Goal: Contribute content: Contribute content

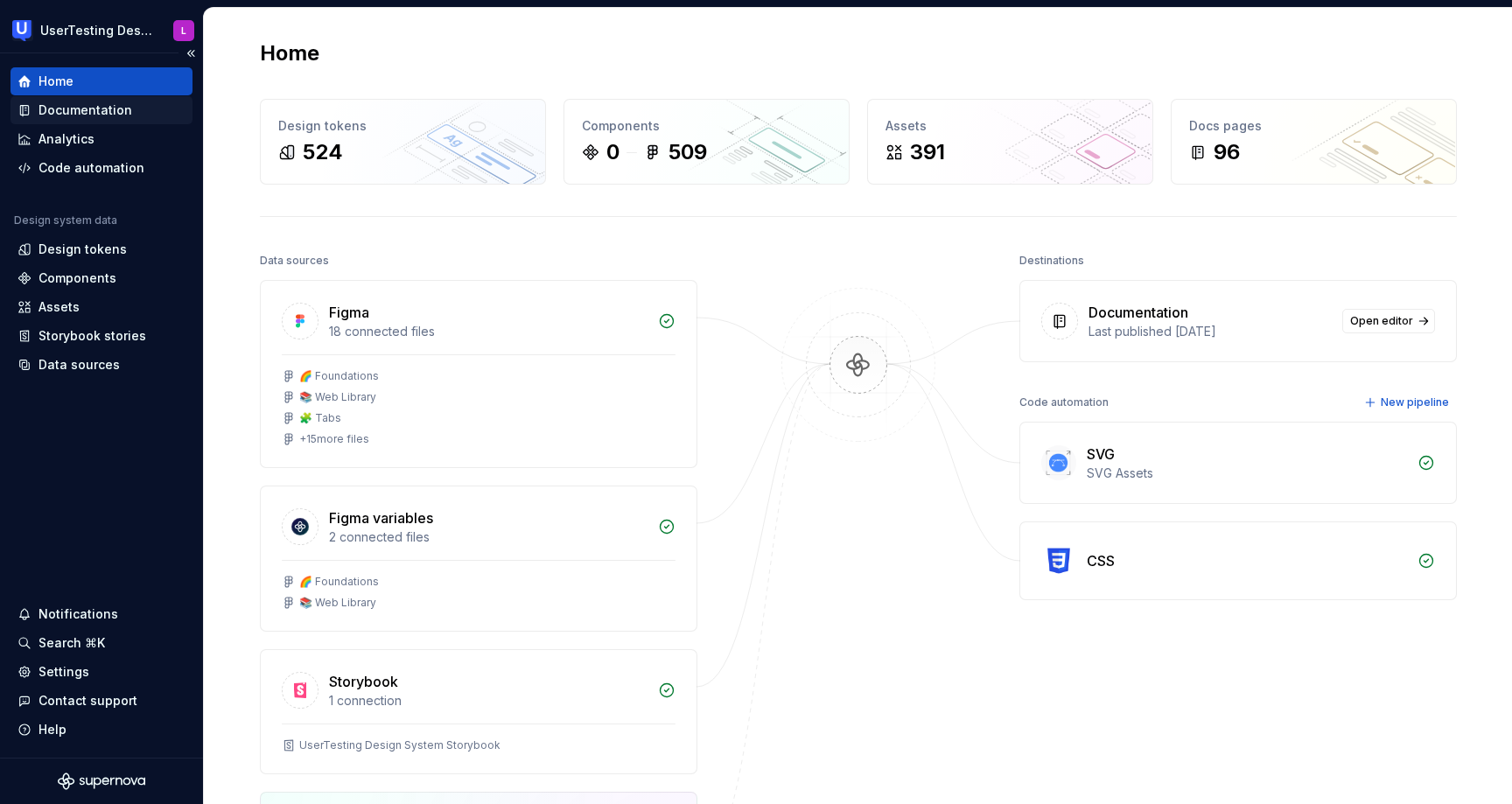
click at [104, 110] on div "Documentation" at bounding box center [85, 110] width 94 height 18
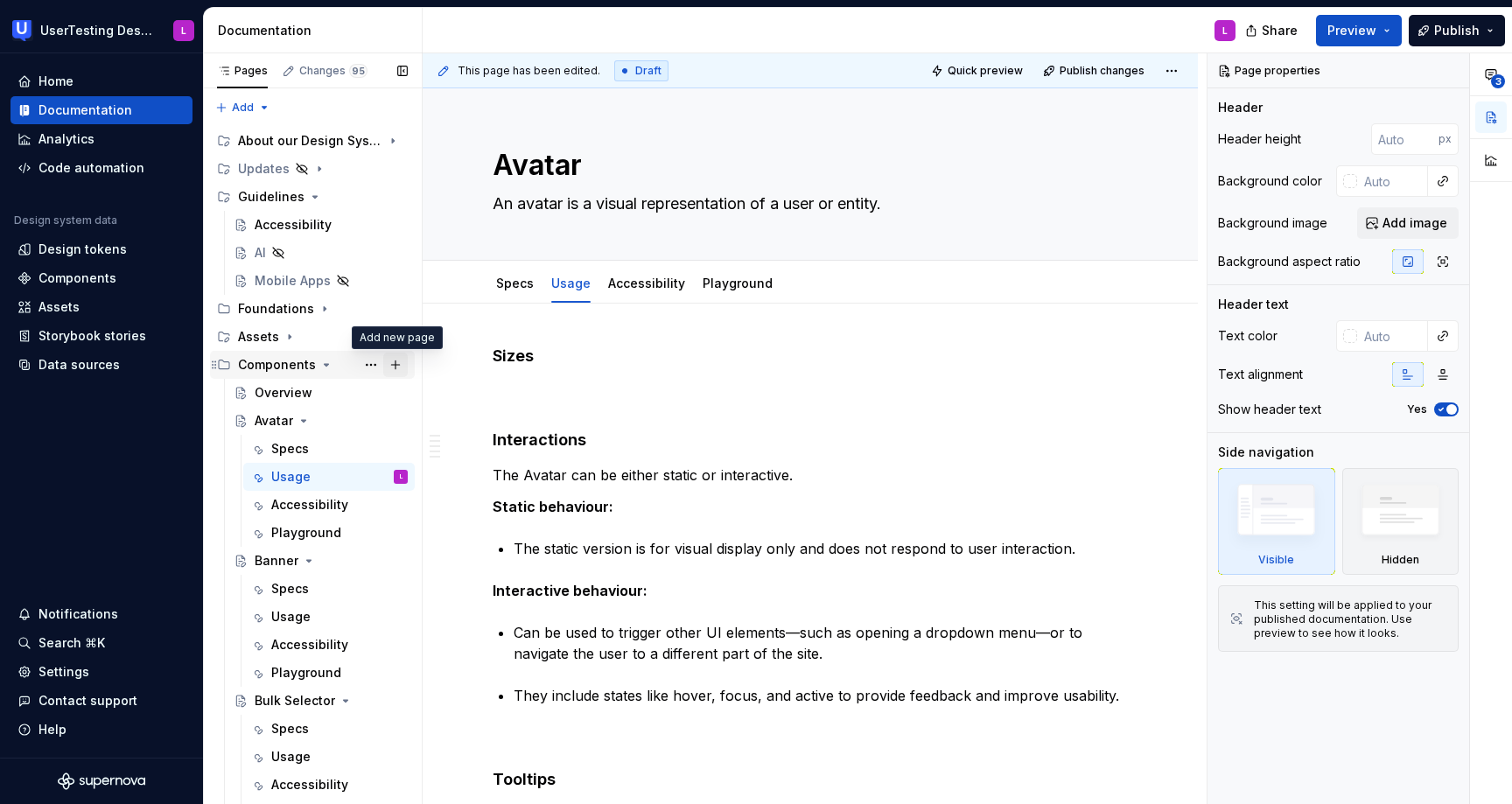
click at [404, 367] on button "Page tree" at bounding box center [395, 365] width 24 height 24
type textarea "*"
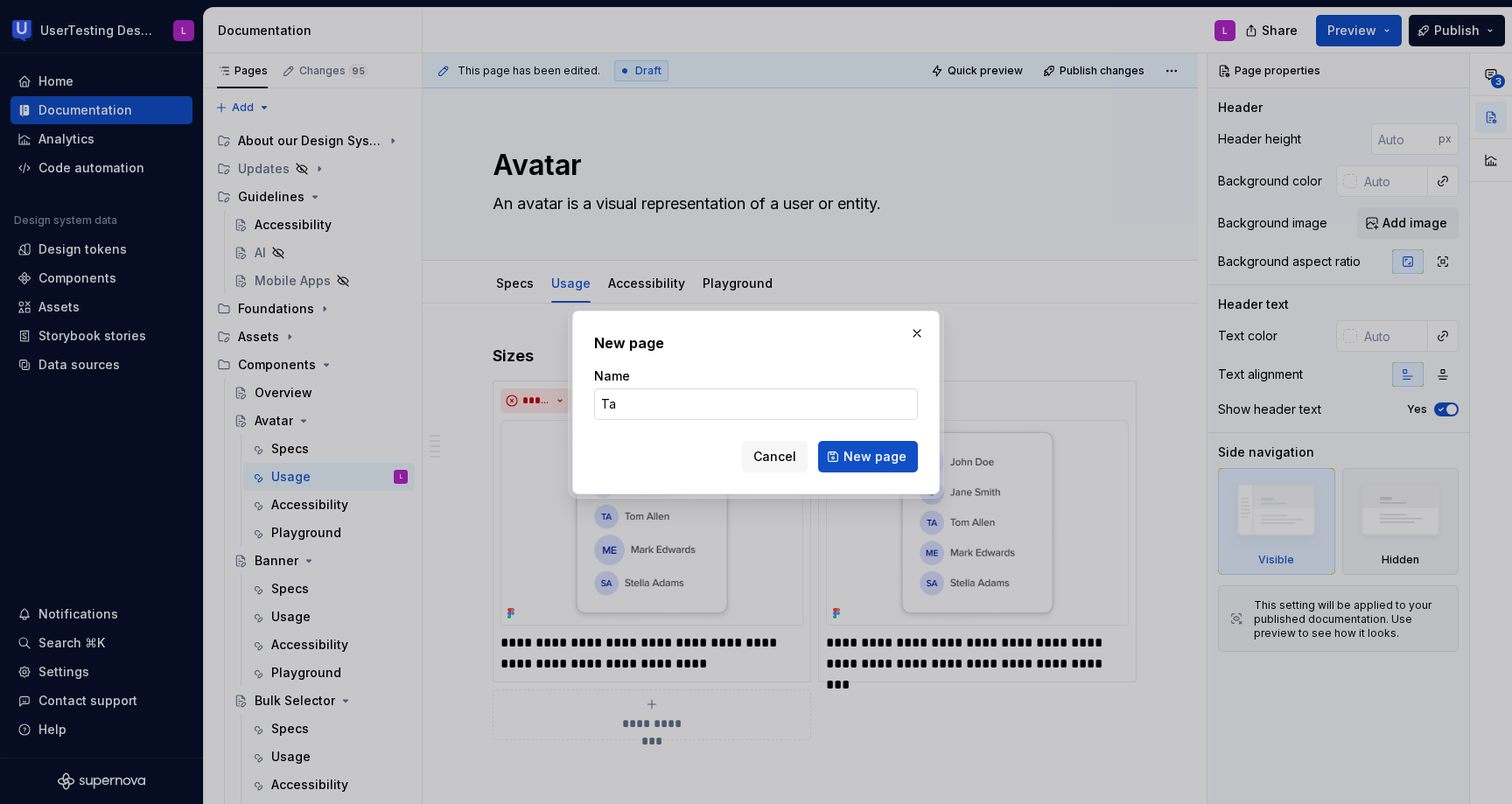
type input "Tag"
click button "New page" at bounding box center [868, 457] width 100 height 32
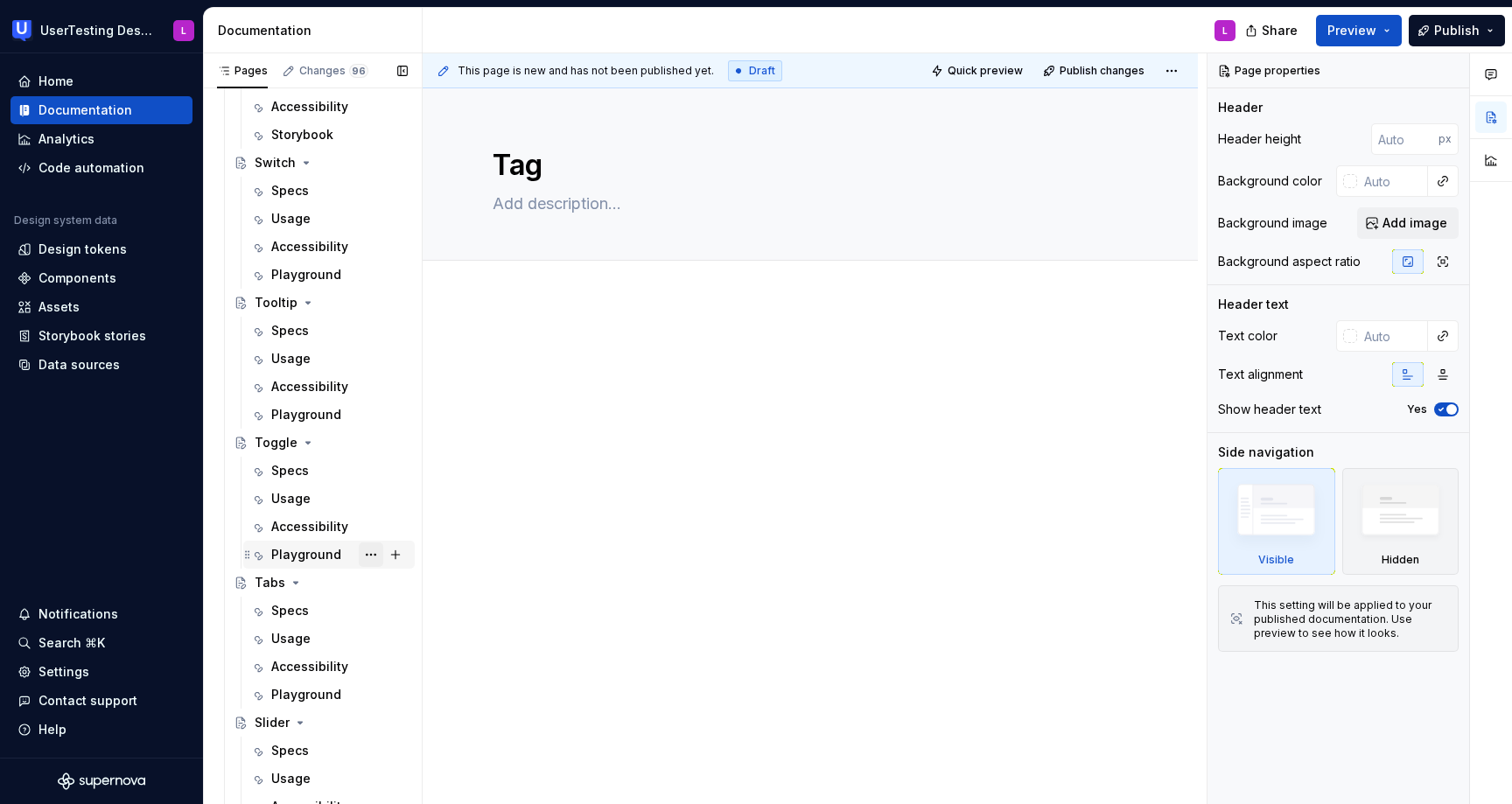
scroll to position [1097, 0]
click at [230, 581] on icon "Page tree" at bounding box center [230, 583] width 14 height 14
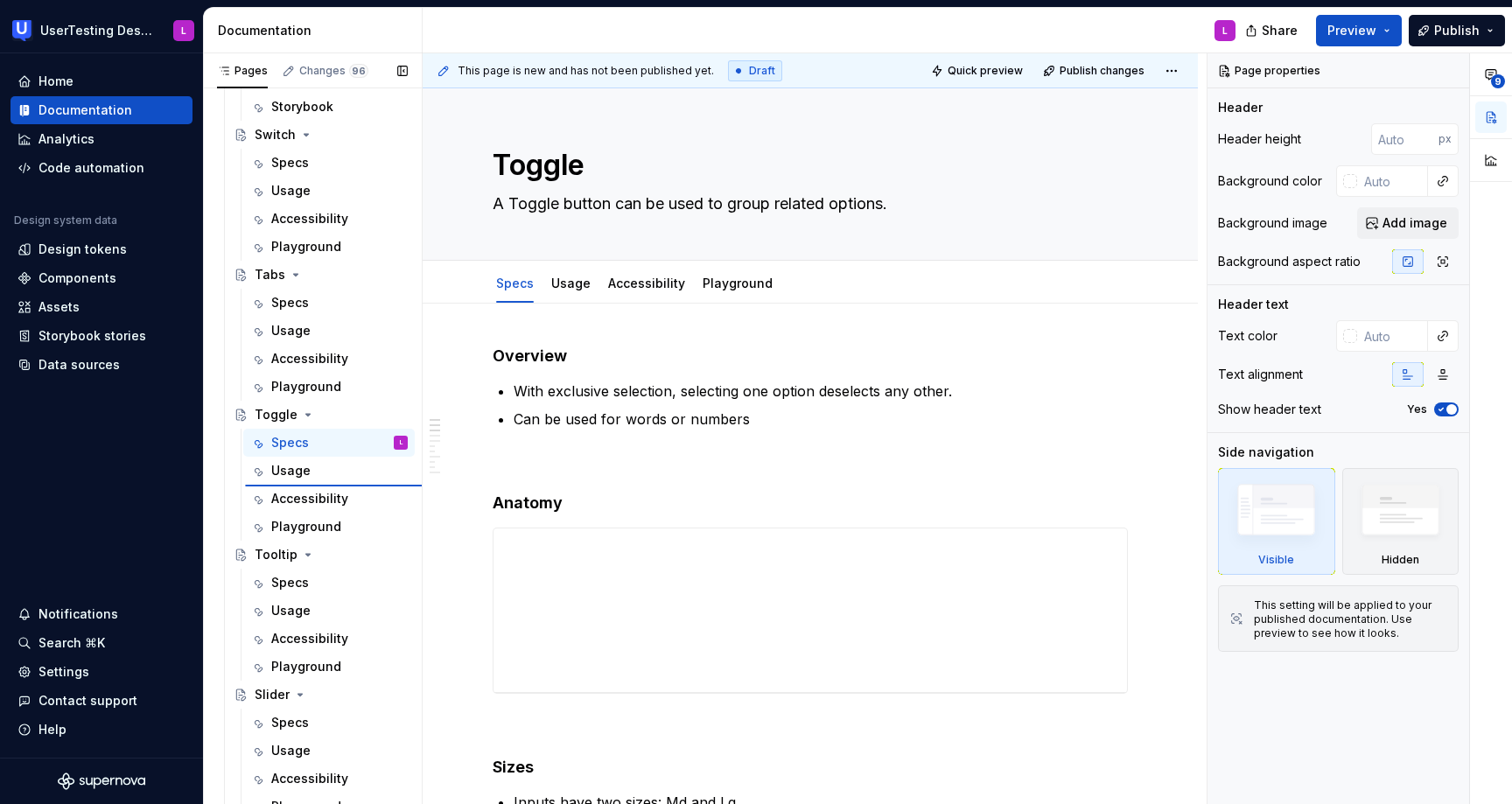
scroll to position [1110, 0]
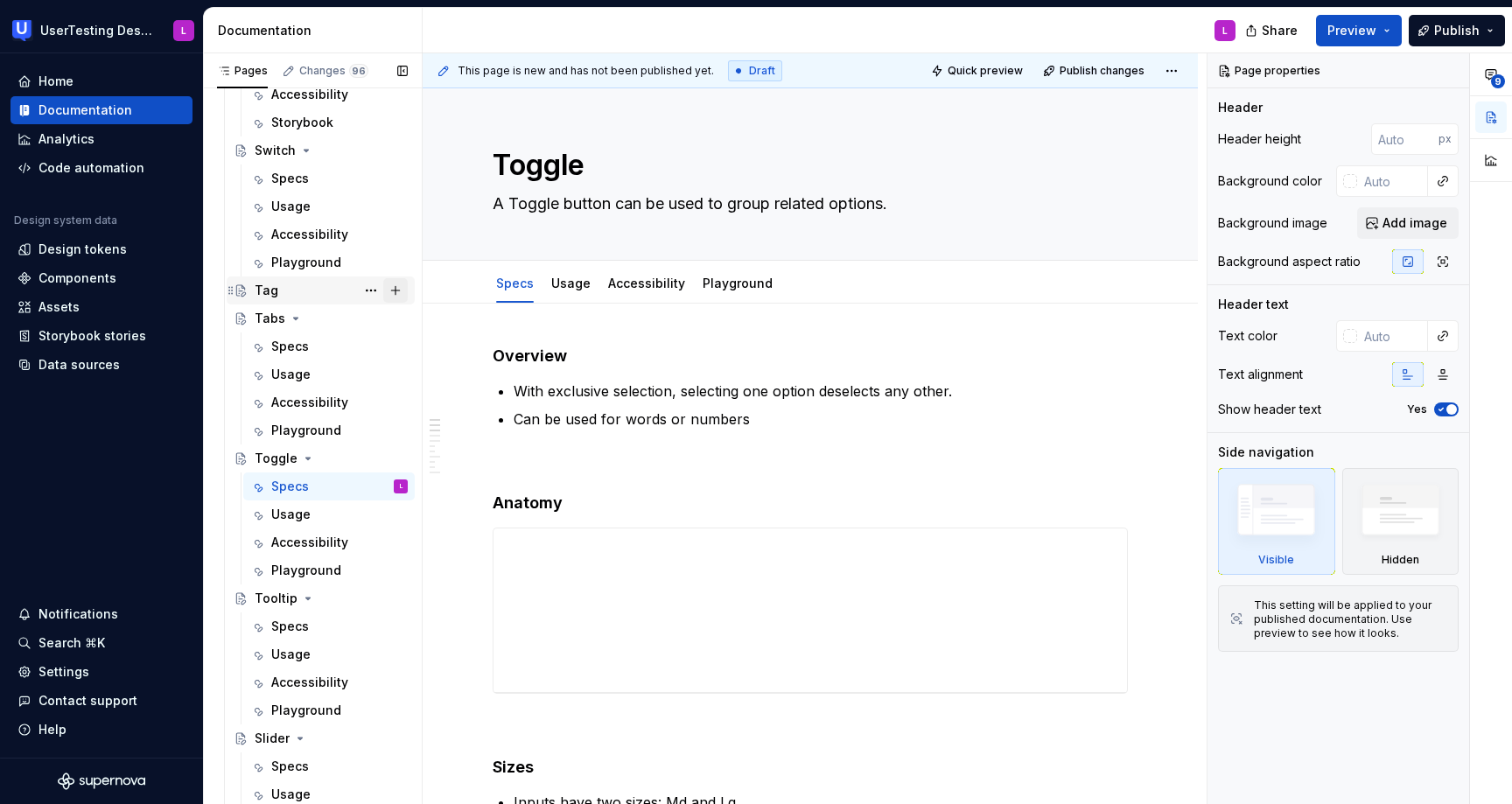
click at [400, 291] on button "Page tree" at bounding box center [395, 290] width 24 height 24
type textarea "*"
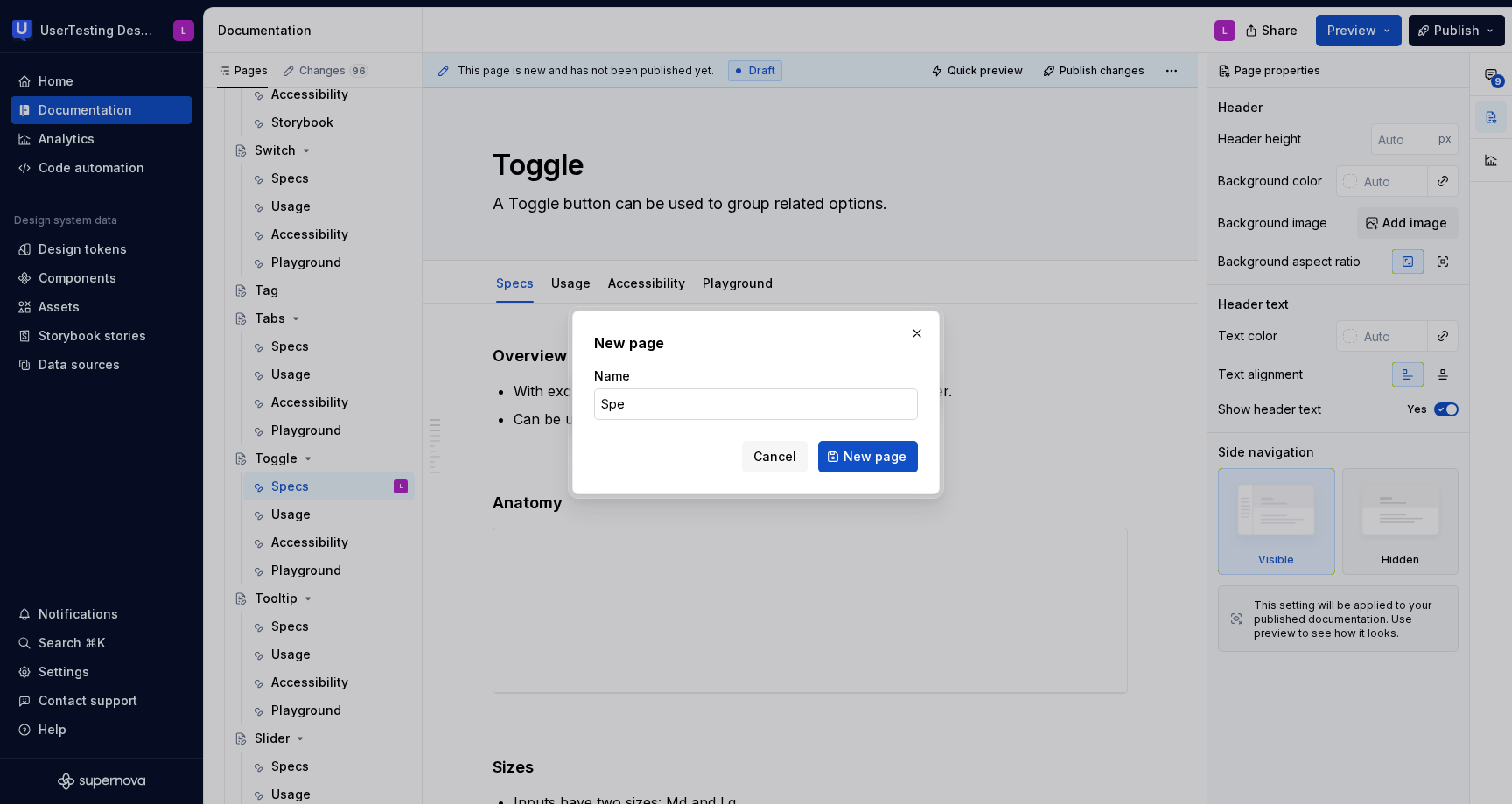
type input "Specs"
click at [872, 458] on span "New page" at bounding box center [874, 456] width 63 height 18
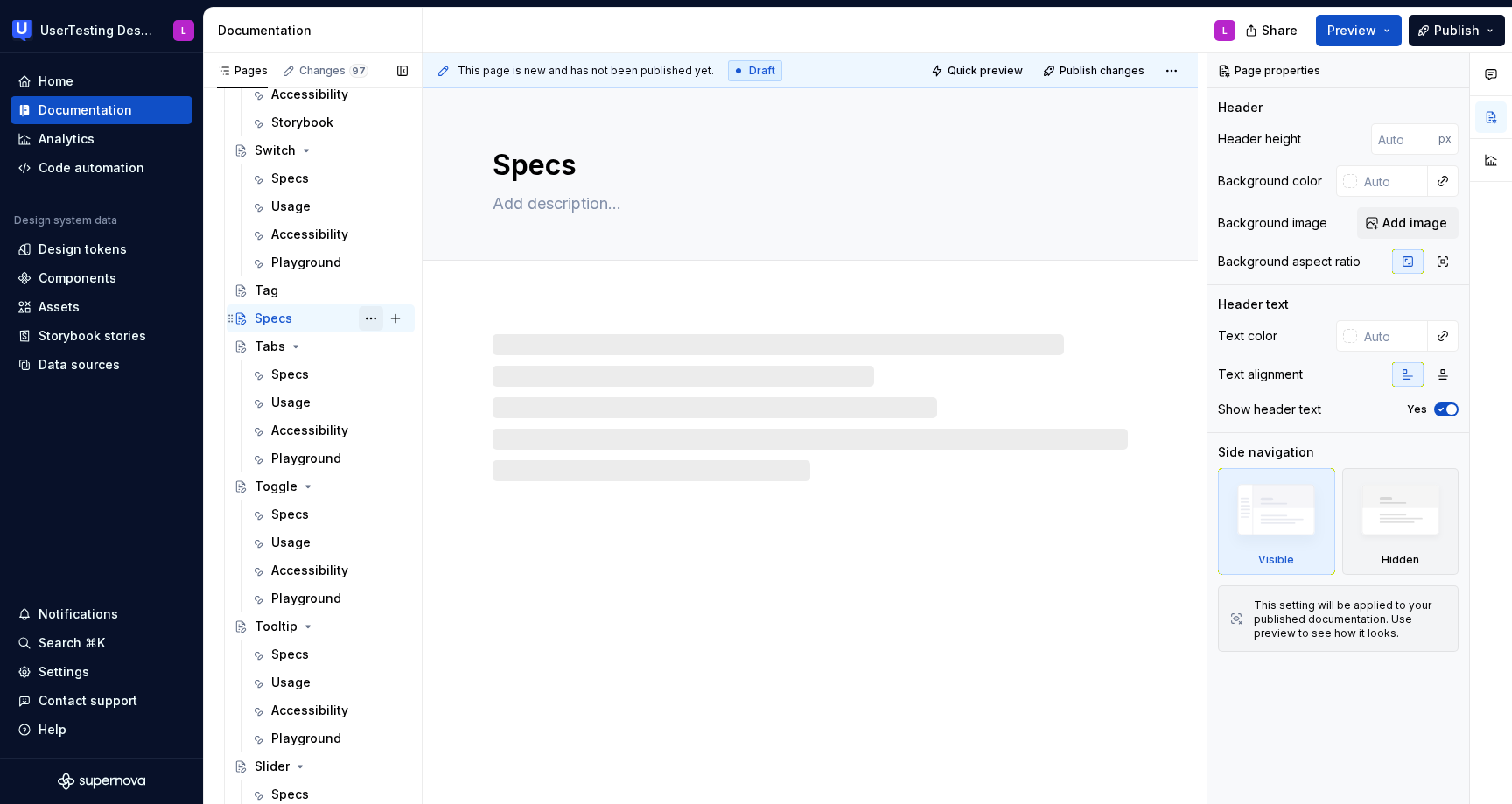
click at [369, 315] on button "Page tree" at bounding box center [371, 318] width 24 height 24
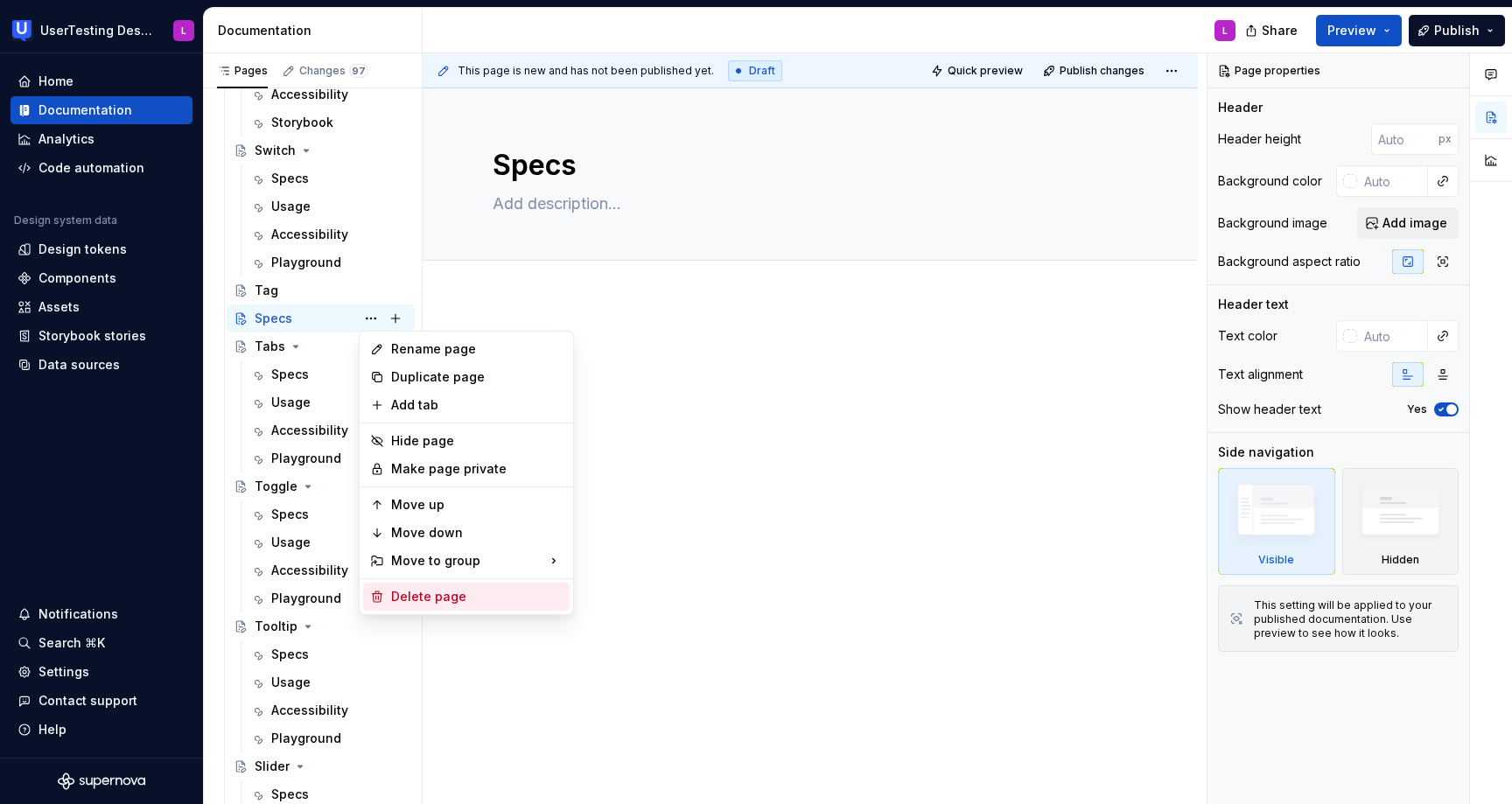
click at [431, 596] on div "Delete page" at bounding box center [477, 596] width 171 height 18
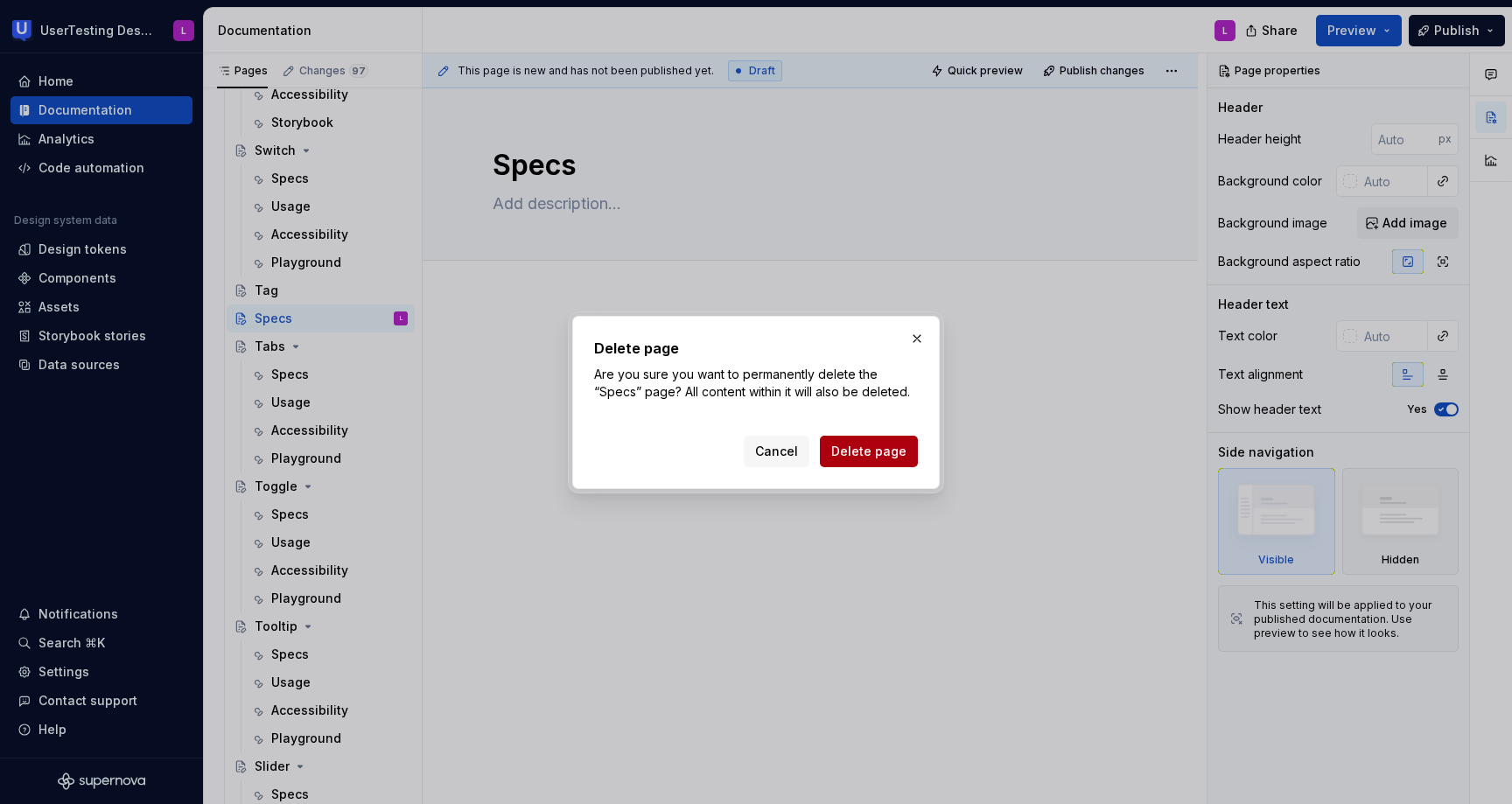
click at [873, 449] on span "Delete page" at bounding box center [869, 451] width 75 height 18
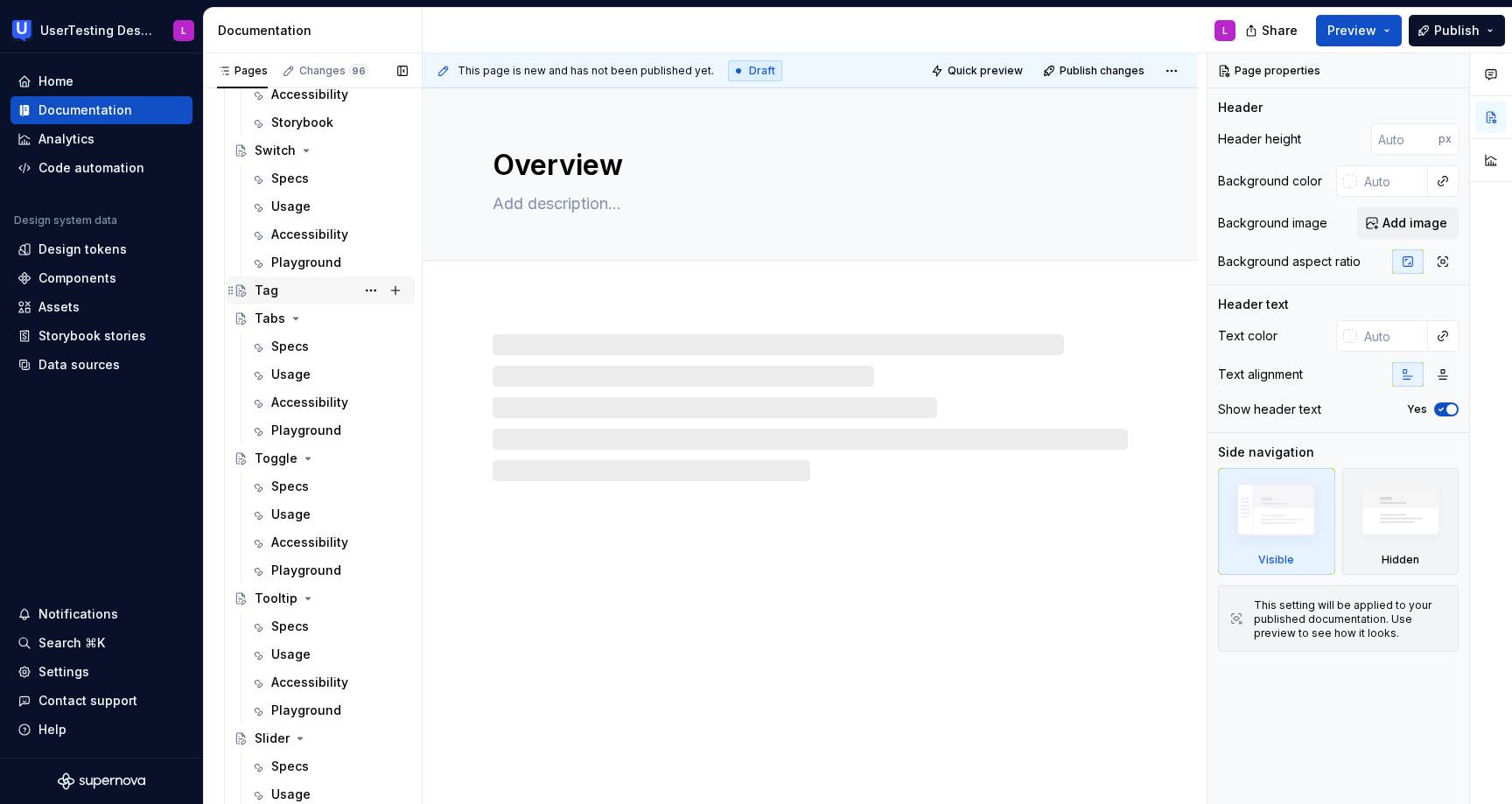
click at [276, 286] on div "Tag" at bounding box center [331, 290] width 154 height 24
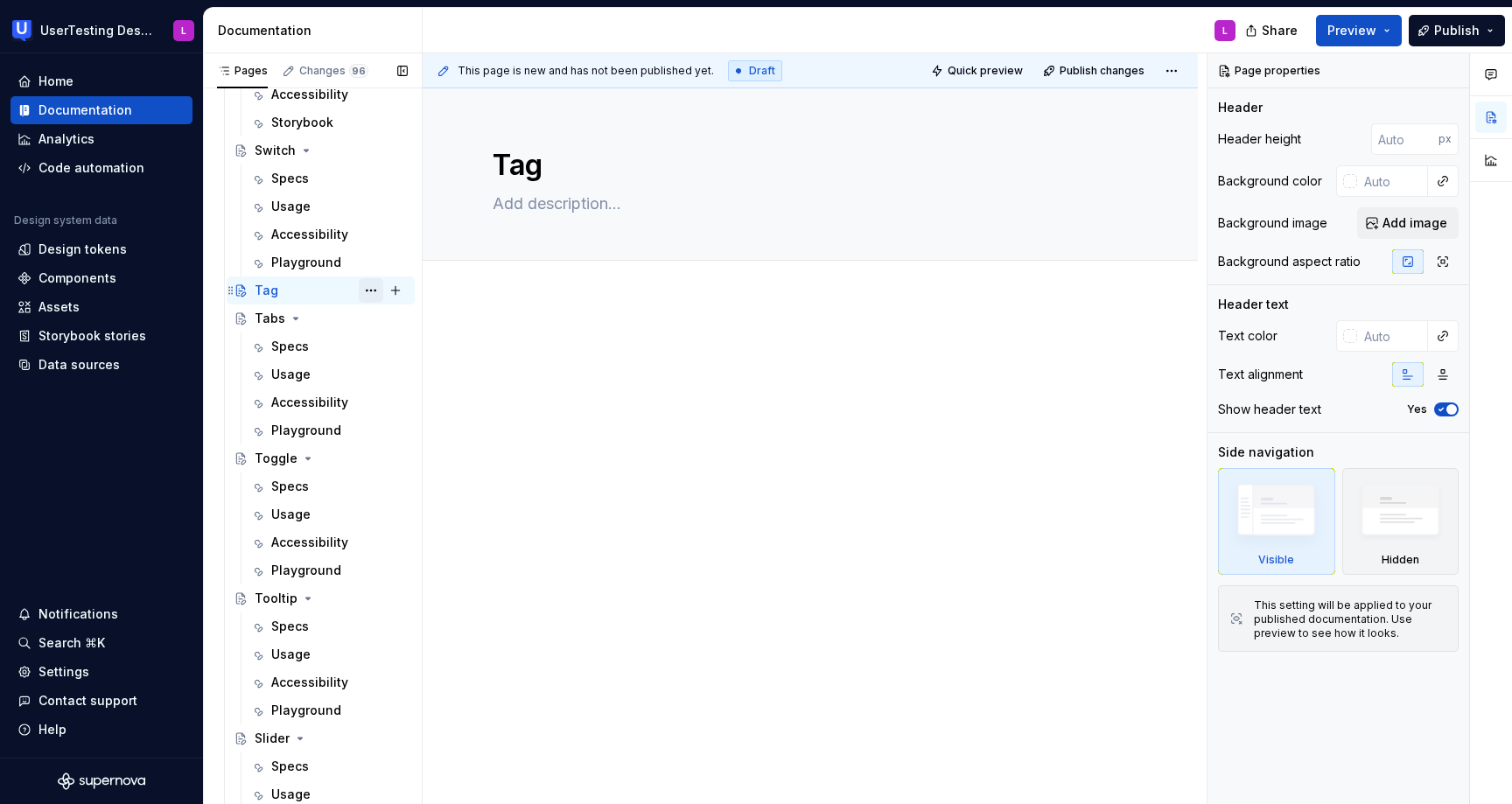
click at [376, 291] on button "Page tree" at bounding box center [371, 290] width 24 height 24
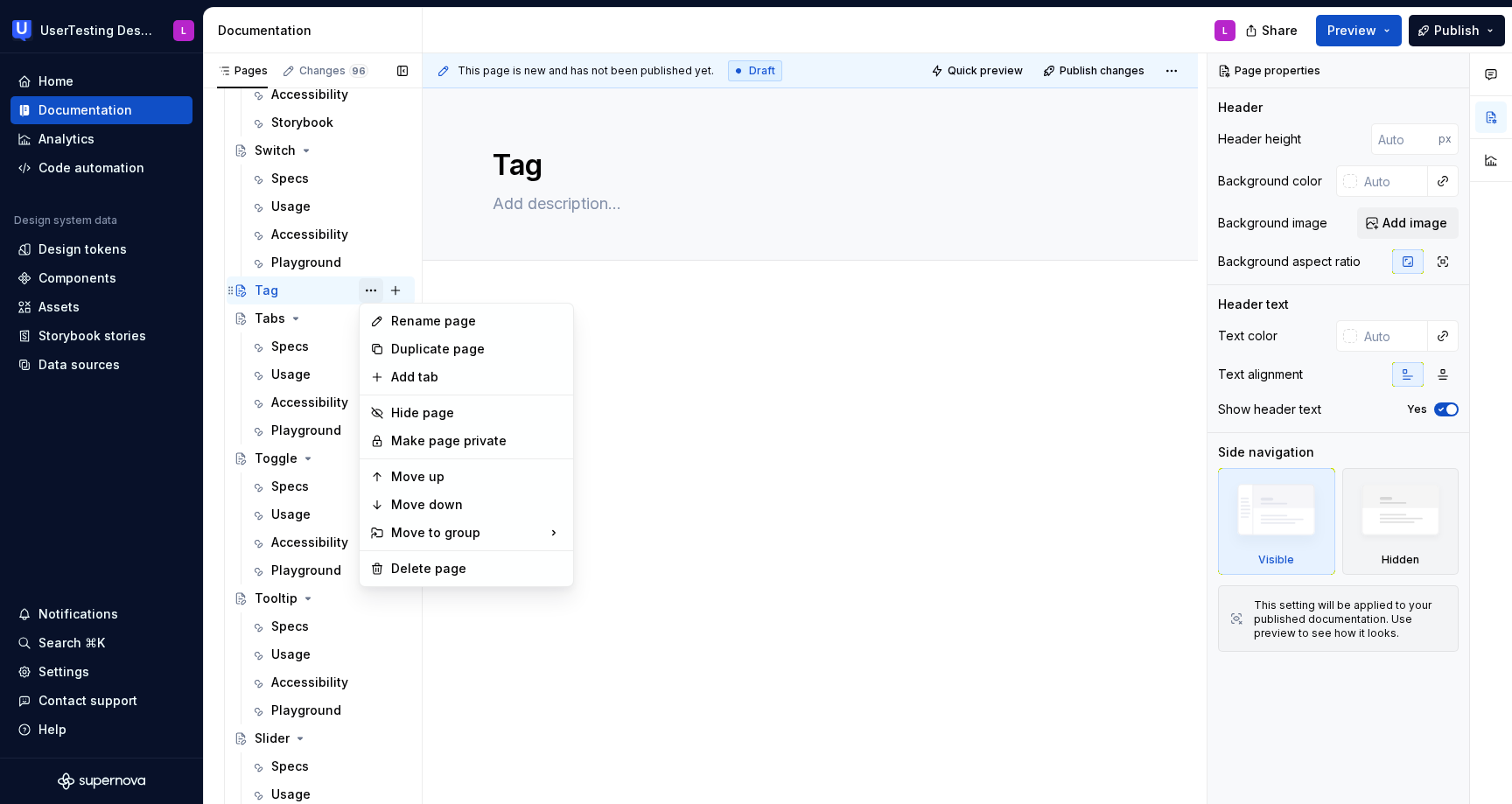
type textarea "*"
click at [447, 378] on div "Add tab" at bounding box center [477, 376] width 171 height 18
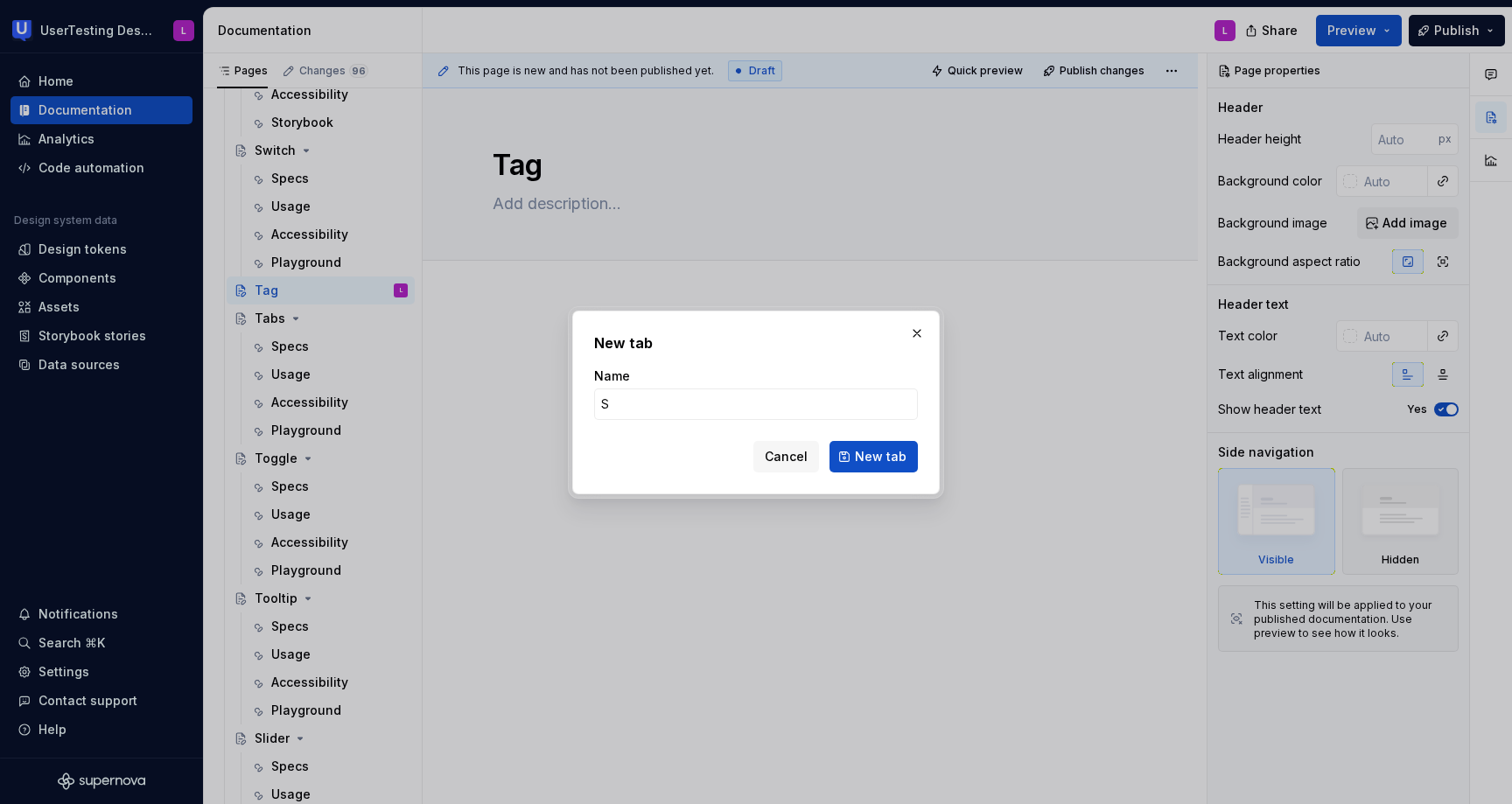
type input "Specs"
click at [889, 456] on span "New tab" at bounding box center [880, 456] width 51 height 18
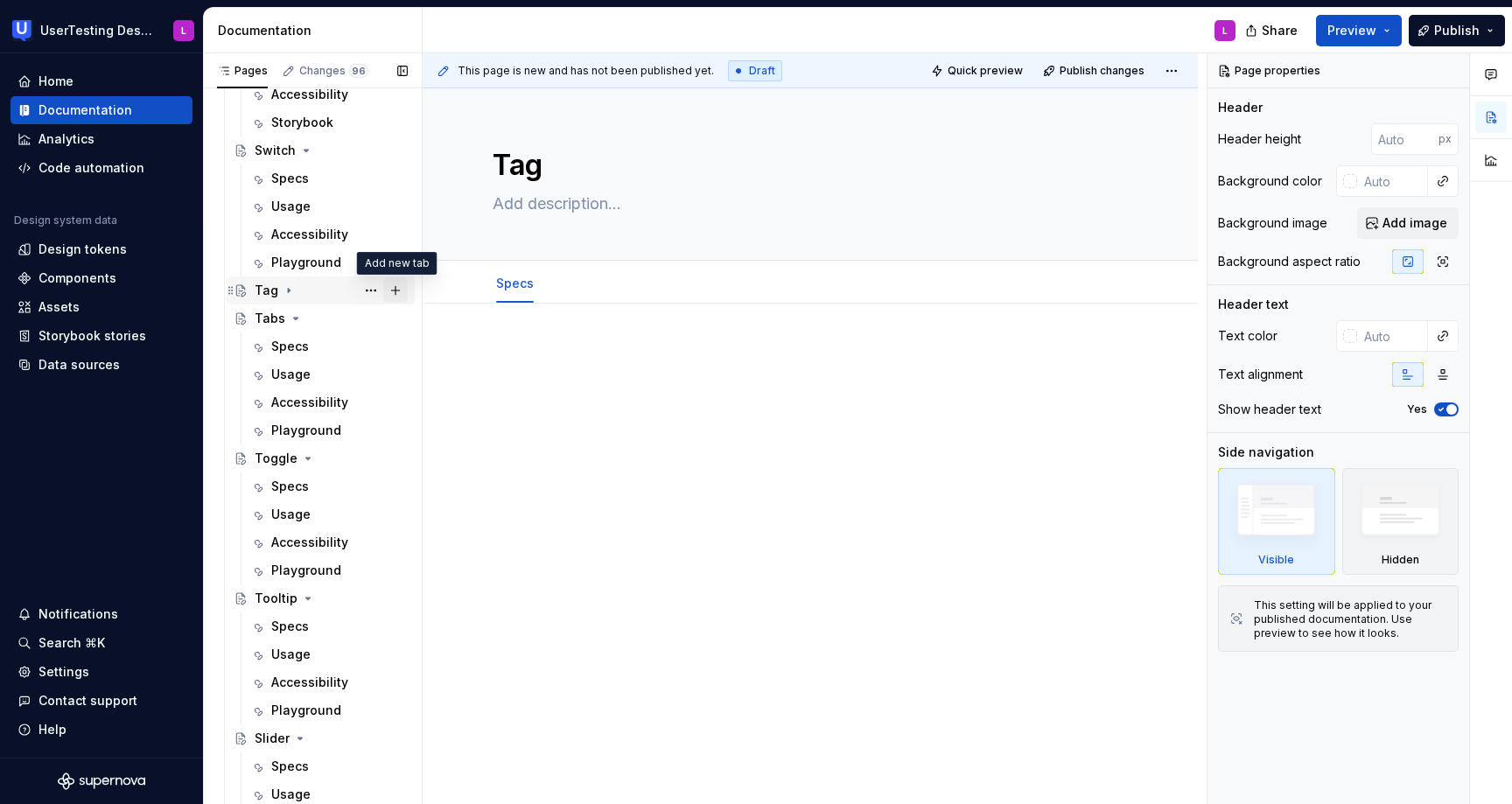
click at [397, 287] on button "Page tree" at bounding box center [395, 290] width 24 height 24
type textarea "*"
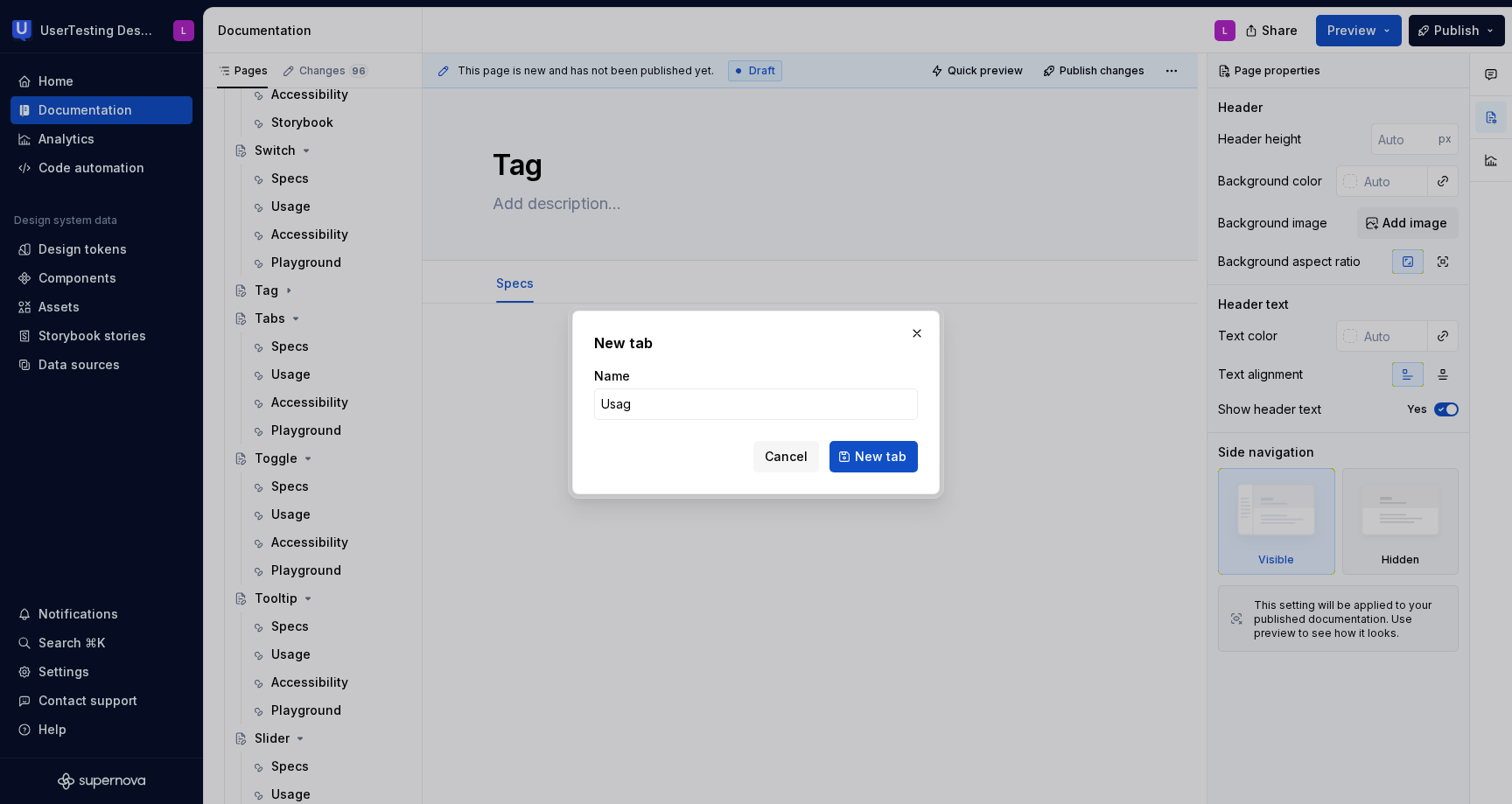
type input "Usage"
click button "New tab" at bounding box center [873, 457] width 88 height 32
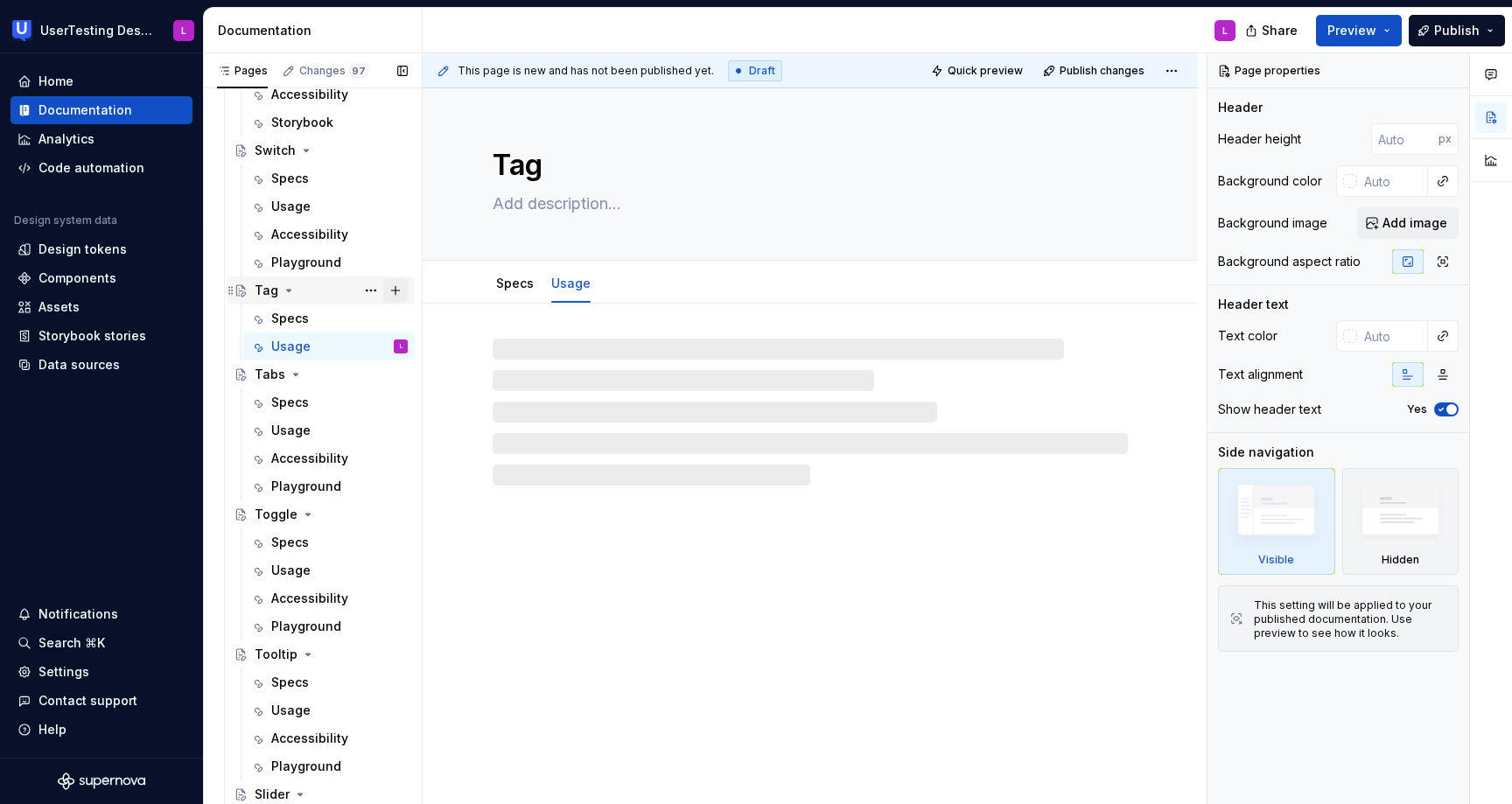
click at [399, 288] on button "Page tree" at bounding box center [395, 290] width 24 height 24
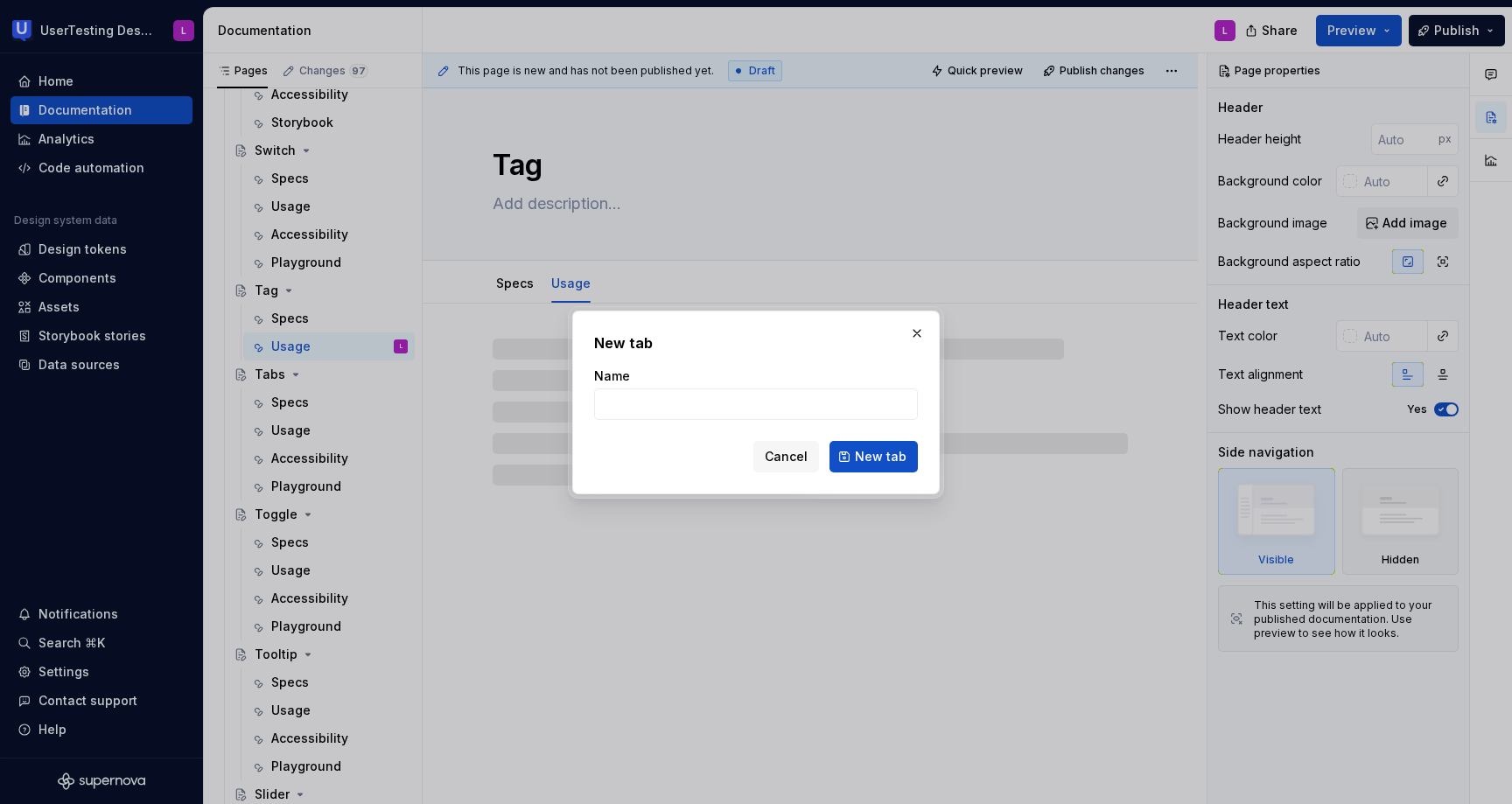
type textarea "*"
type input "Accessibility"
click at [885, 460] on span "New tab" at bounding box center [880, 456] width 51 height 18
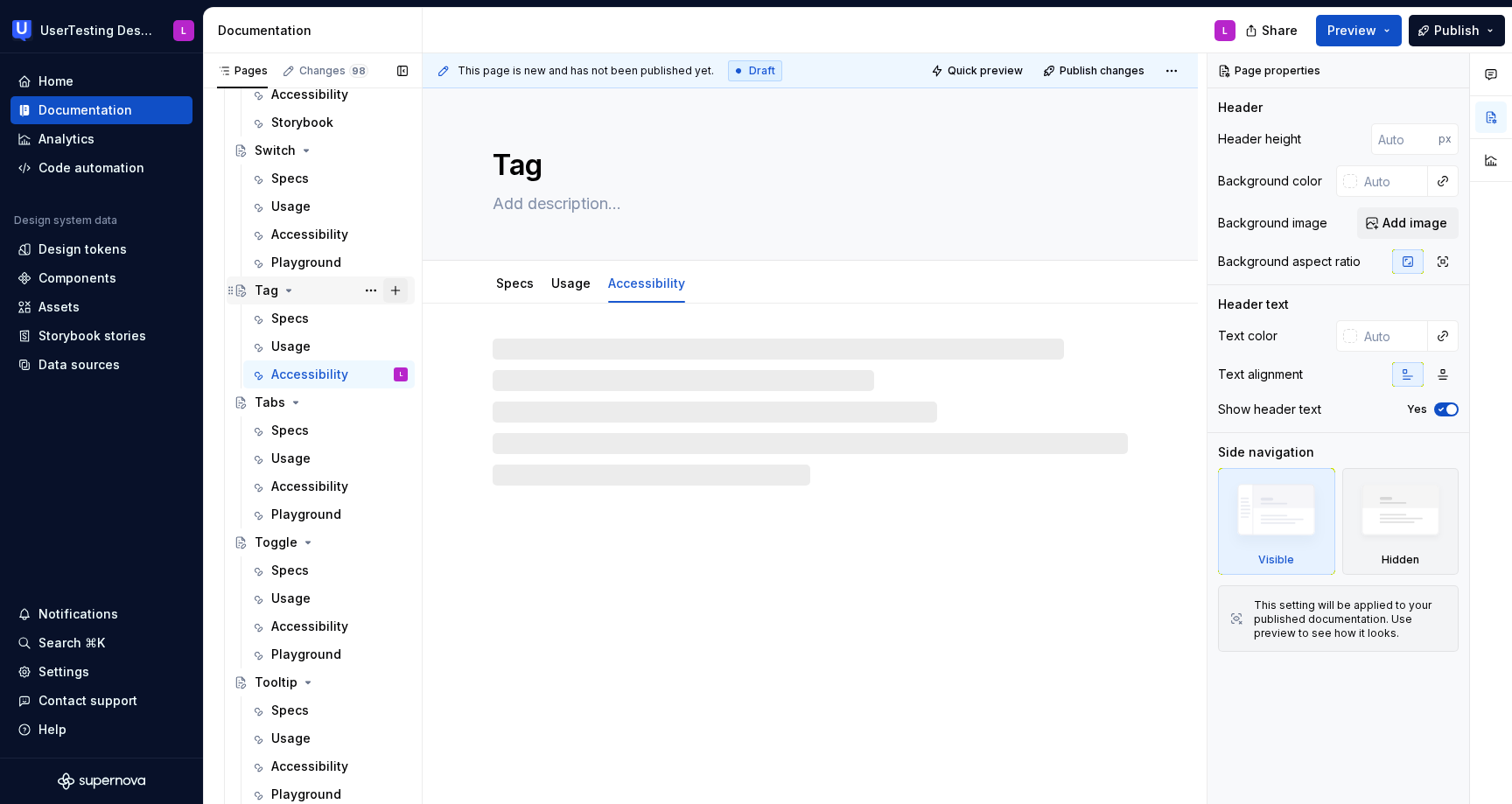
click at [401, 293] on button "Page tree" at bounding box center [395, 290] width 24 height 24
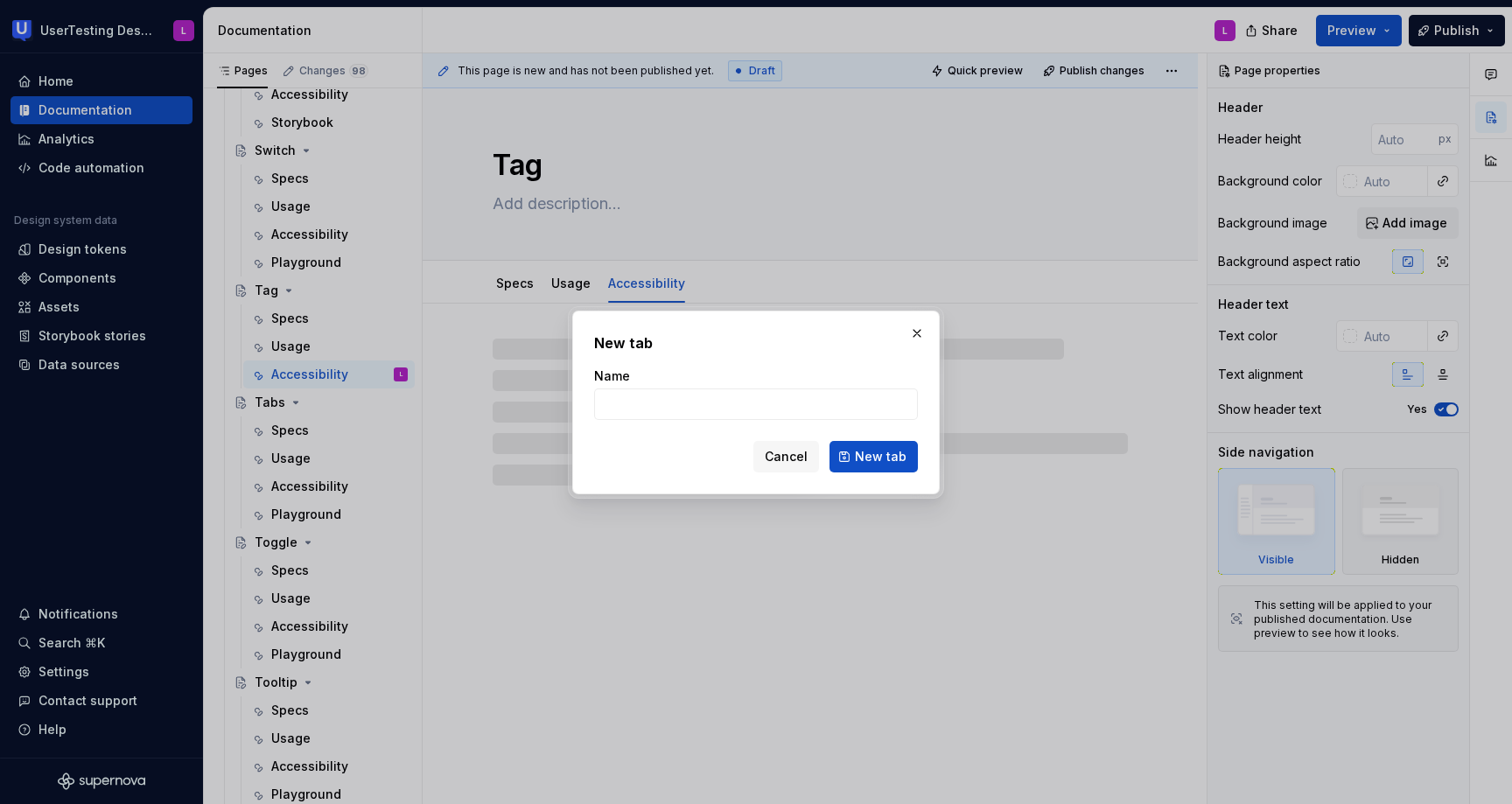
type textarea "*"
type input "P"
type textarea "*"
type input "Playground"
click at [879, 460] on span "New tab" at bounding box center [880, 456] width 51 height 18
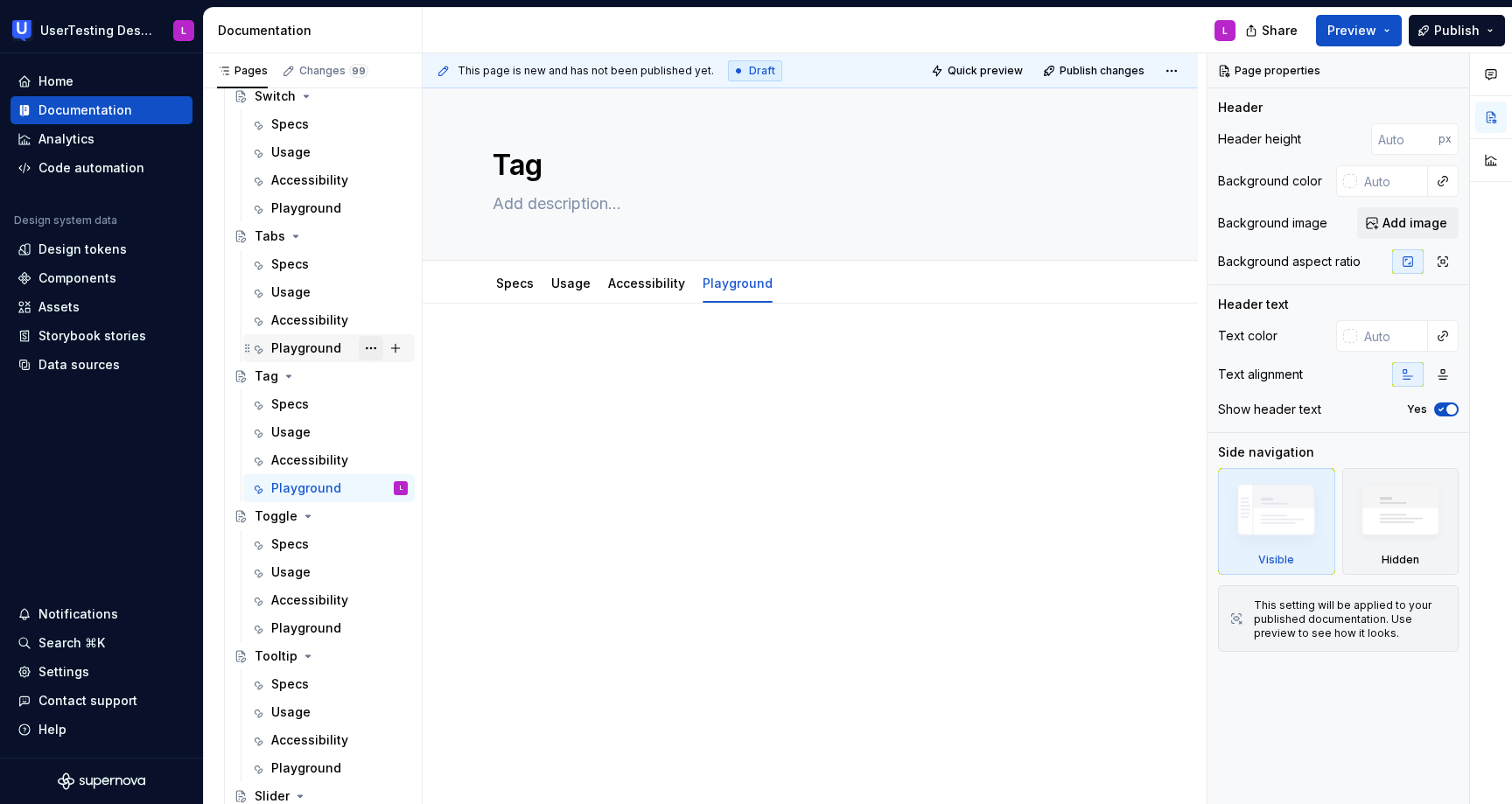
scroll to position [1183, 0]
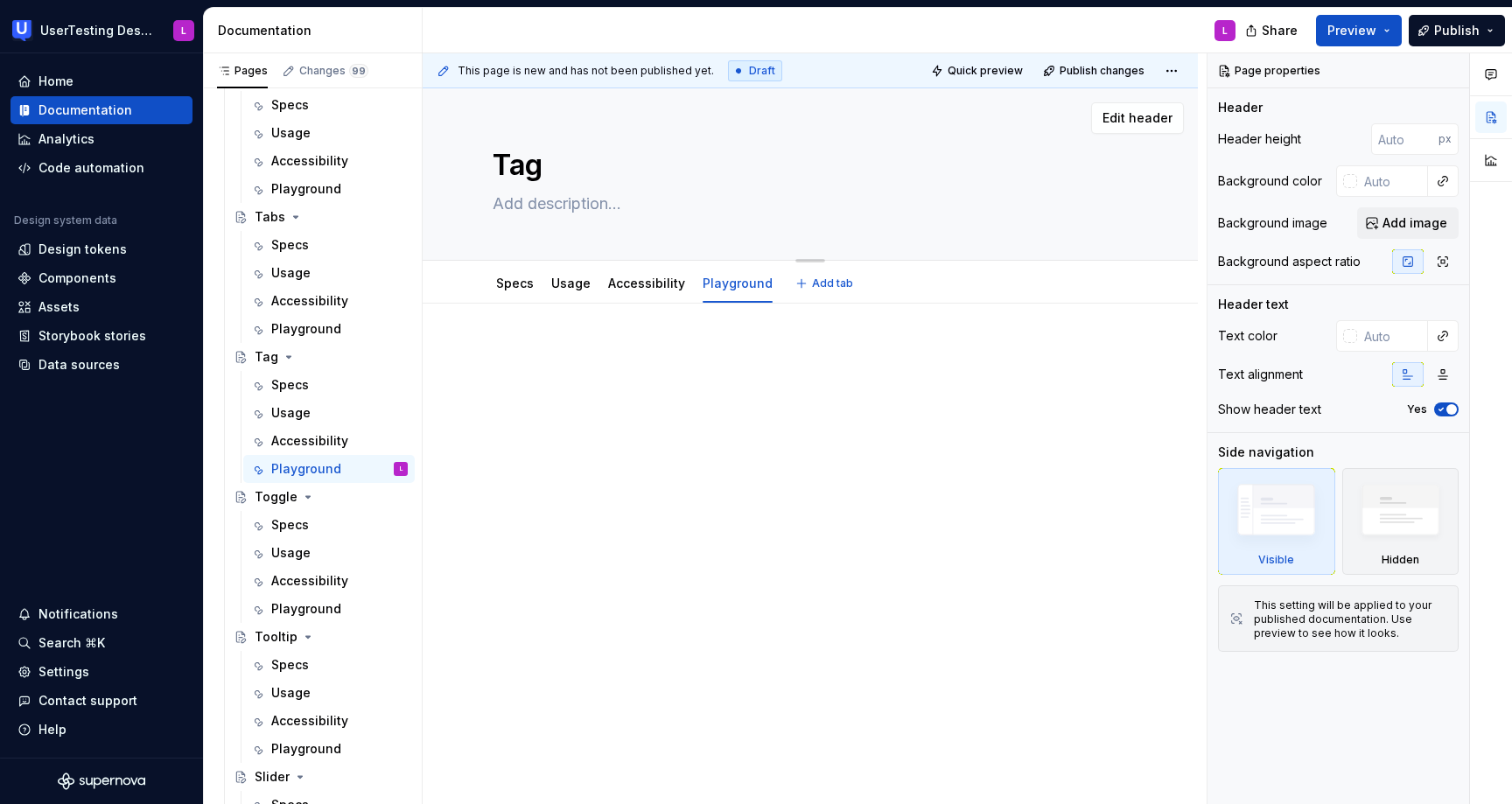
type textarea "*"
click at [572, 197] on textarea at bounding box center [806, 204] width 635 height 28
paste textarea "Use tags to label, categorise, or organise items using keywords that describe t…"
type textarea "Use tags to label, categorise, or organise items using keywords that describe t…"
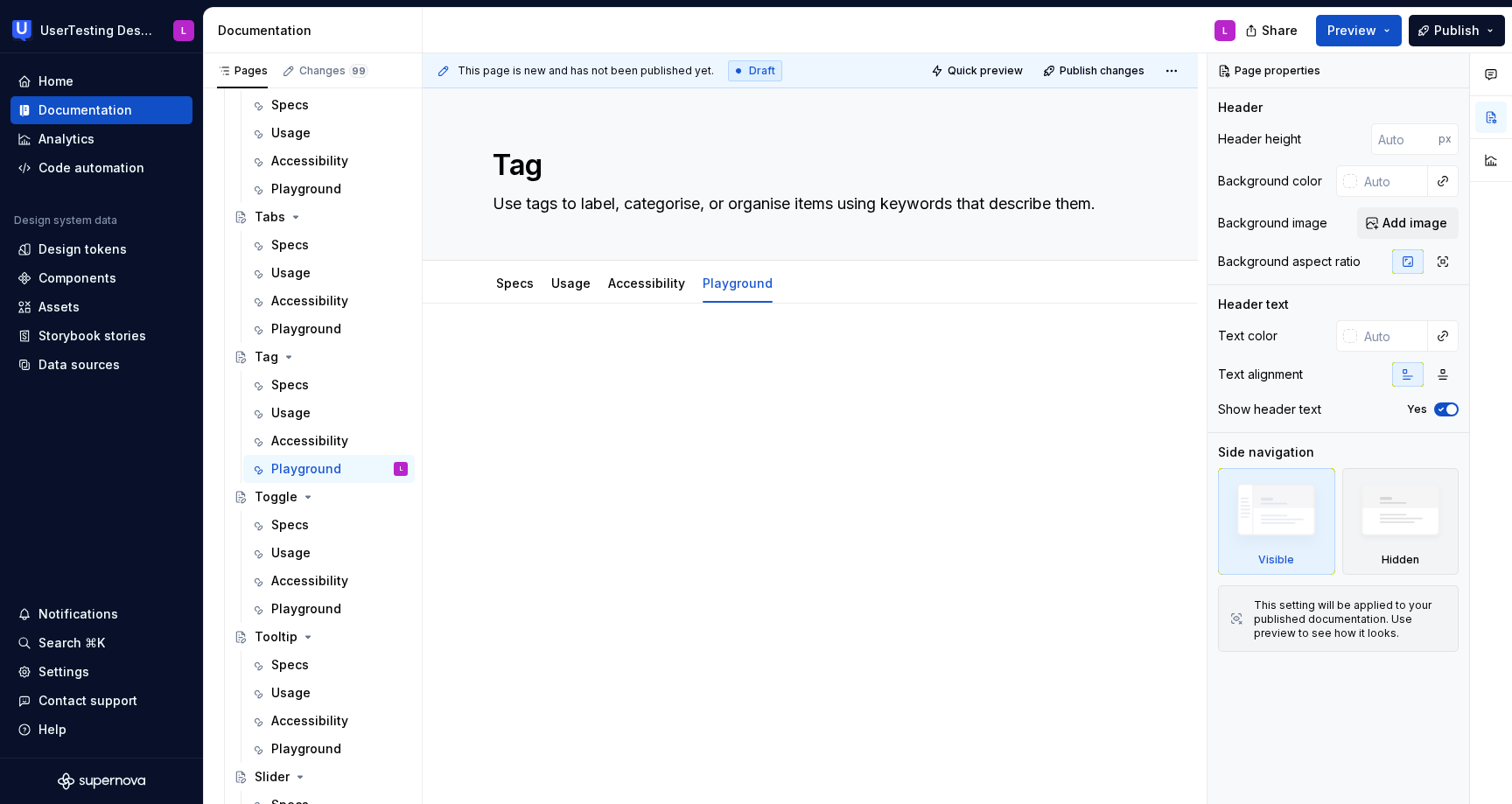
type textarea "*"
type textarea "Use tags to label, categorise, or organise items using keywords that describe t…"
click at [645, 416] on div at bounding box center [810, 388] width 635 height 87
click at [513, 287] on link "Specs" at bounding box center [515, 283] width 37 height 15
click at [306, 496] on icon "Page tree" at bounding box center [308, 497] width 5 height 2
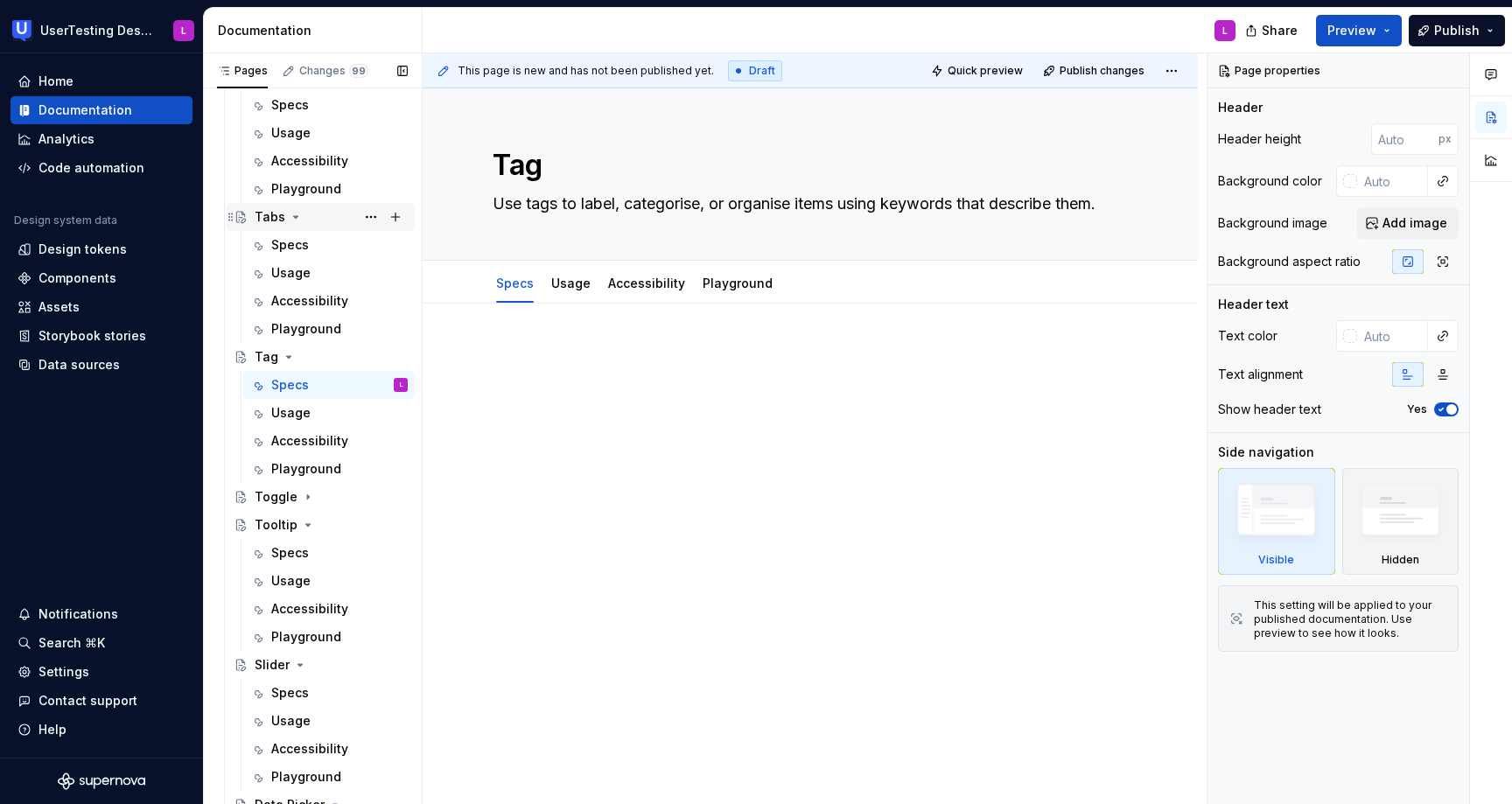
click at [294, 218] on icon "Page tree" at bounding box center [296, 217] width 5 height 2
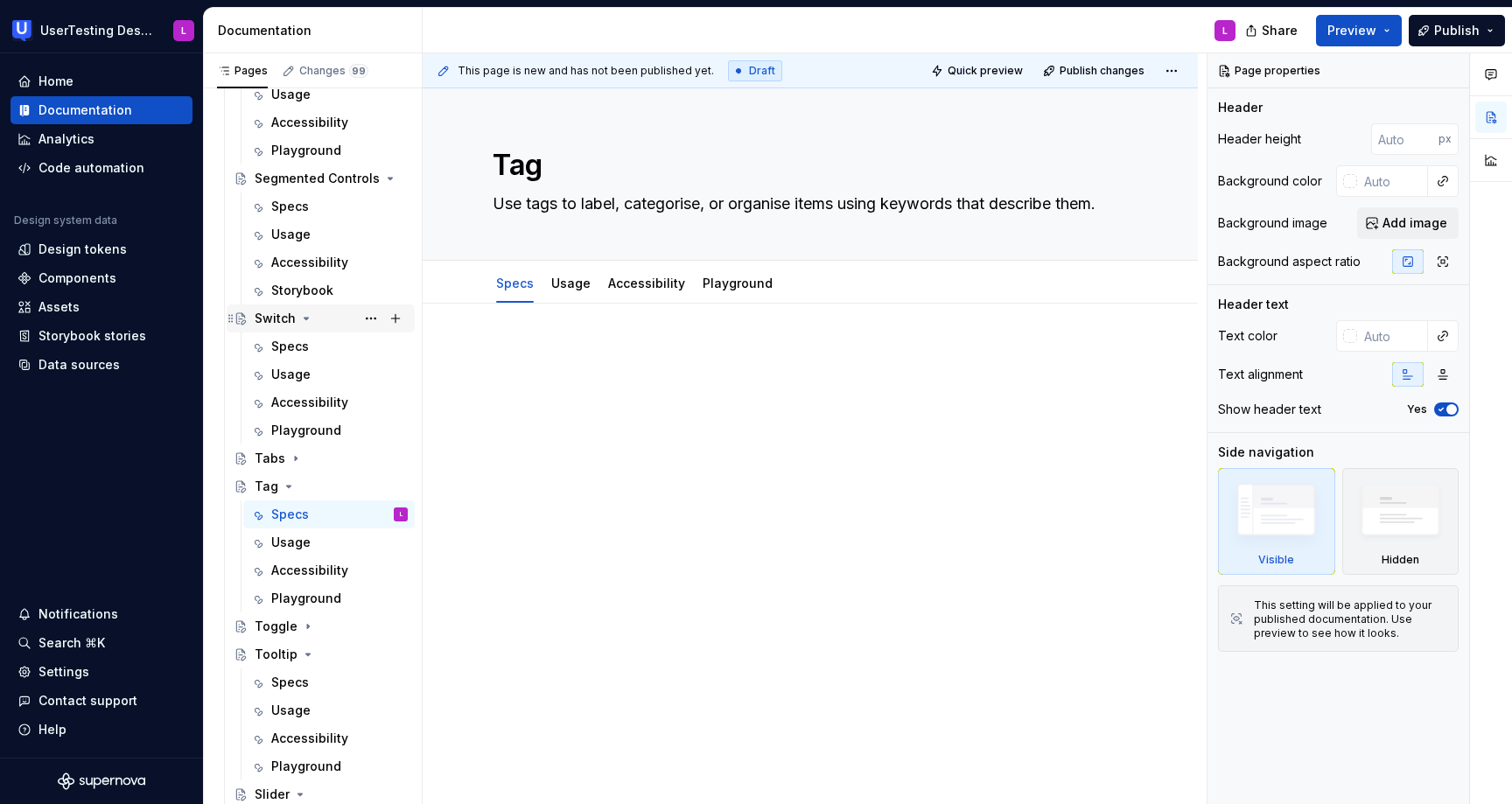
scroll to position [935, 0]
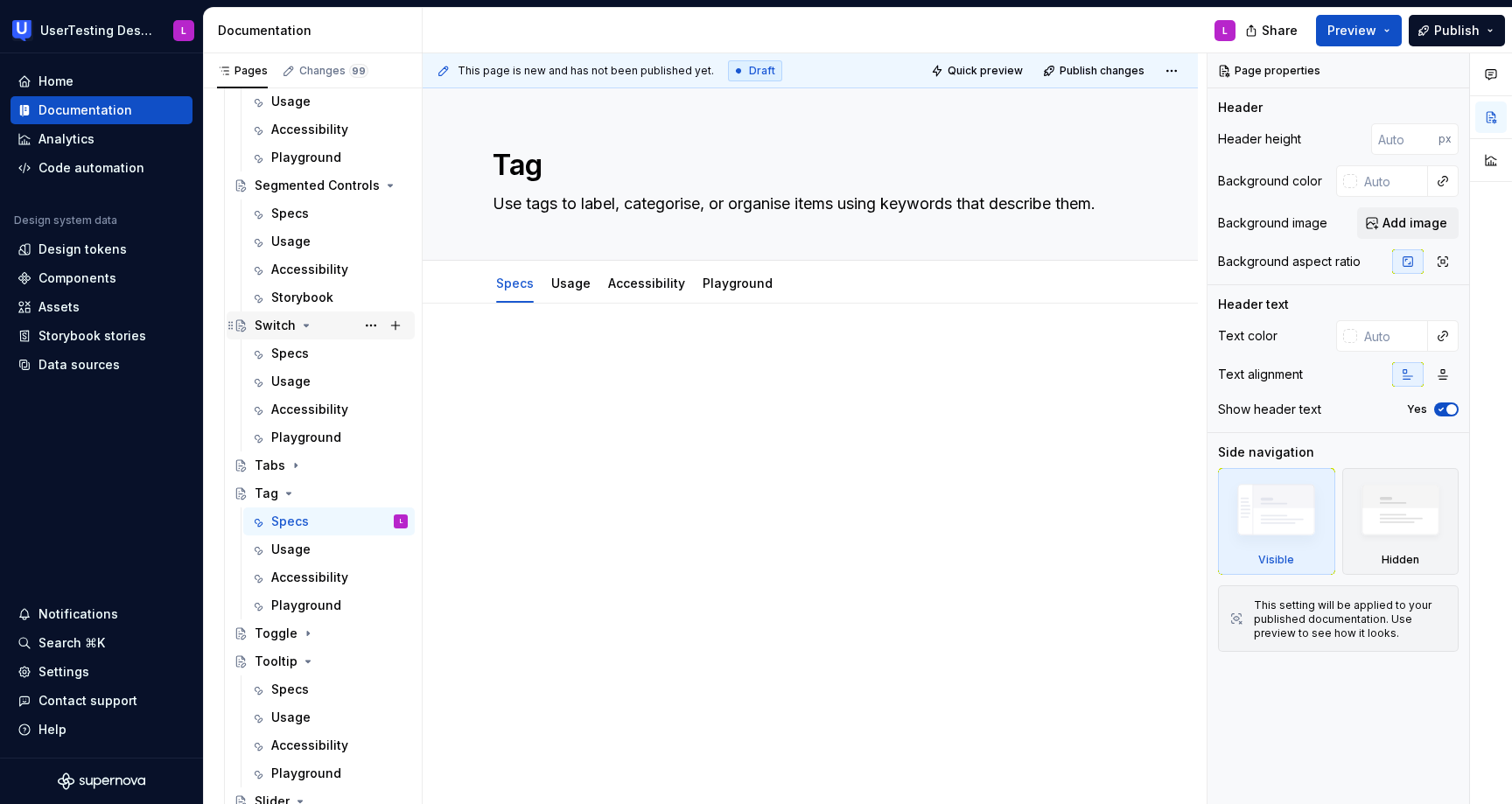
click at [304, 328] on icon "Page tree" at bounding box center [306, 325] width 14 height 14
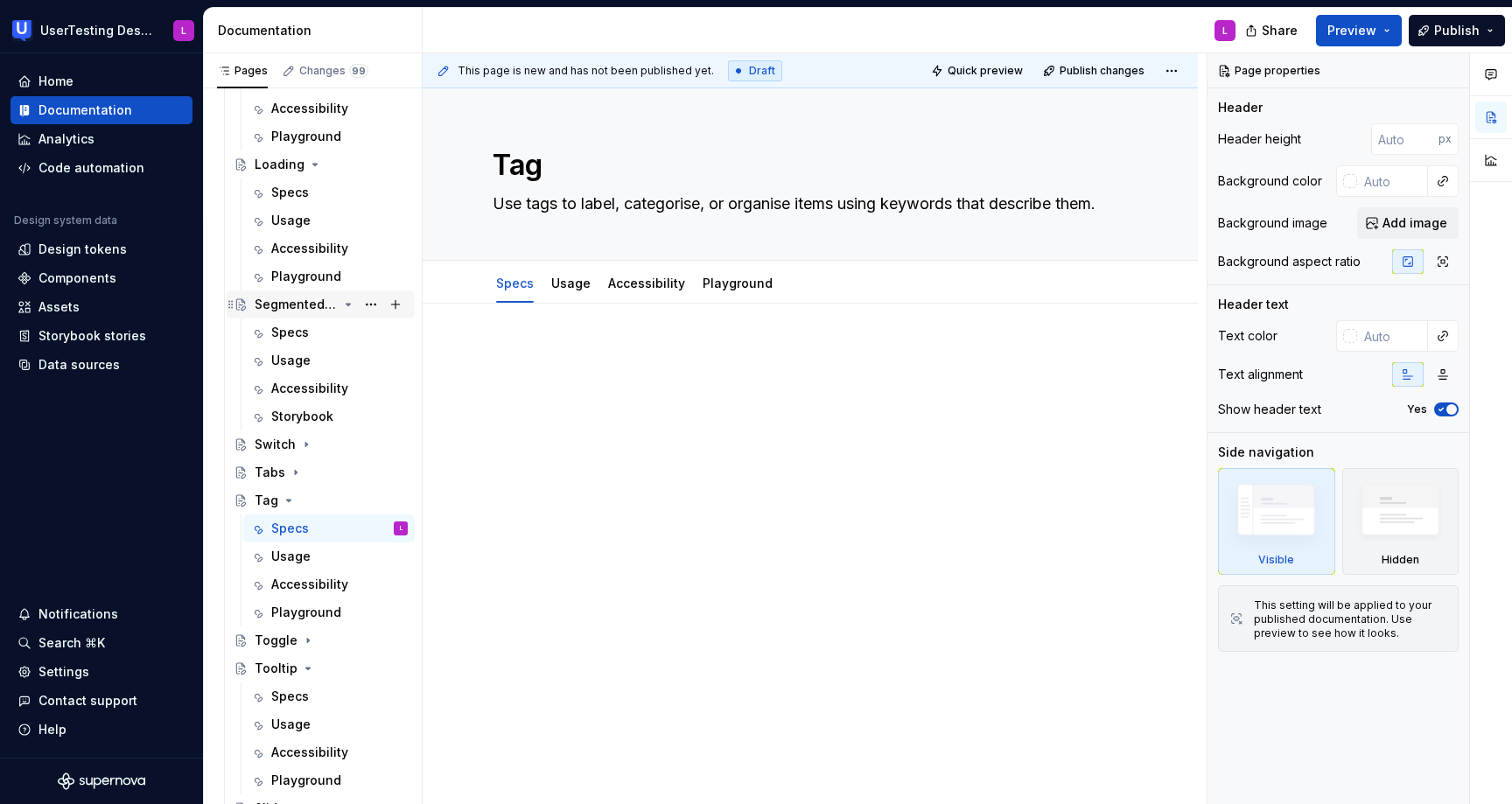
scroll to position [813, 0]
click at [348, 304] on icon "Page tree" at bounding box center [347, 307] width 14 height 14
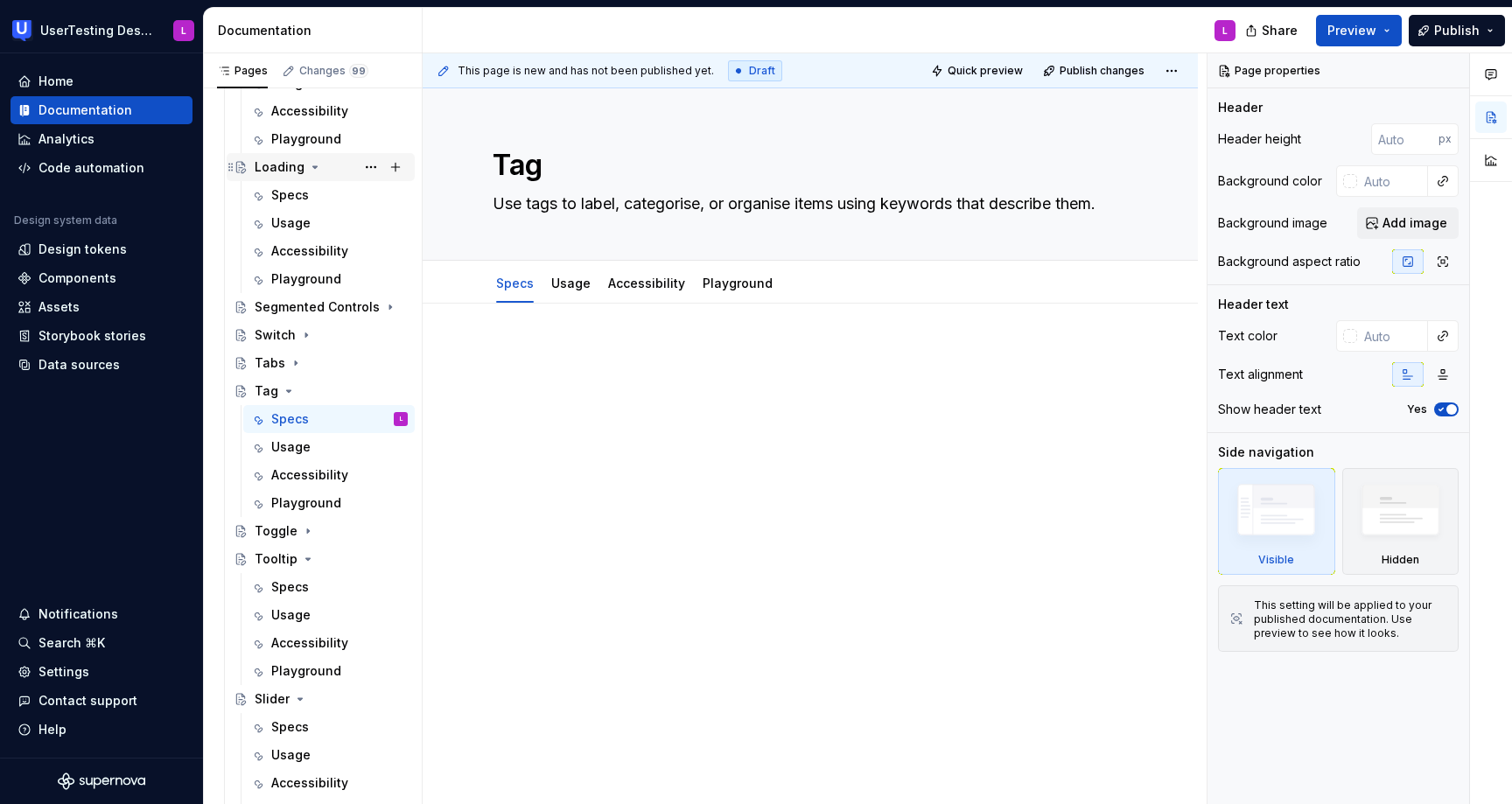
click at [312, 165] on icon "Page tree" at bounding box center [315, 167] width 14 height 14
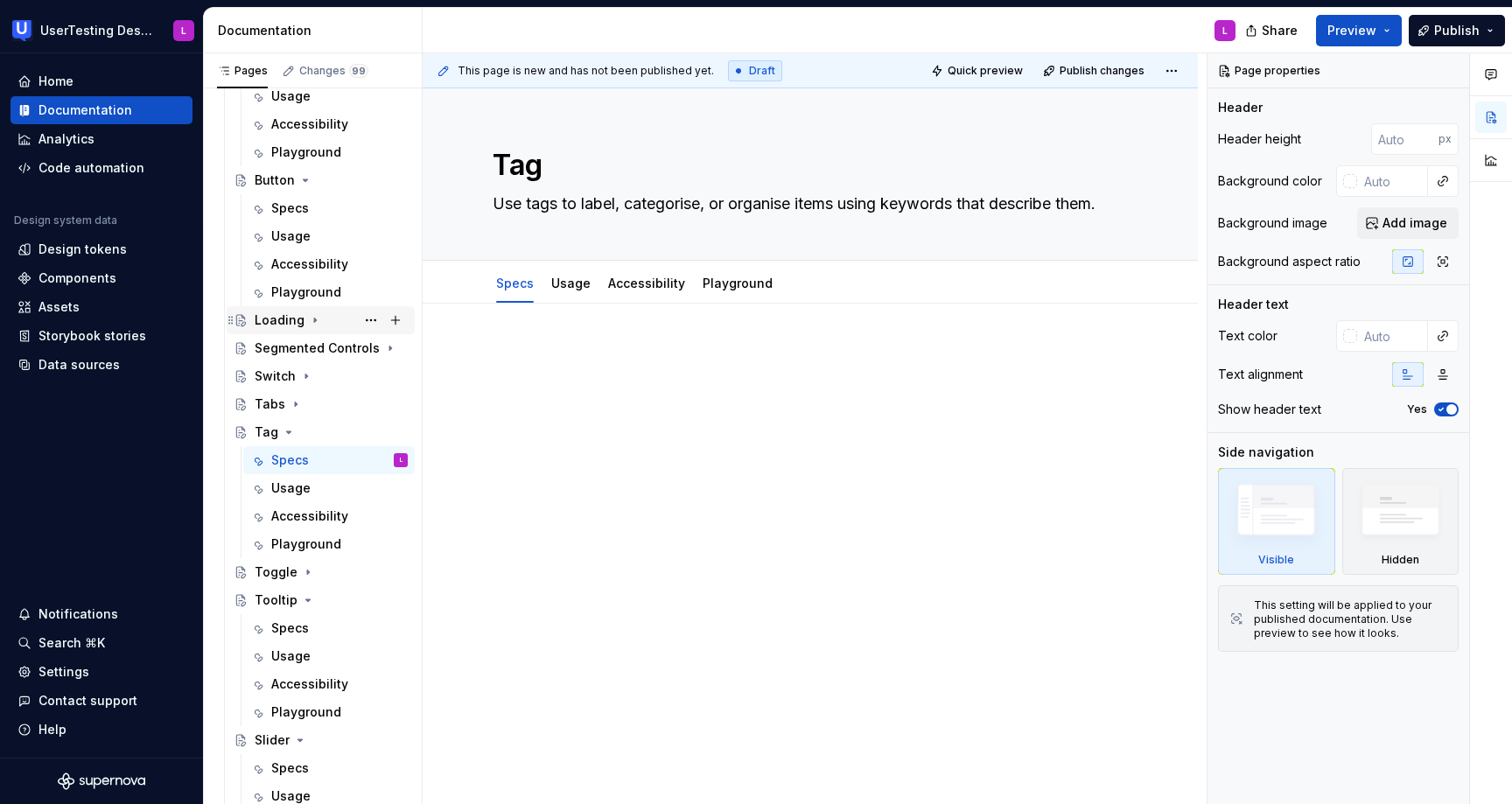
scroll to position [653, 0]
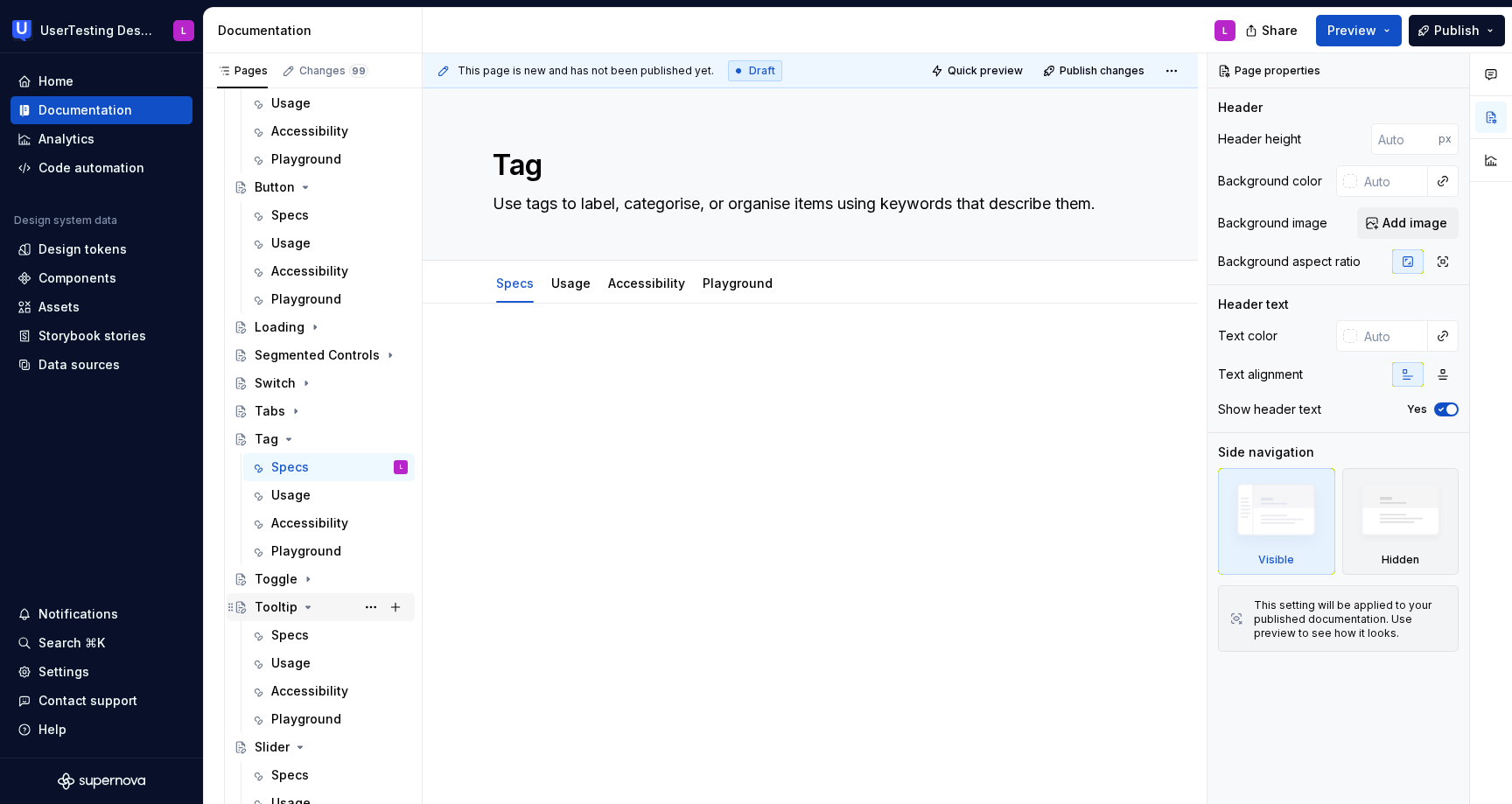
click at [306, 611] on icon "Page tree" at bounding box center [307, 607] width 14 height 14
click at [301, 635] on icon "Page tree" at bounding box center [301, 635] width 5 height 2
click at [330, 661] on icon "Page tree" at bounding box center [334, 663] width 14 height 14
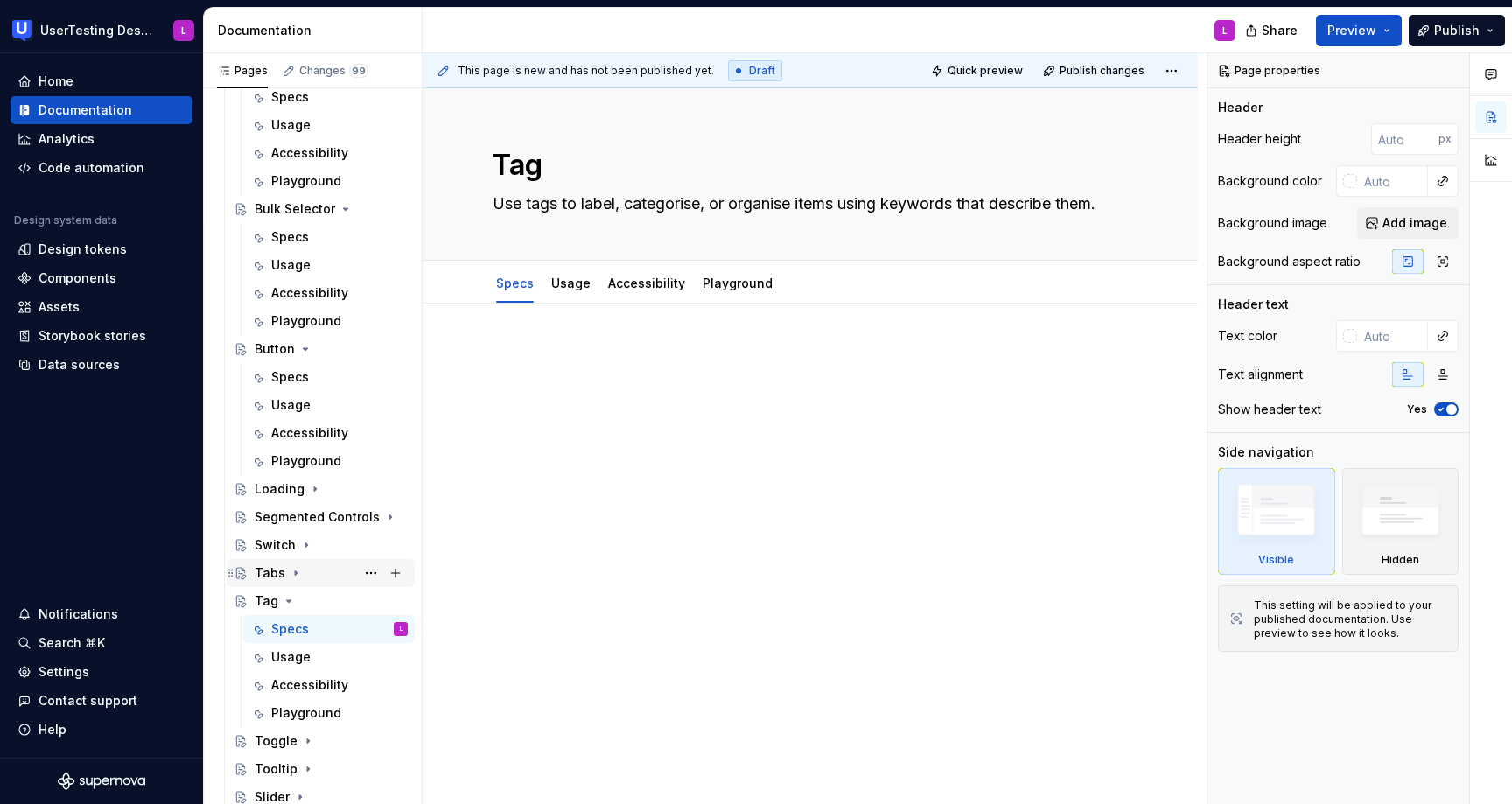
scroll to position [485, 0]
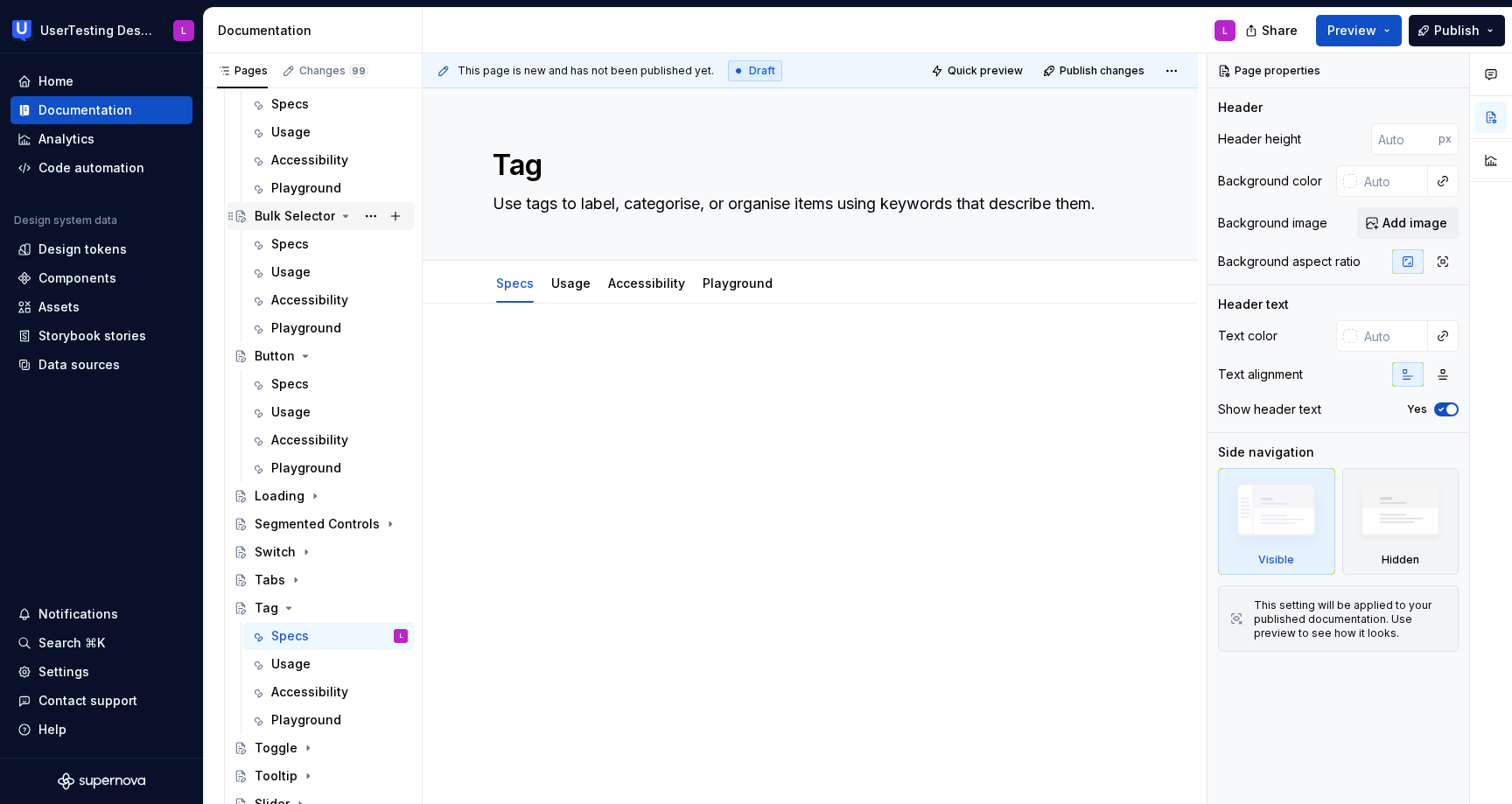
click at [341, 218] on icon "Page tree" at bounding box center [345, 215] width 14 height 14
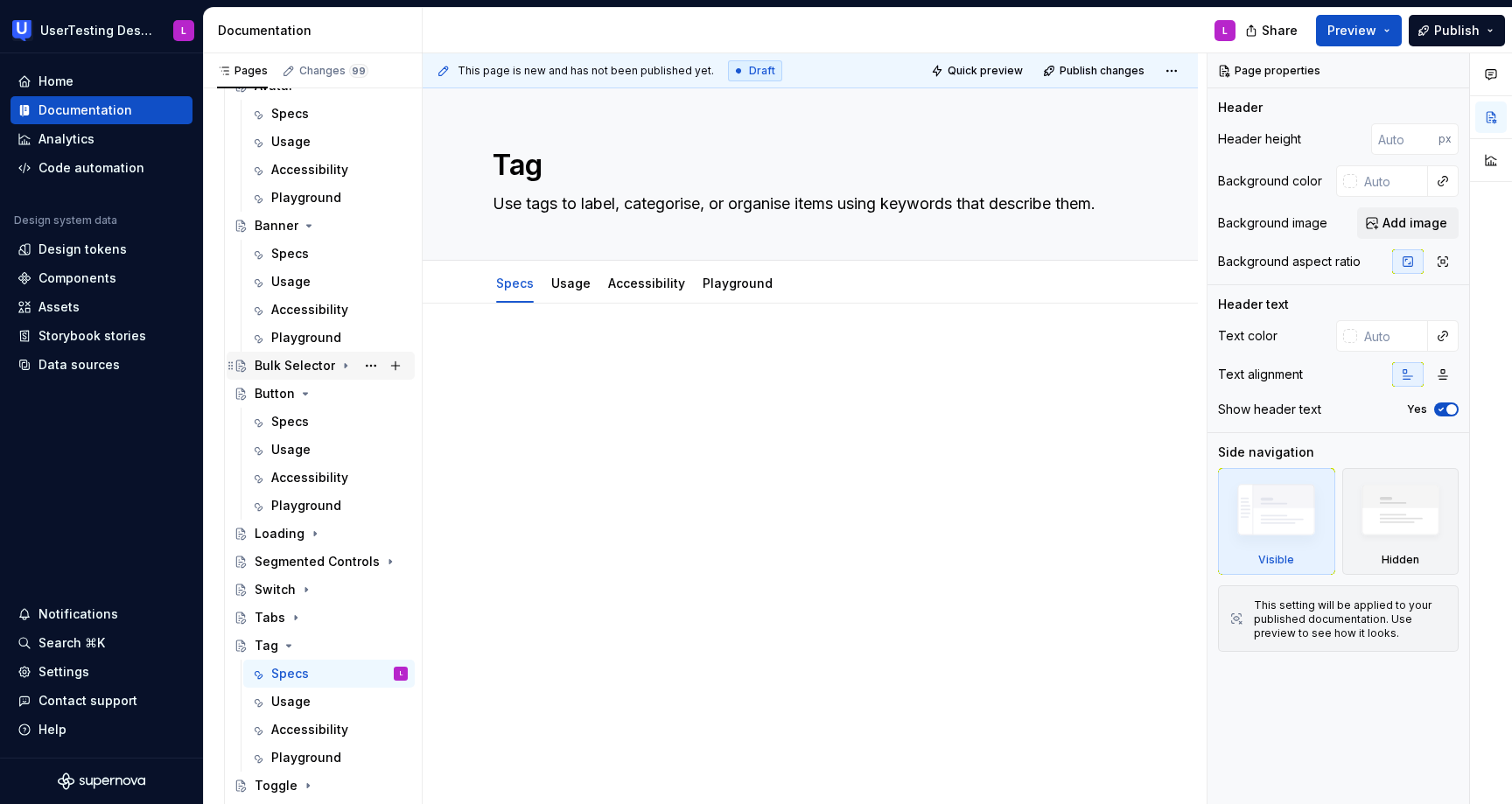
scroll to position [329, 0]
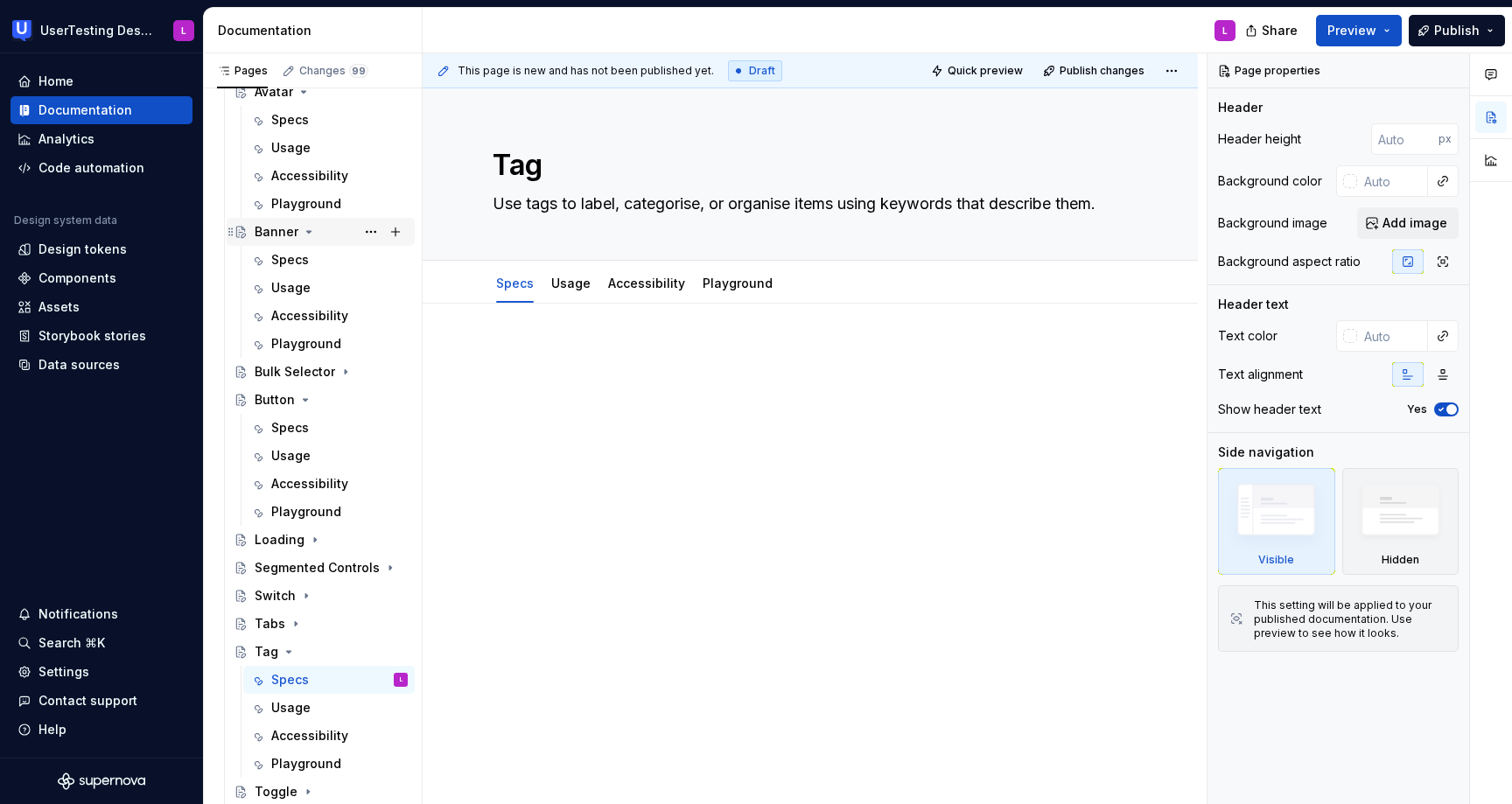
click at [308, 231] on icon "Page tree" at bounding box center [309, 232] width 5 height 2
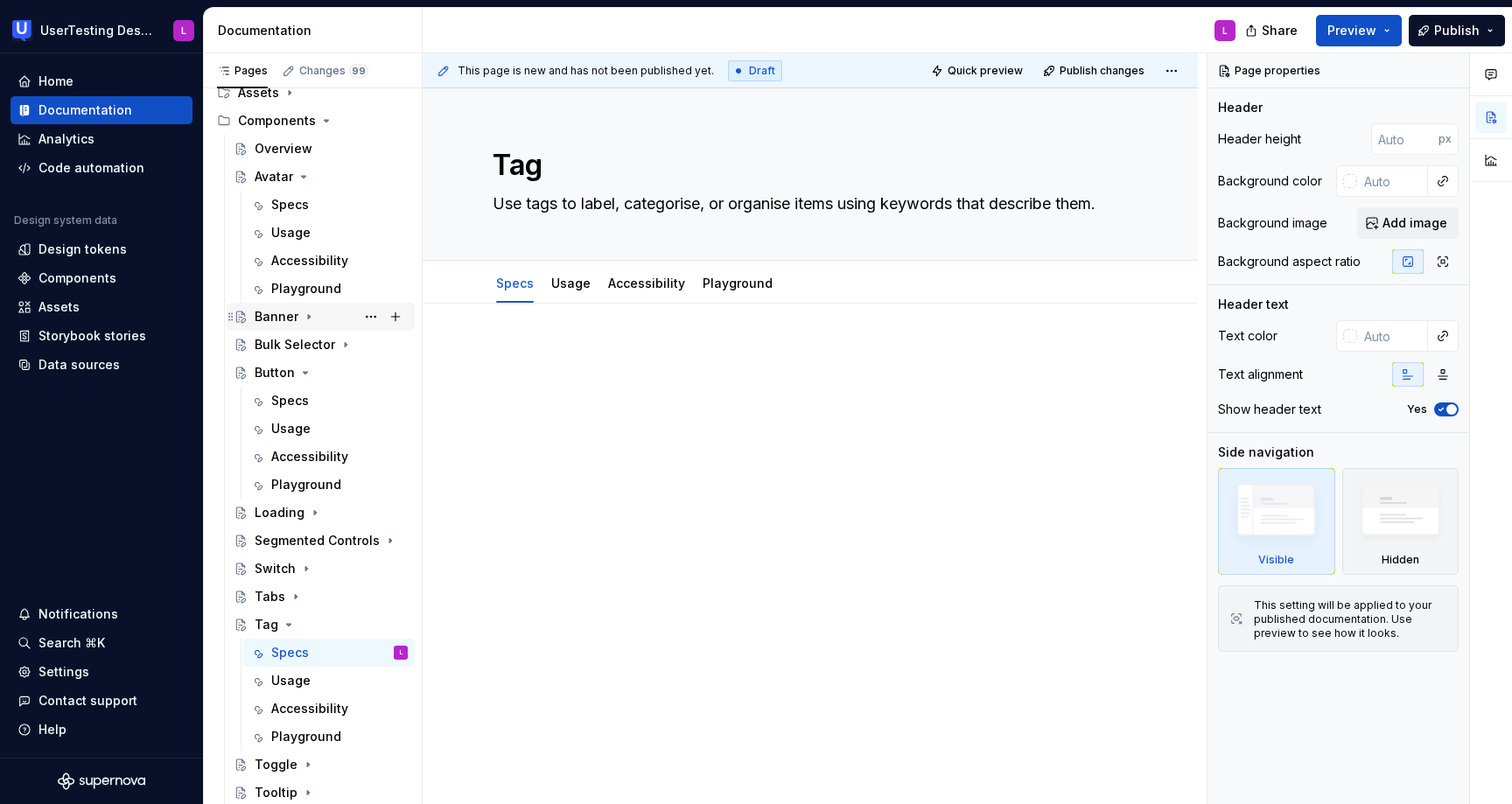
scroll to position [238, 0]
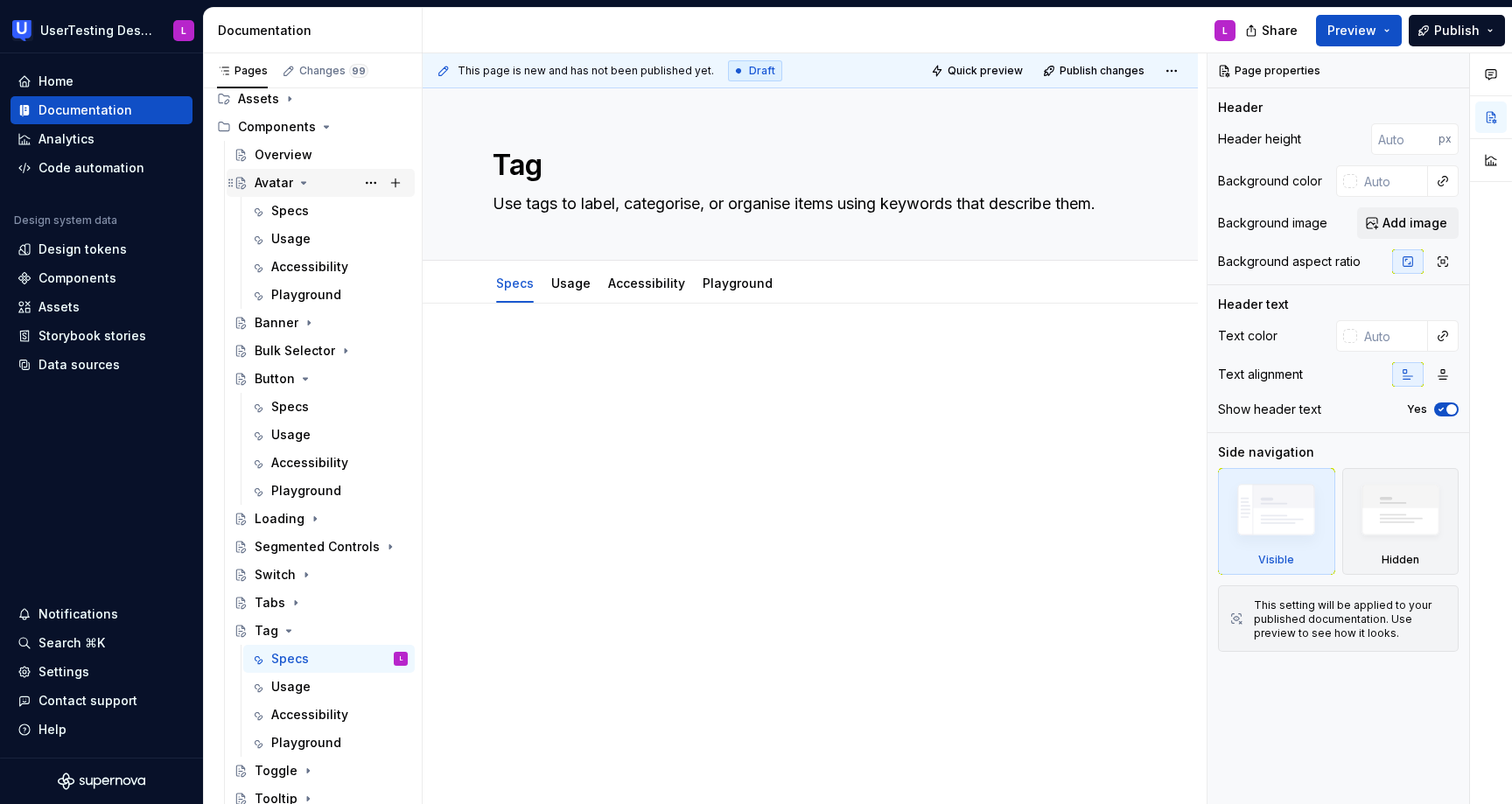
click at [301, 180] on icon "Page tree" at bounding box center [303, 183] width 14 height 14
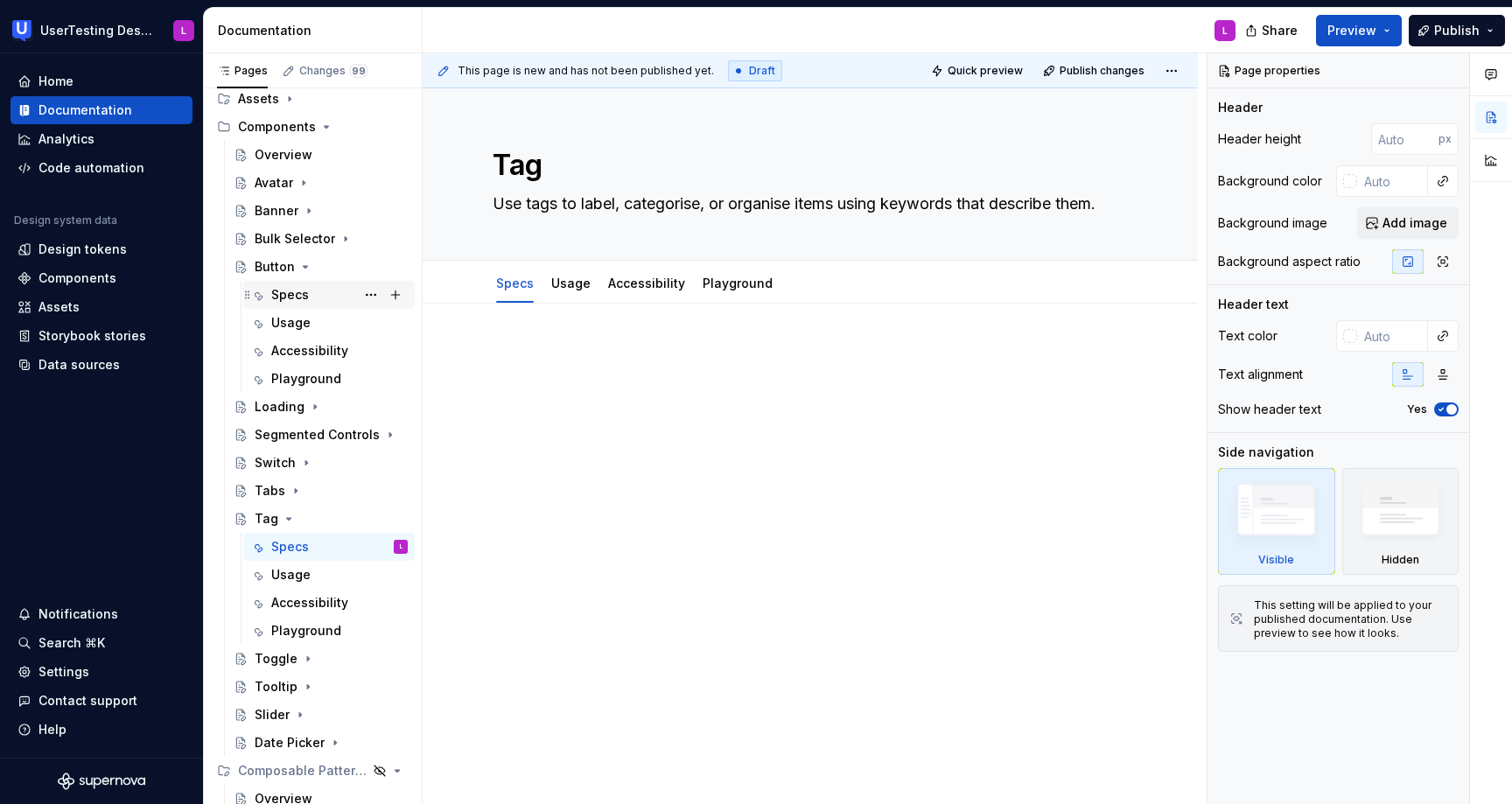
click at [300, 295] on div "Specs" at bounding box center [290, 295] width 37 height 18
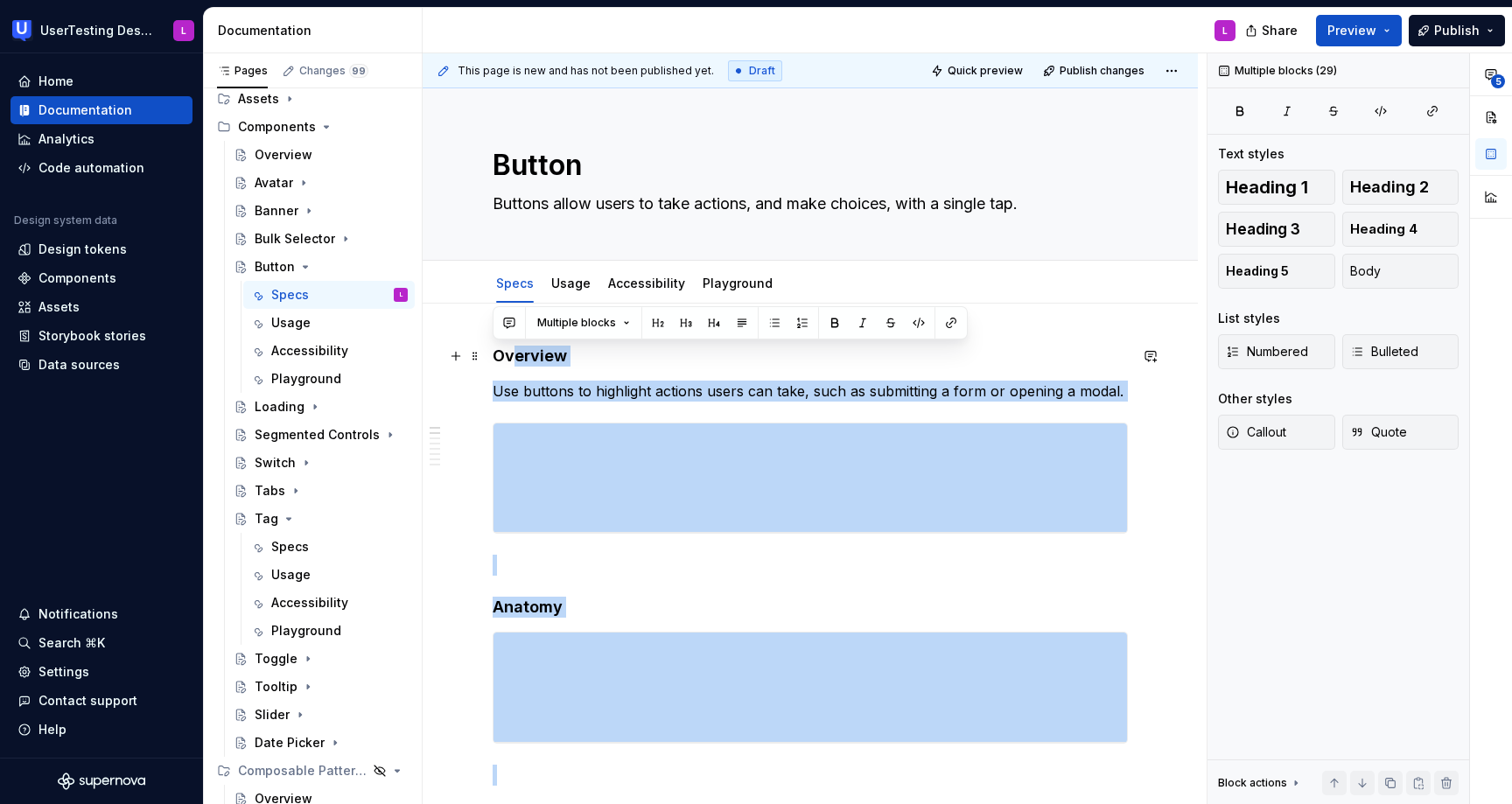
drag, startPoint x: 694, startPoint y: 461, endPoint x: 517, endPoint y: 350, distance: 208.9
copy div "erview Use buttons to highlight actions users can take, such as submitting a fo…"
click at [316, 548] on div "Specs" at bounding box center [340, 547] width 137 height 24
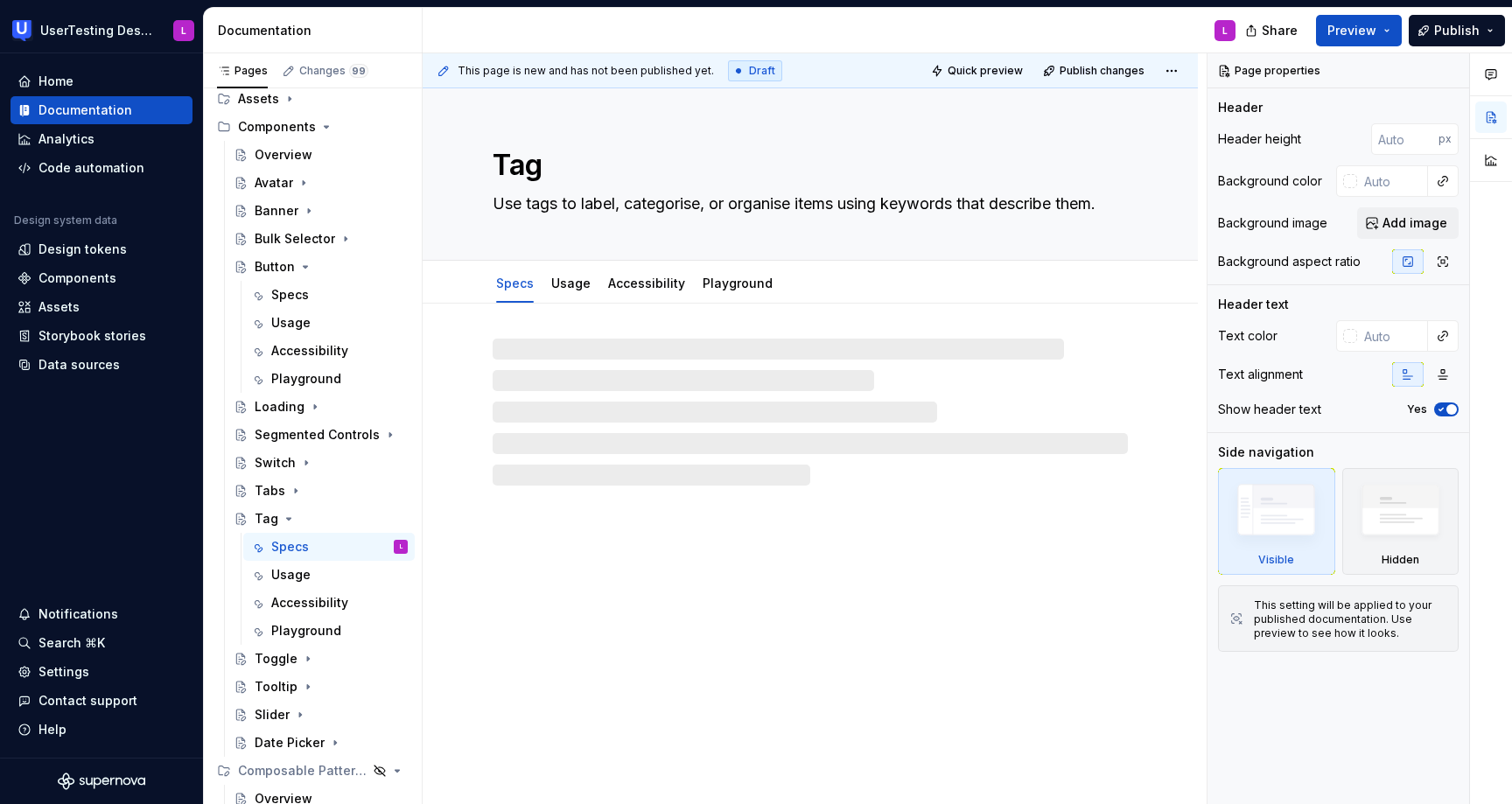
type textarea "*"
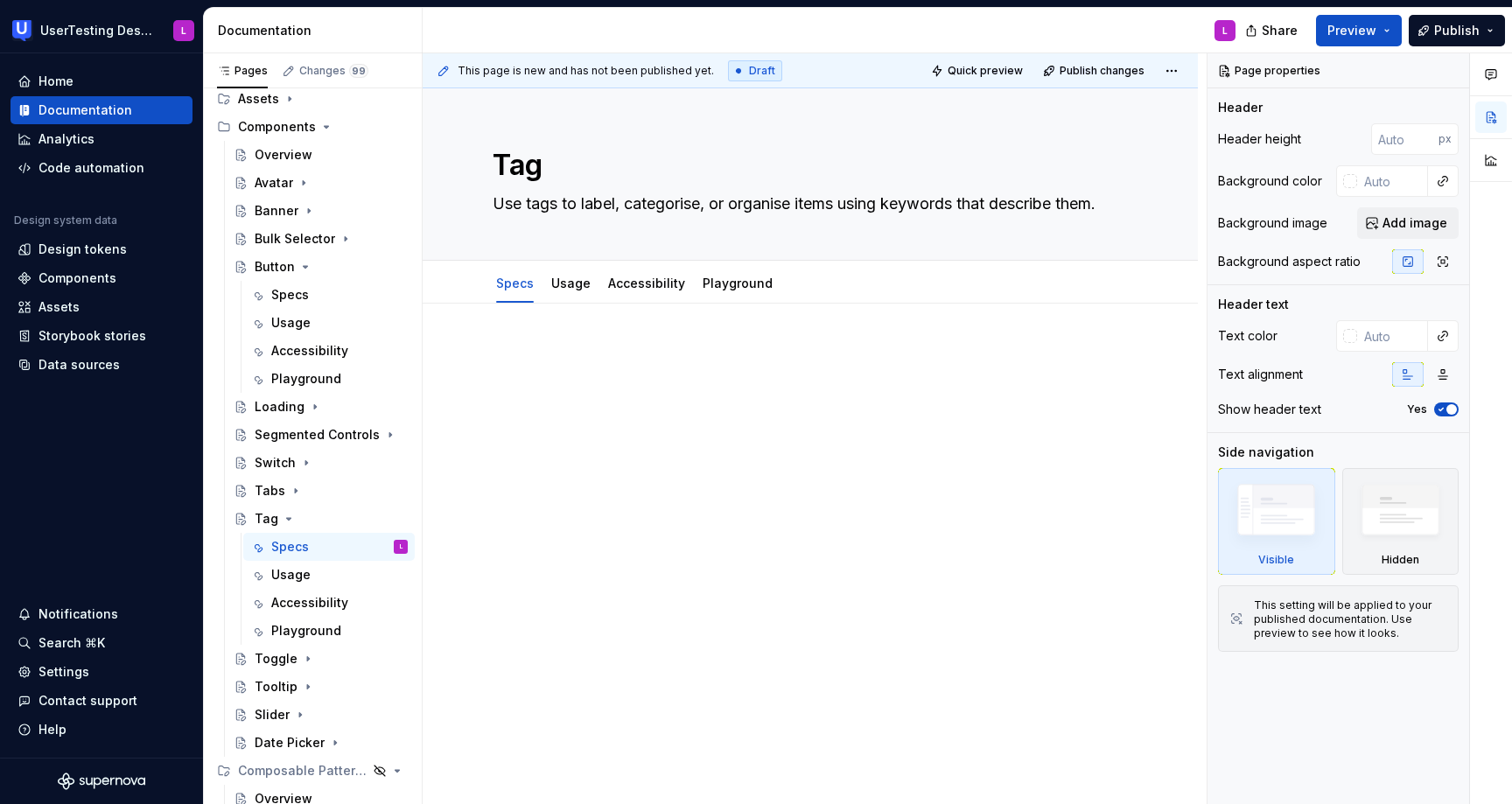
click at [615, 405] on div at bounding box center [810, 378] width 635 height 66
paste div
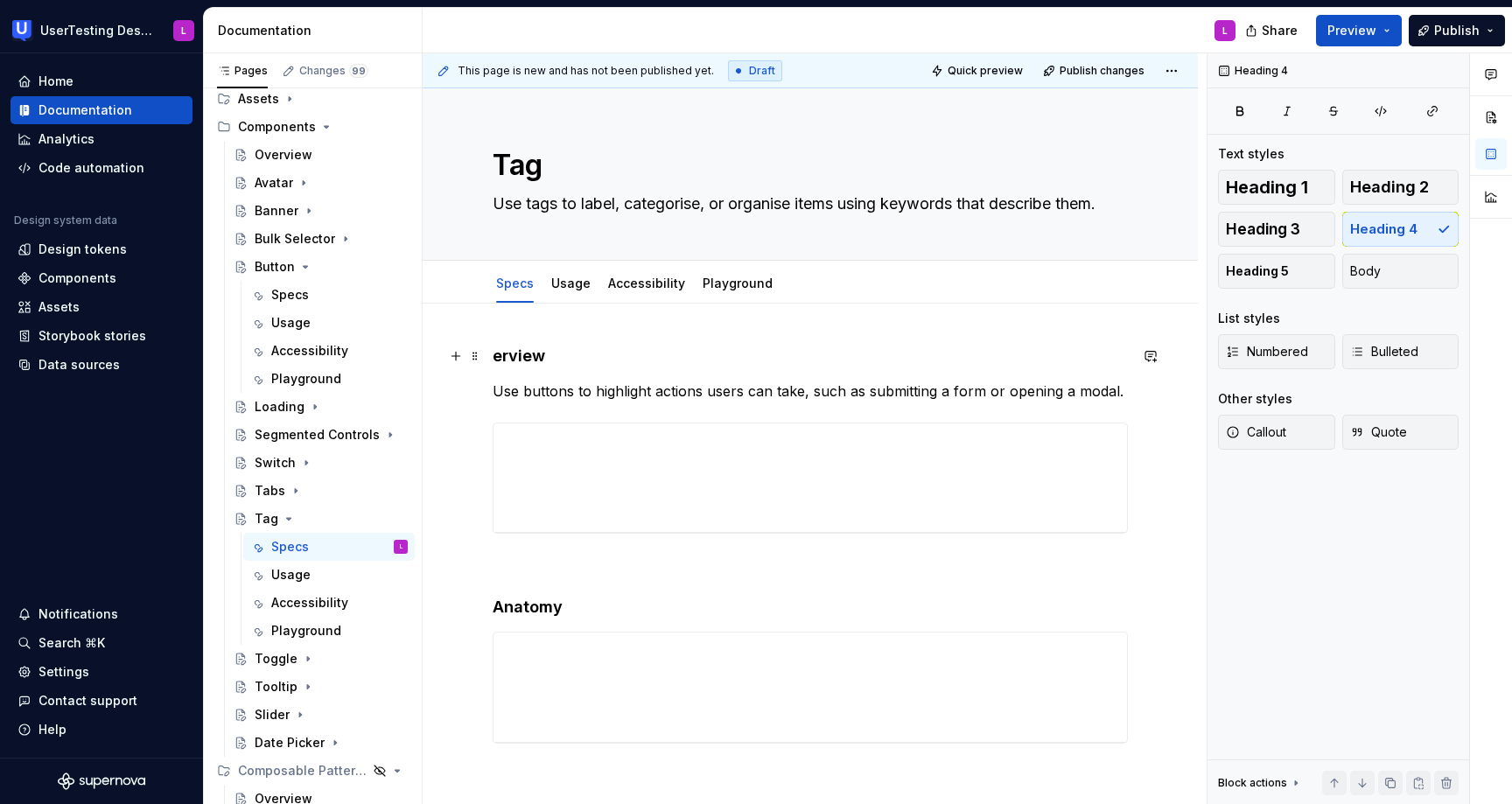
click at [494, 360] on h4 "erview" at bounding box center [810, 356] width 635 height 21
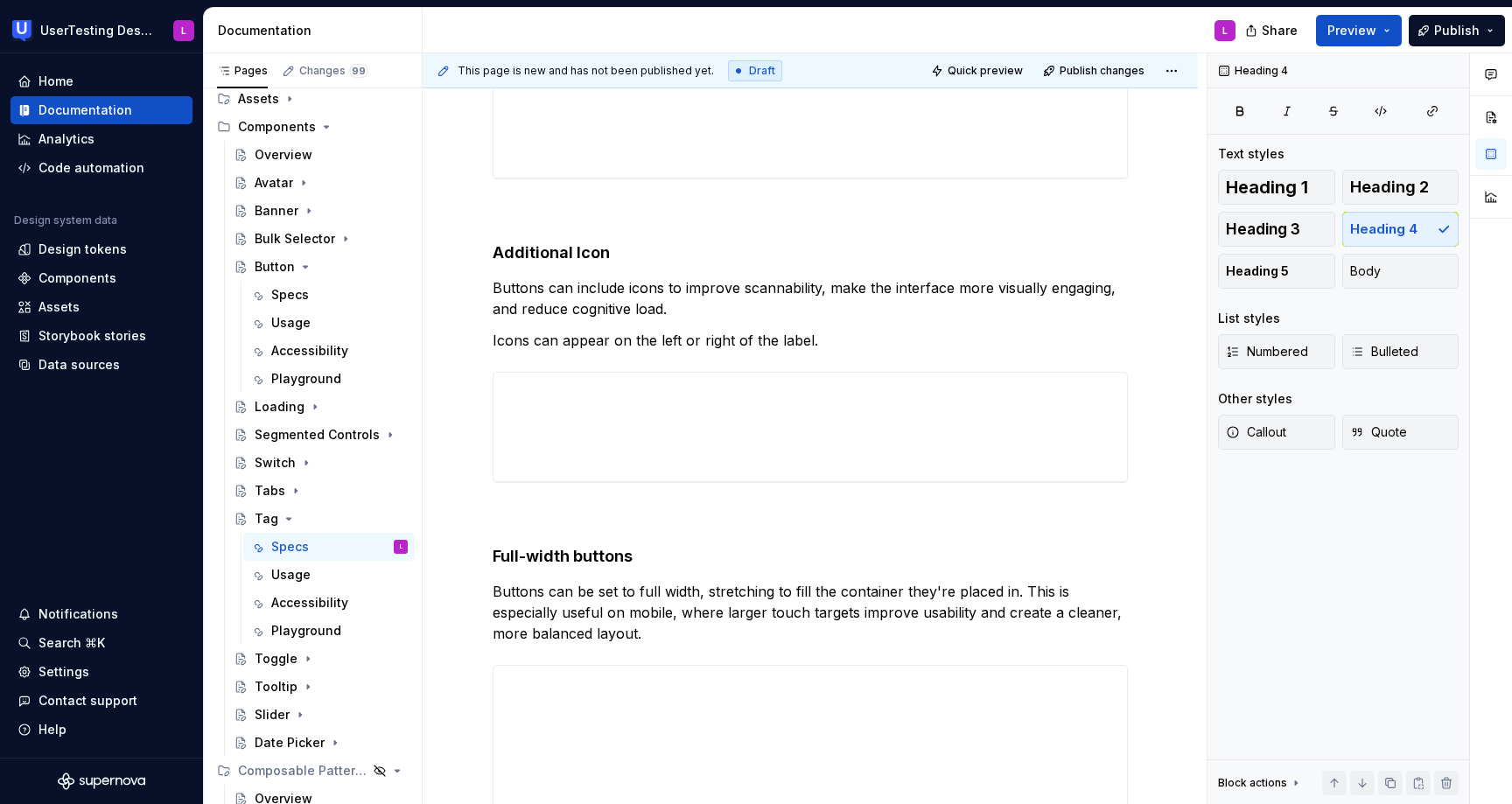
scroll to position [1913, 0]
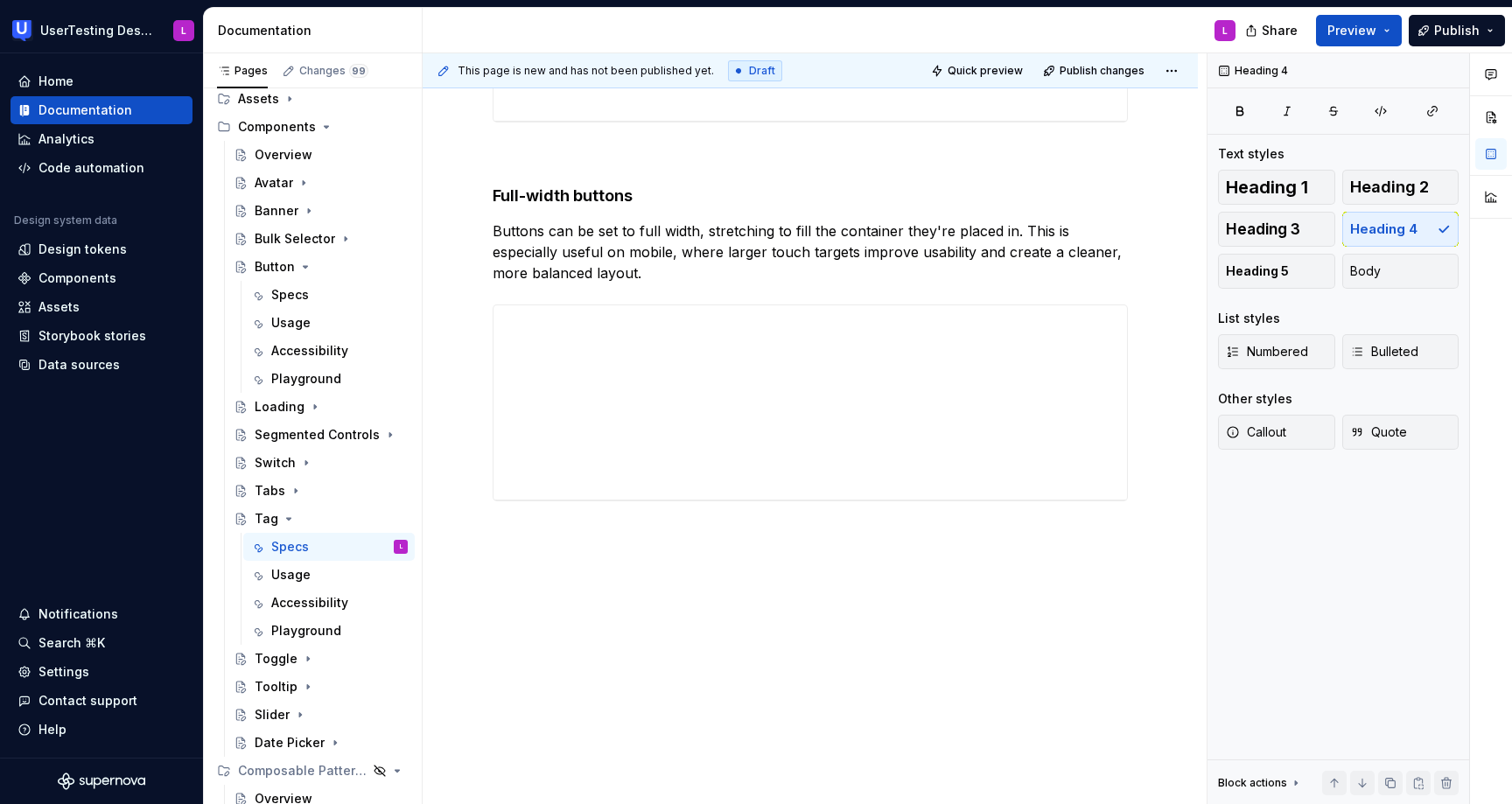
click at [301, 294] on div "Specs" at bounding box center [290, 295] width 37 height 18
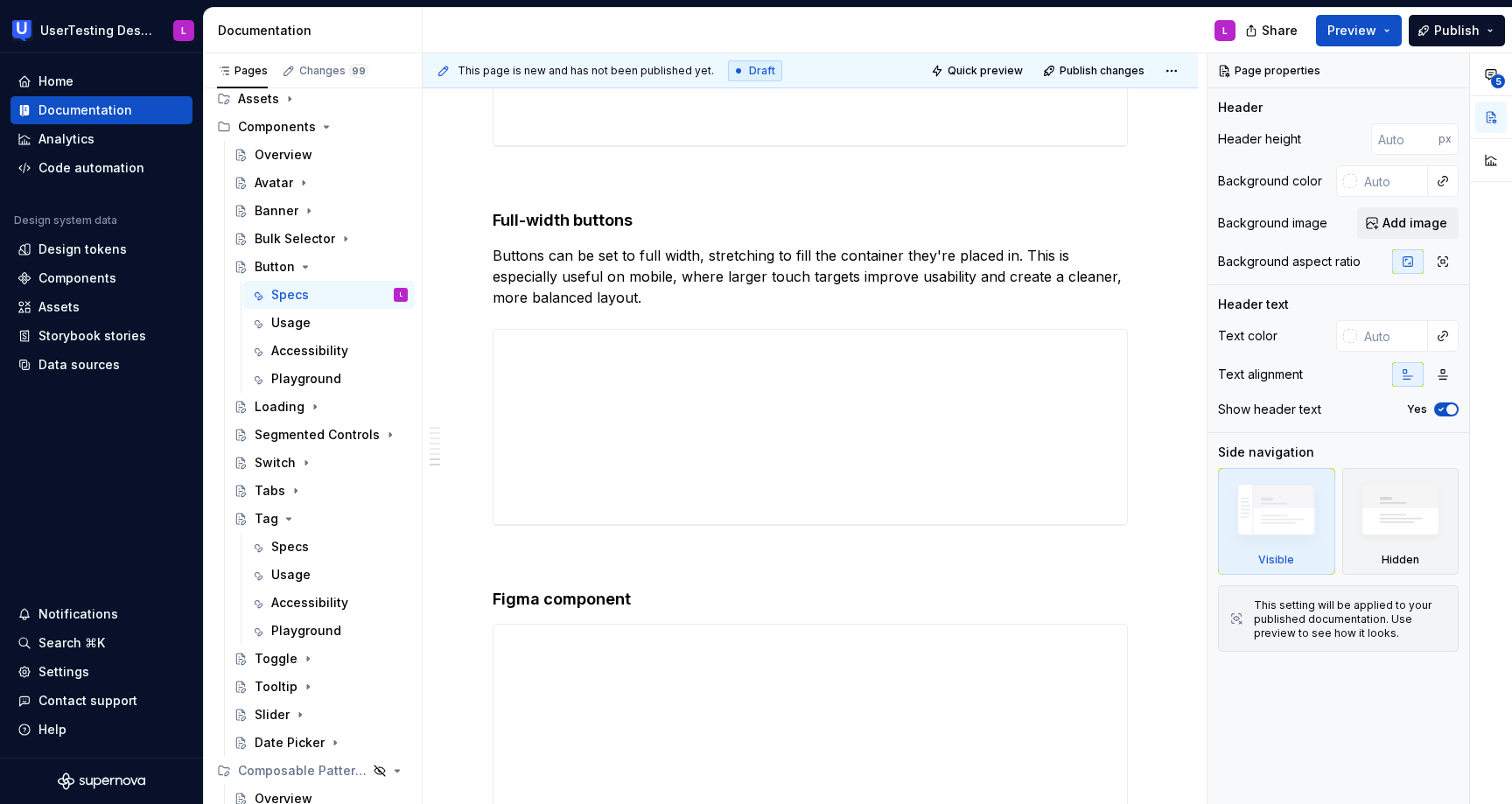
scroll to position [2363, 0]
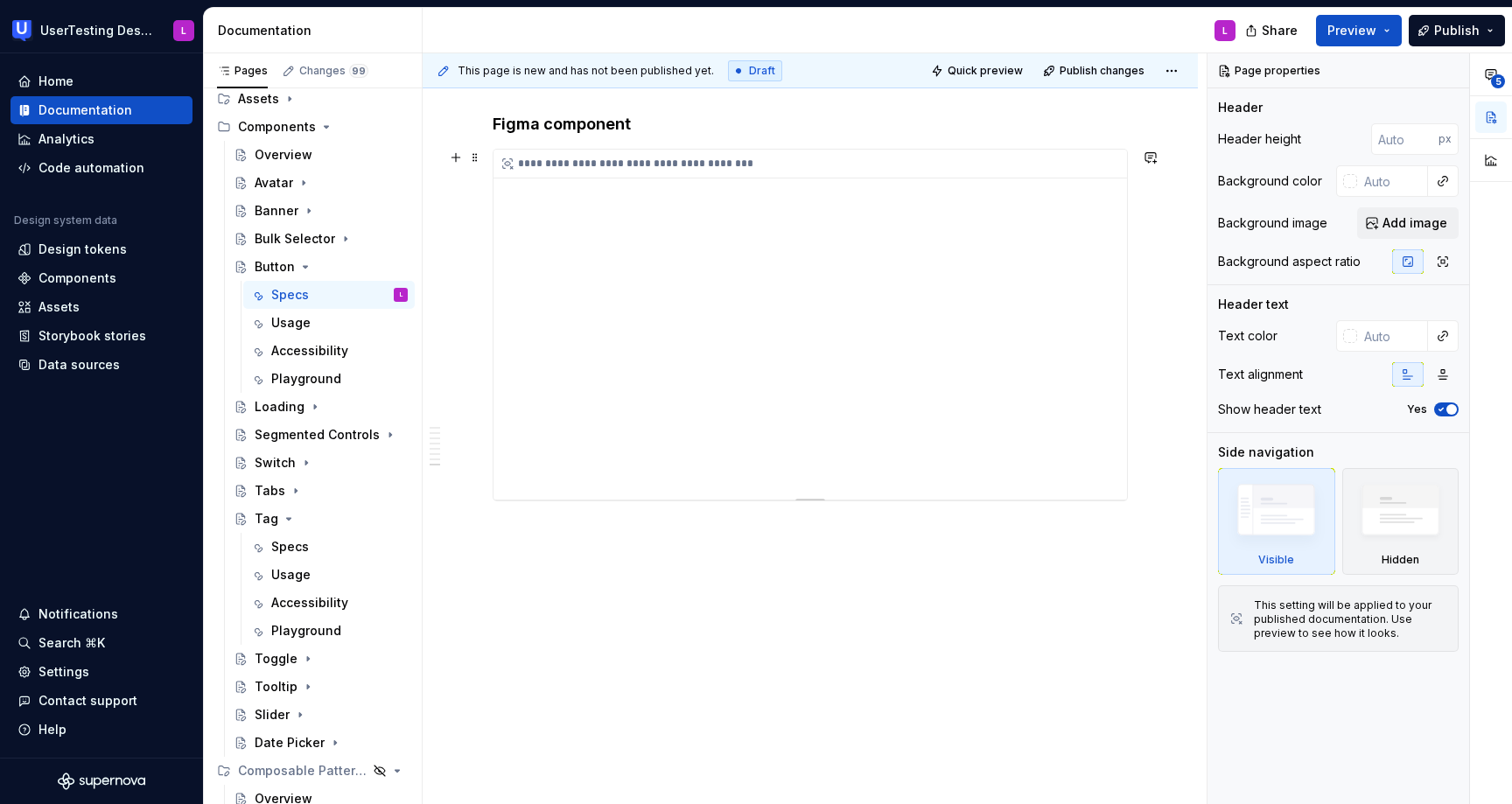
click at [693, 262] on div "**********" at bounding box center [810, 325] width 634 height 350
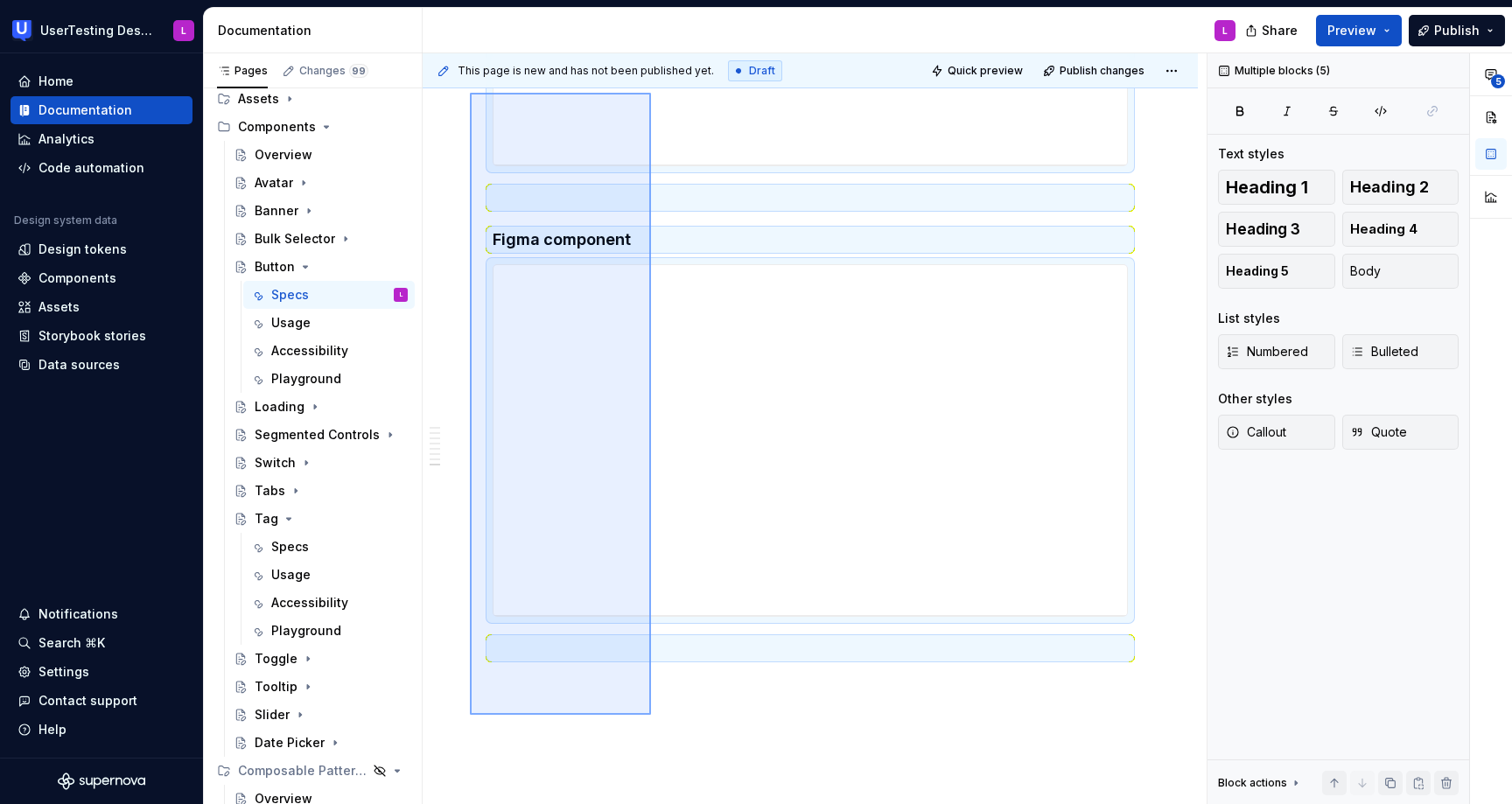
scroll to position [2207, 0]
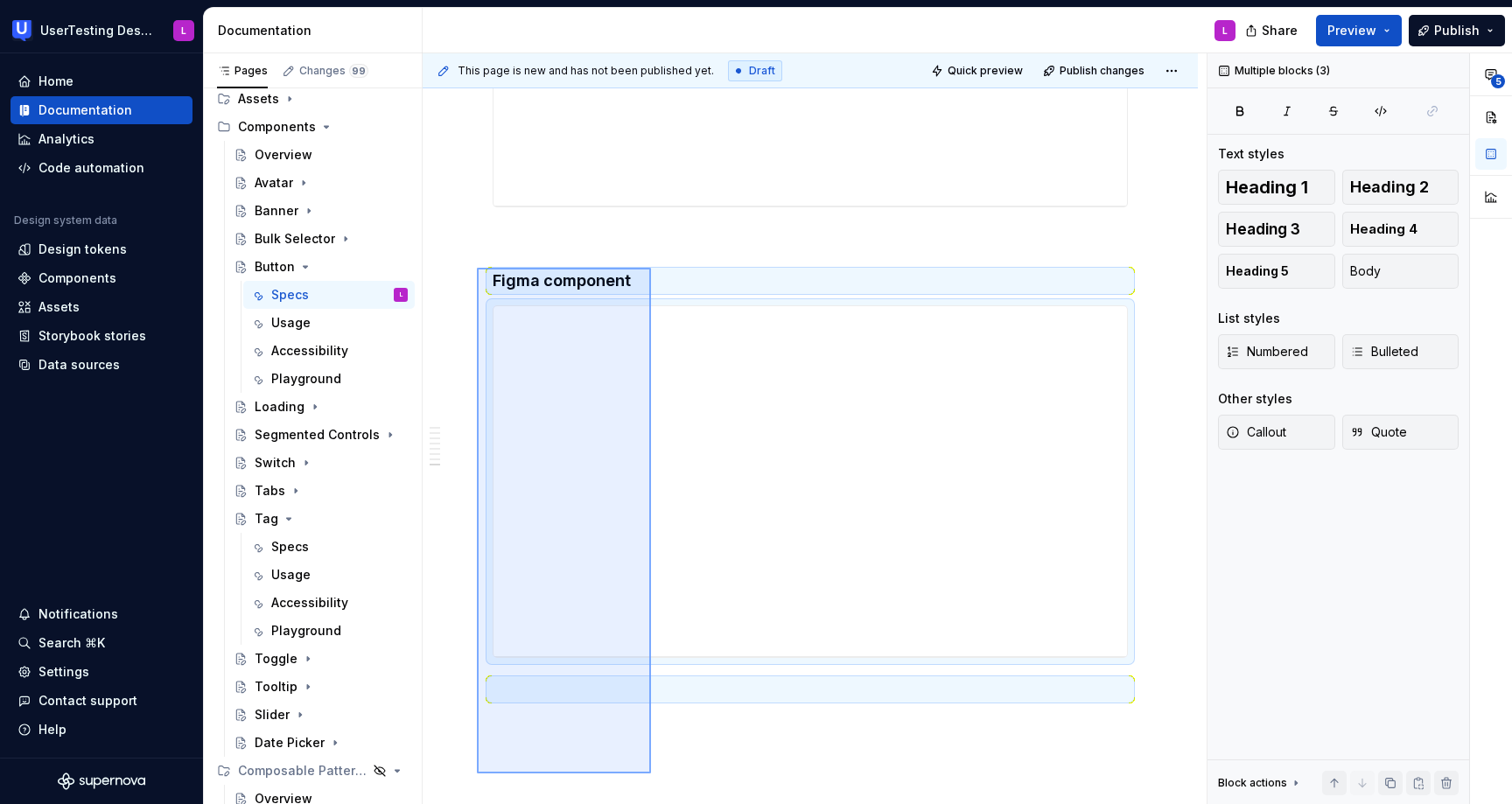
drag, startPoint x: 651, startPoint y: 617, endPoint x: 477, endPoint y: 268, distance: 390.0
click at [477, 268] on div "This page is new and has not been published yet. Draft Quick preview Publish ch…" at bounding box center [814, 429] width 784 height 752
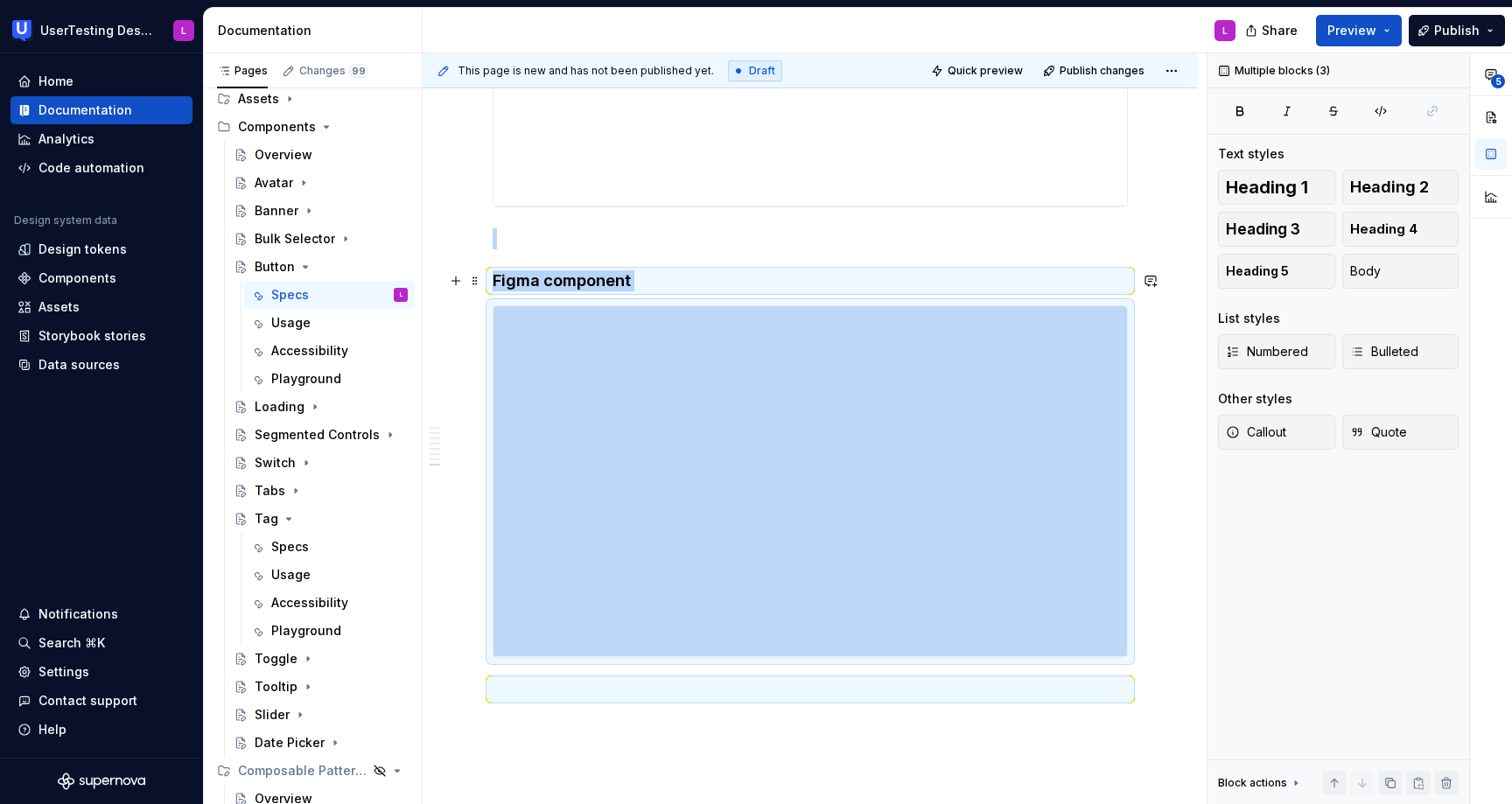
copy div "**********"
click at [322, 540] on div "Specs" at bounding box center [340, 547] width 137 height 24
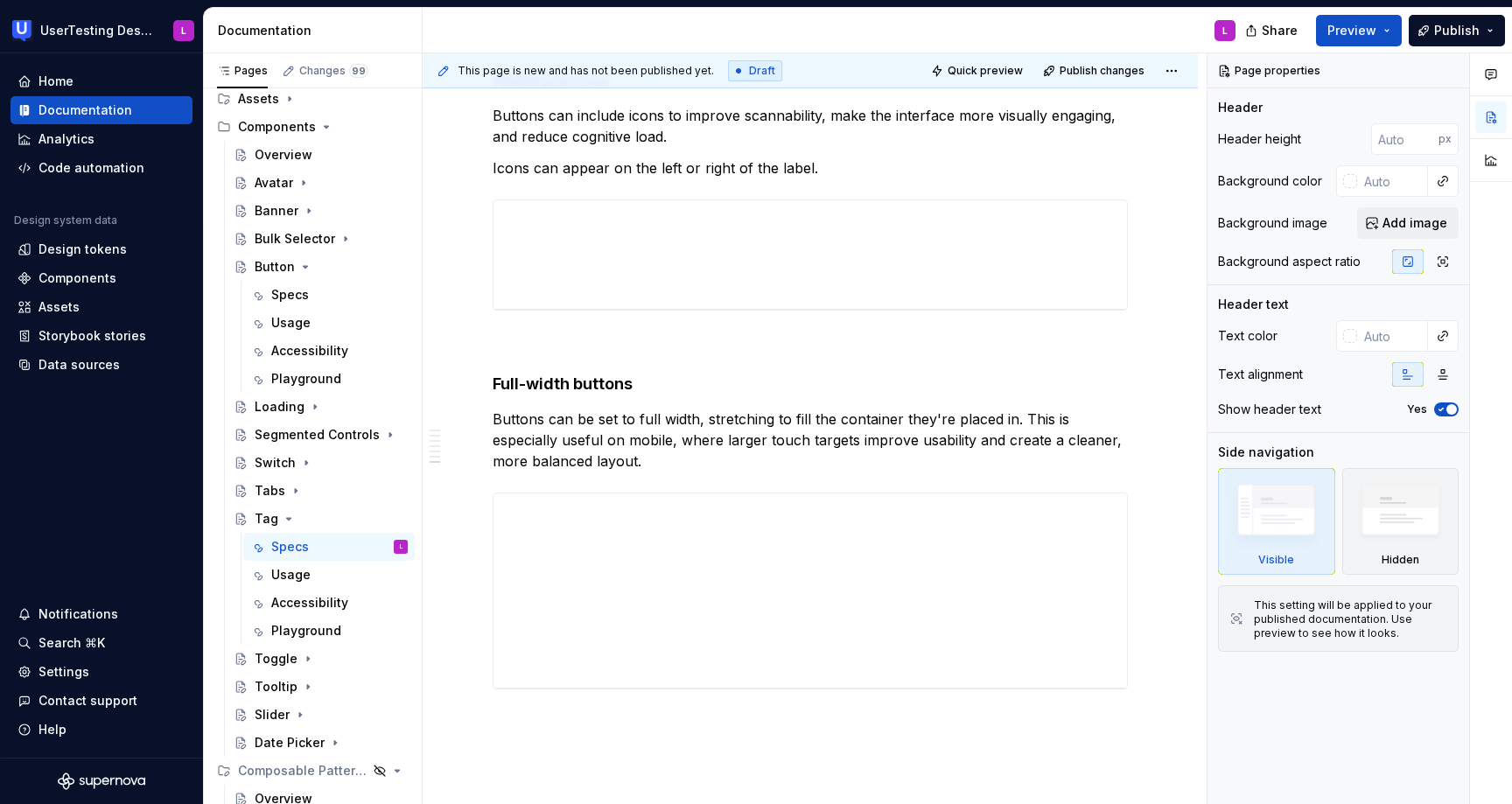
scroll to position [1944, 0]
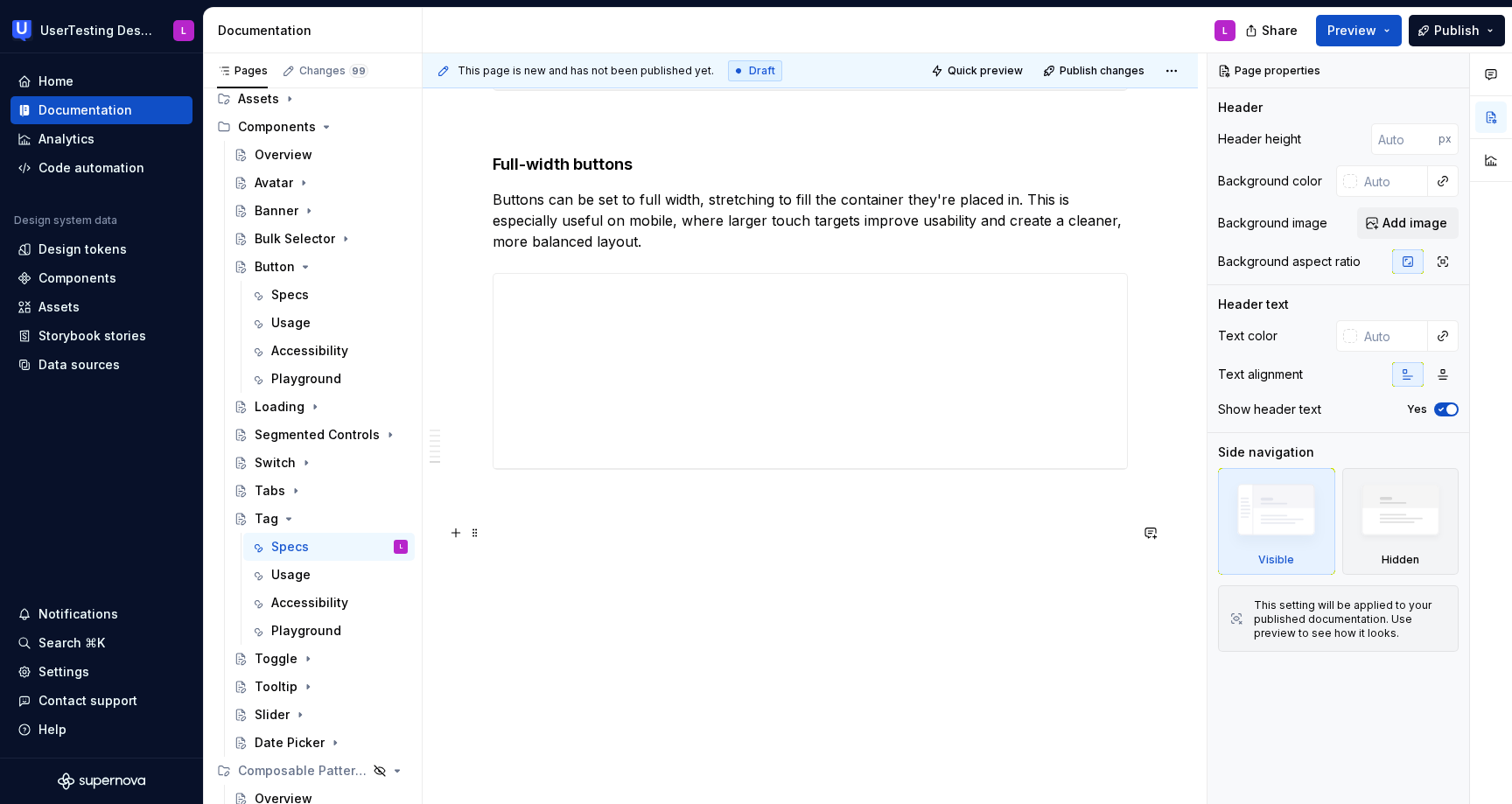
type textarea "*"
click at [589, 539] on p at bounding box center [810, 533] width 635 height 21
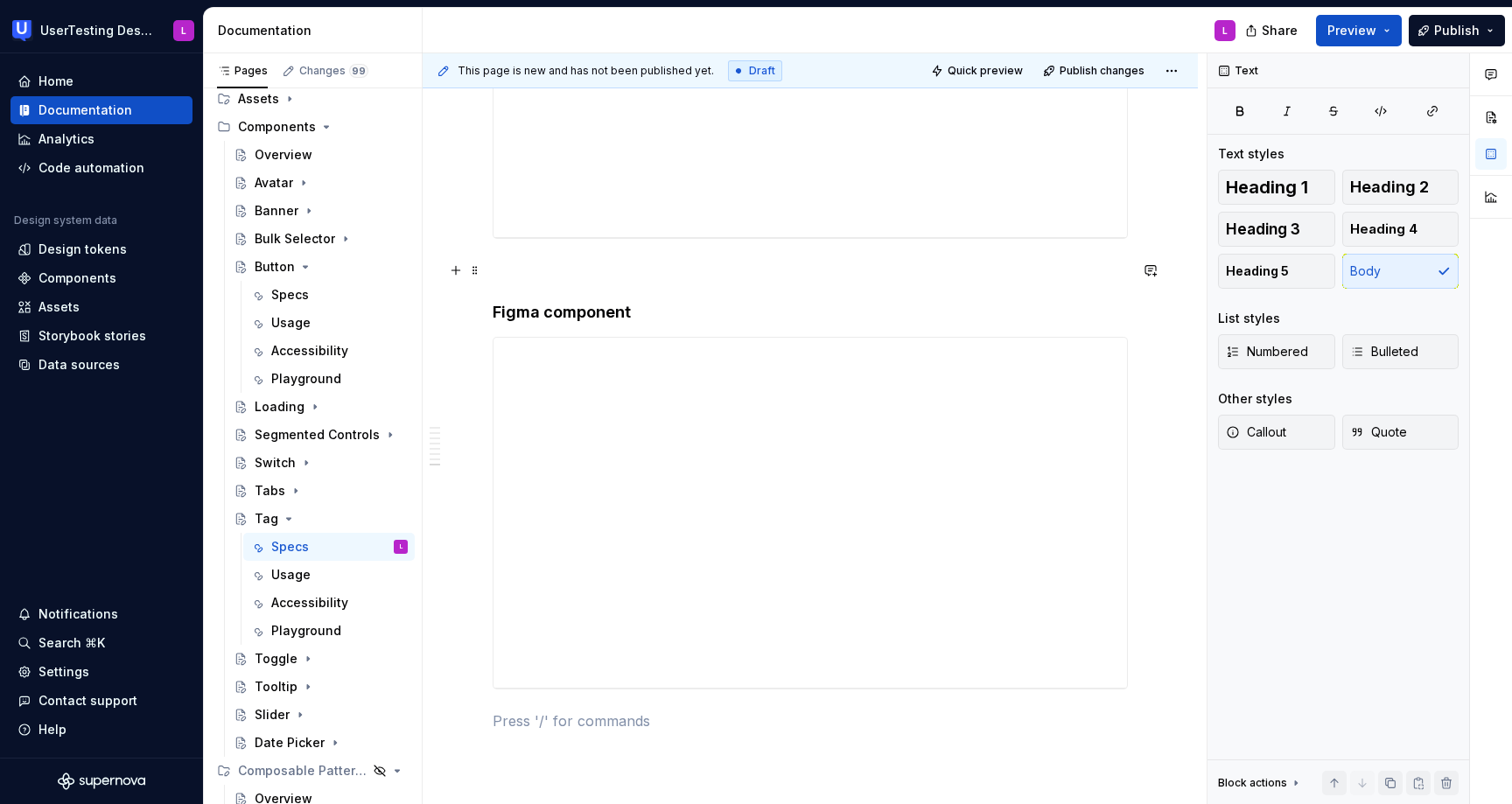
scroll to position [2339, 0]
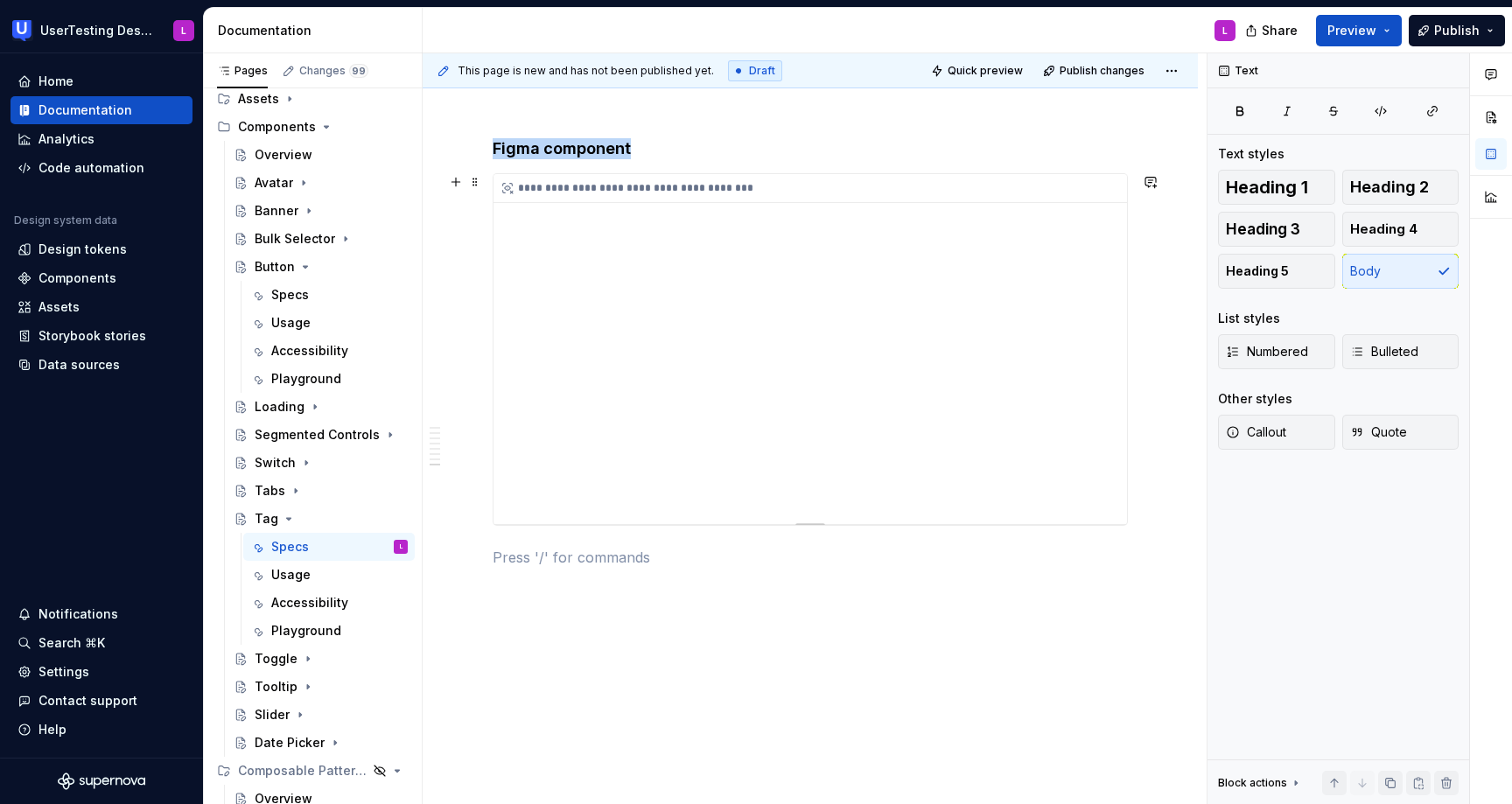
click at [991, 307] on div "**********" at bounding box center [810, 349] width 634 height 350
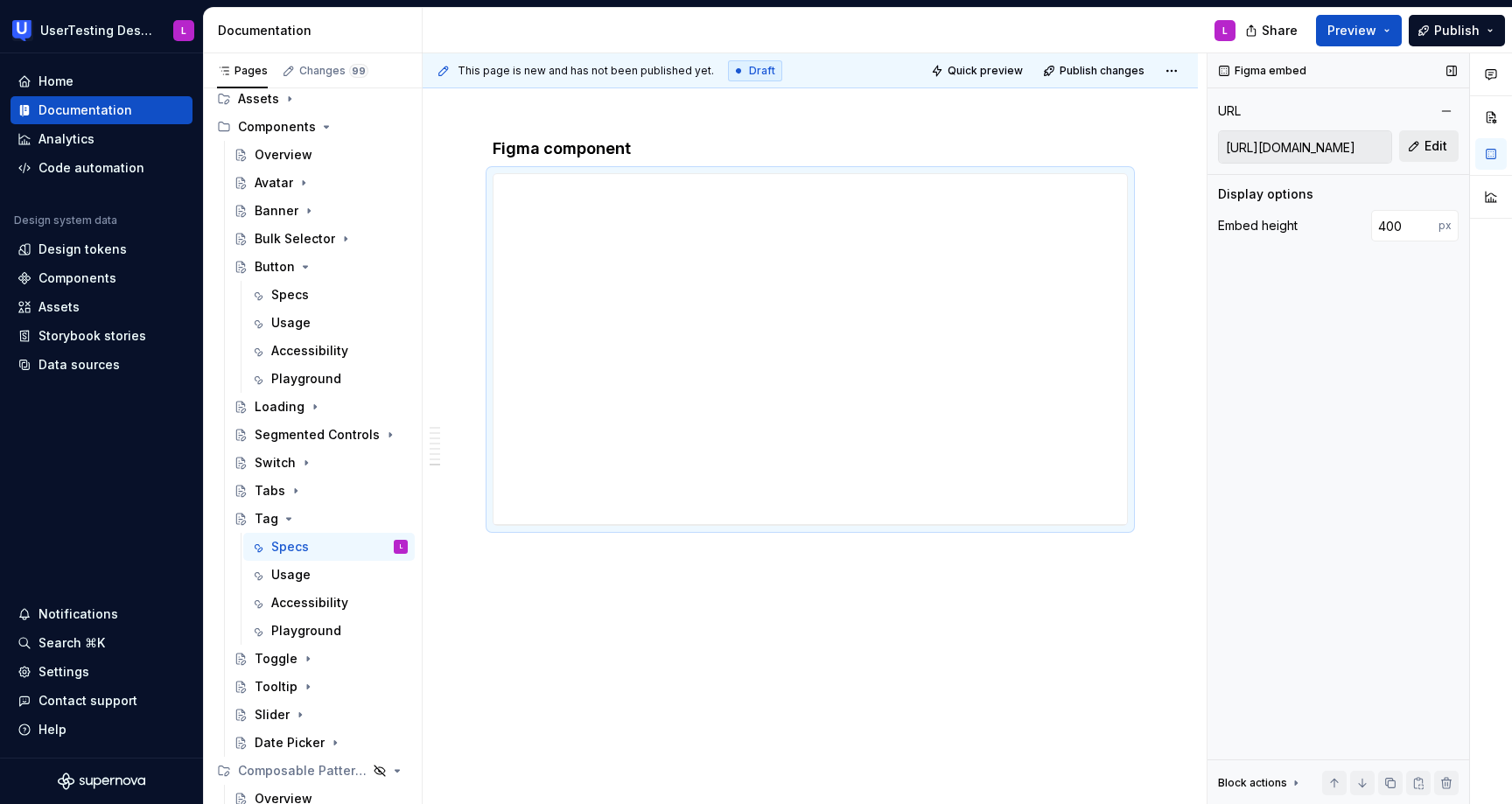
click at [1429, 148] on span "Edit" at bounding box center [1435, 146] width 22 height 18
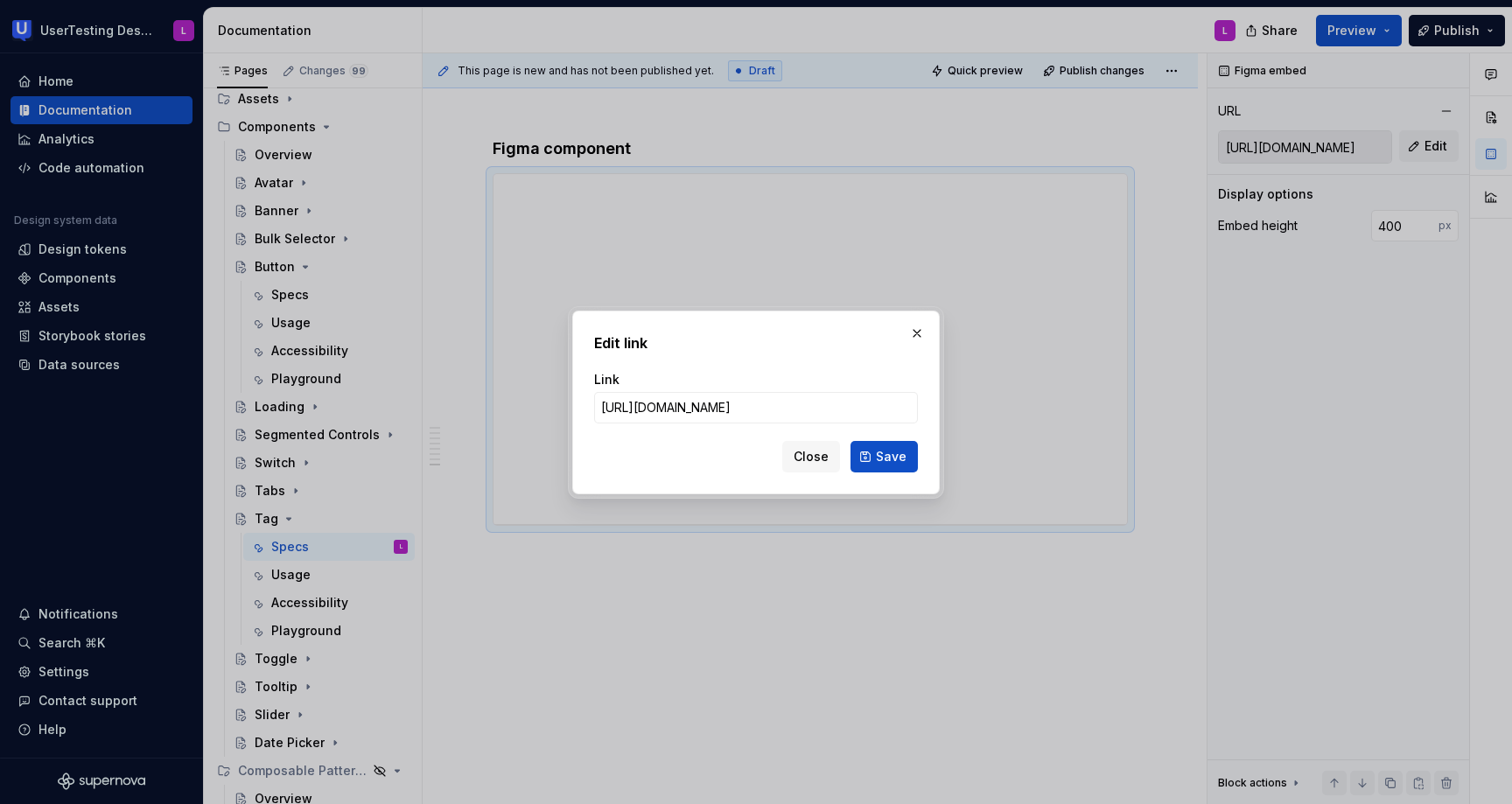
type input "[URL][DOMAIN_NAME]"
click button "Save" at bounding box center [884, 457] width 67 height 32
type input "[URL][DOMAIN_NAME]"
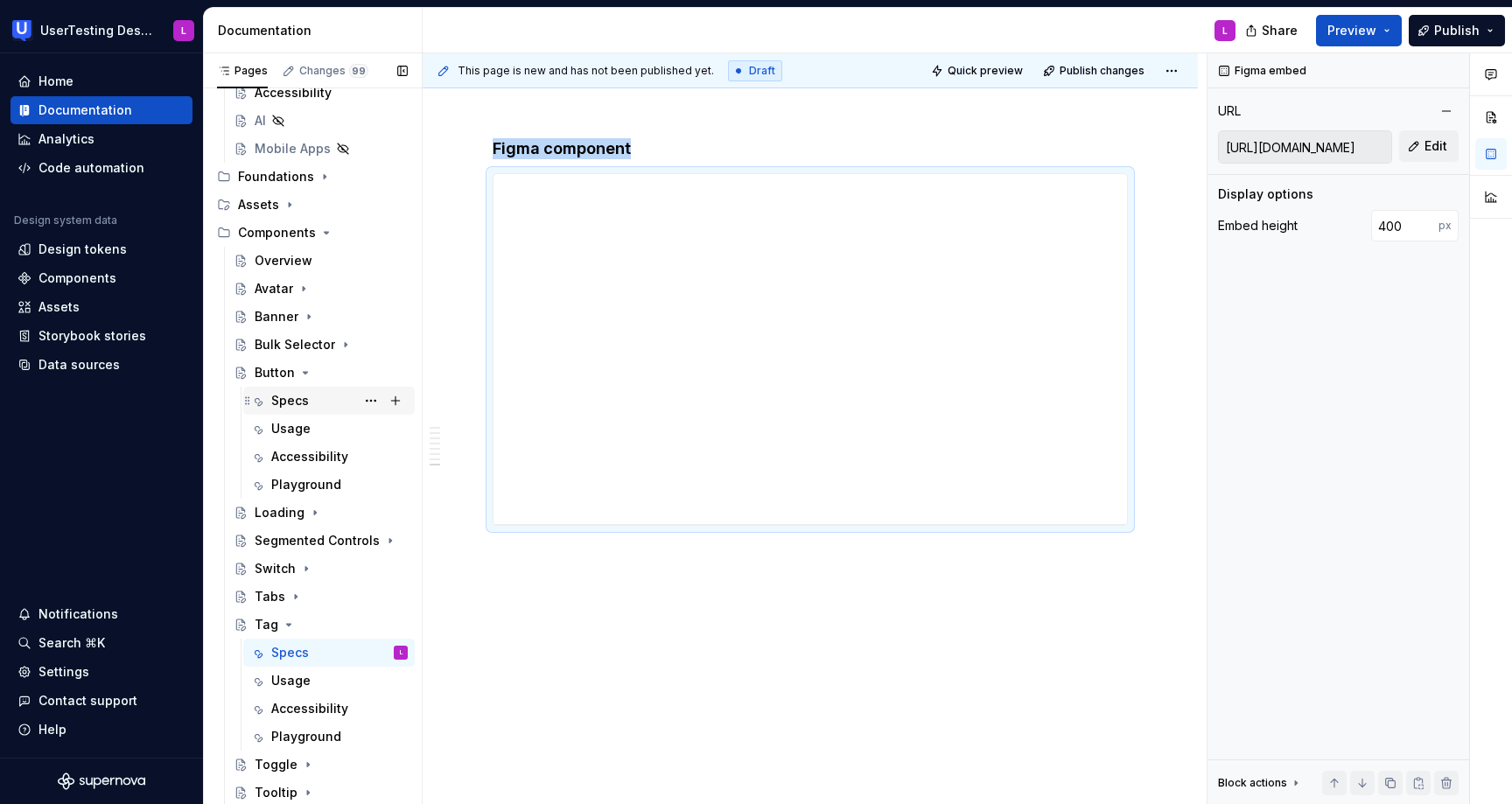
scroll to position [494, 0]
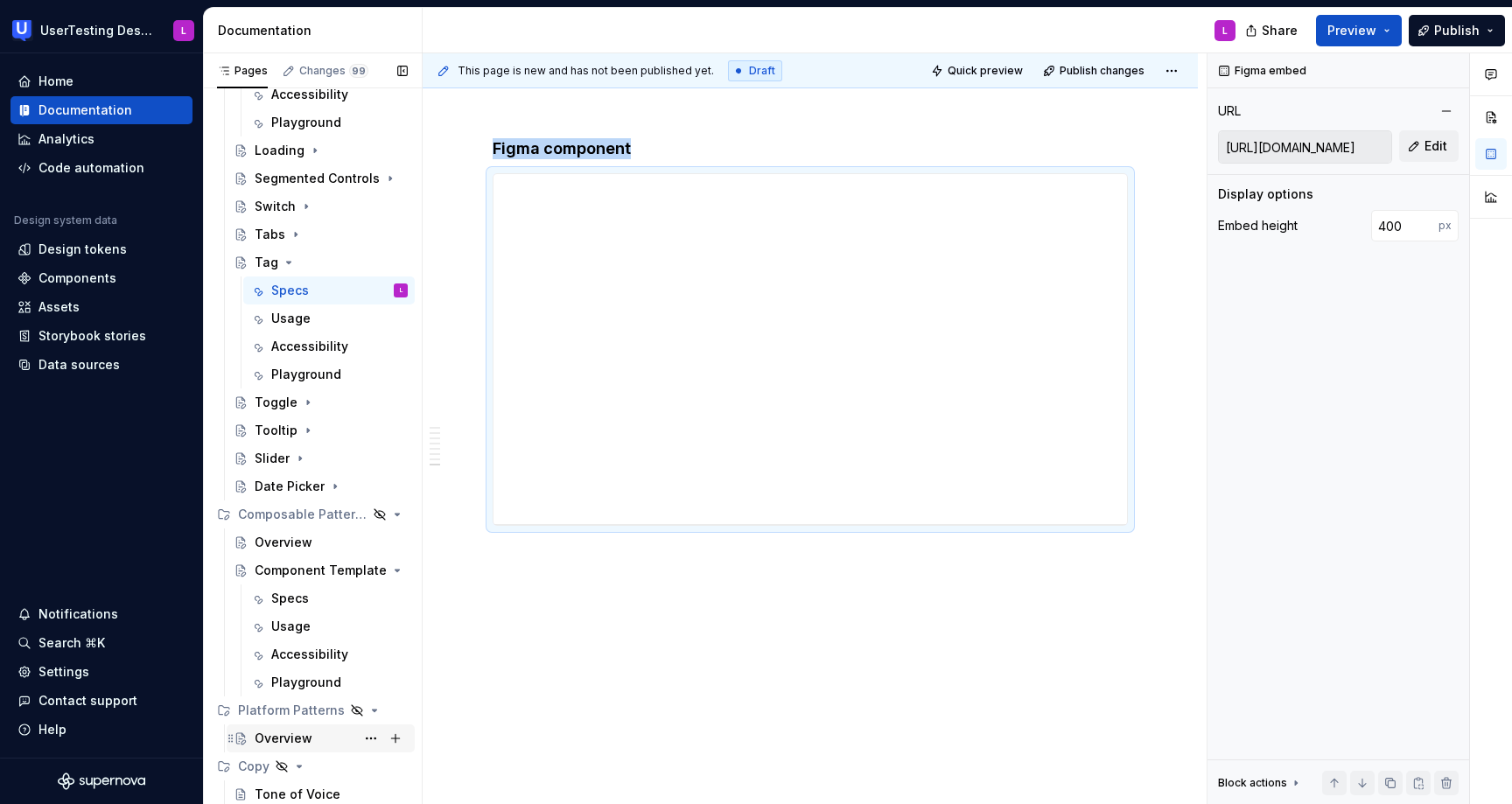
click at [279, 741] on div "Overview" at bounding box center [284, 738] width 58 height 18
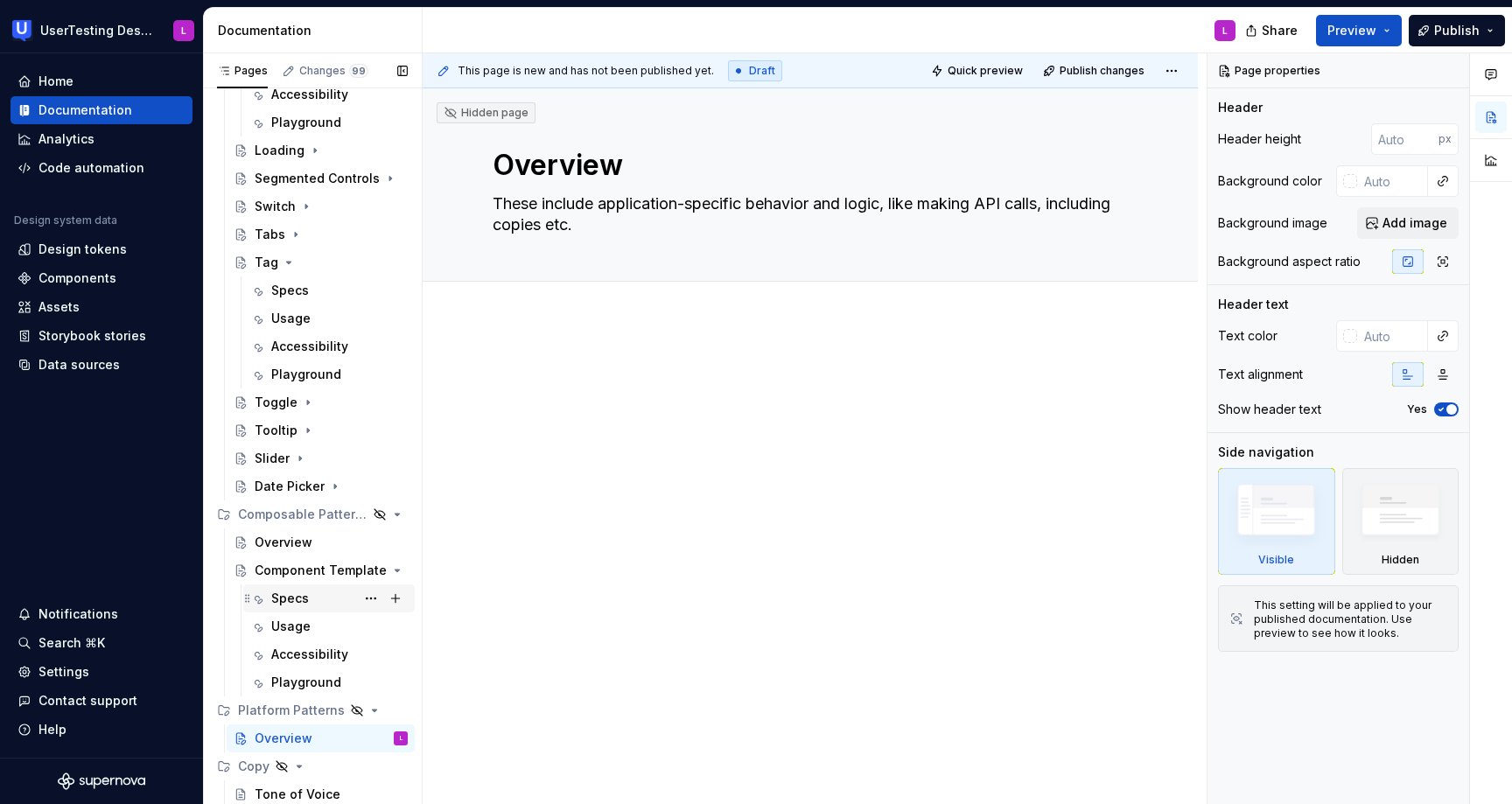
click at [298, 592] on div "Specs" at bounding box center [290, 598] width 37 height 18
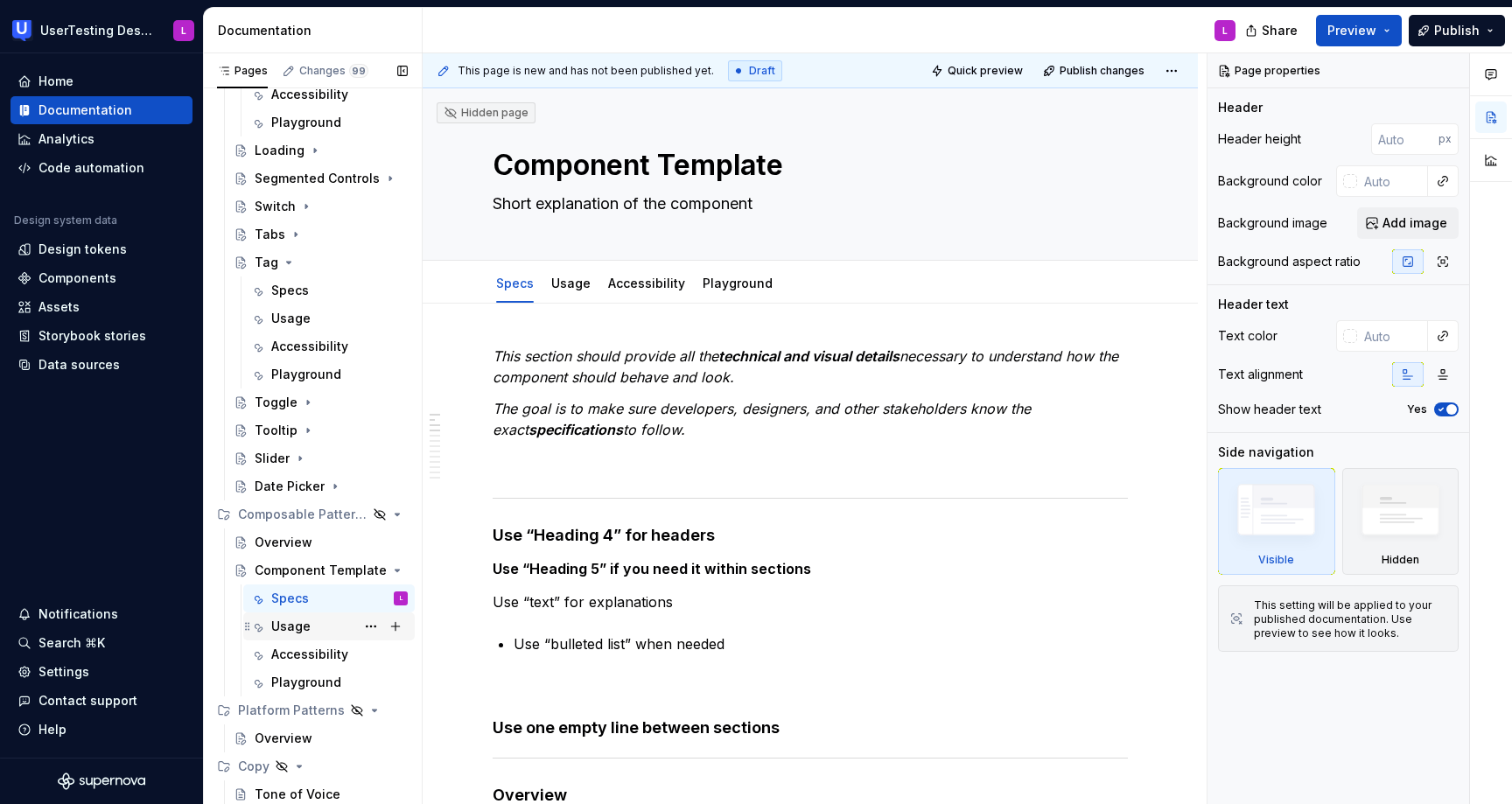
click at [290, 633] on div "Usage" at bounding box center [291, 626] width 39 height 18
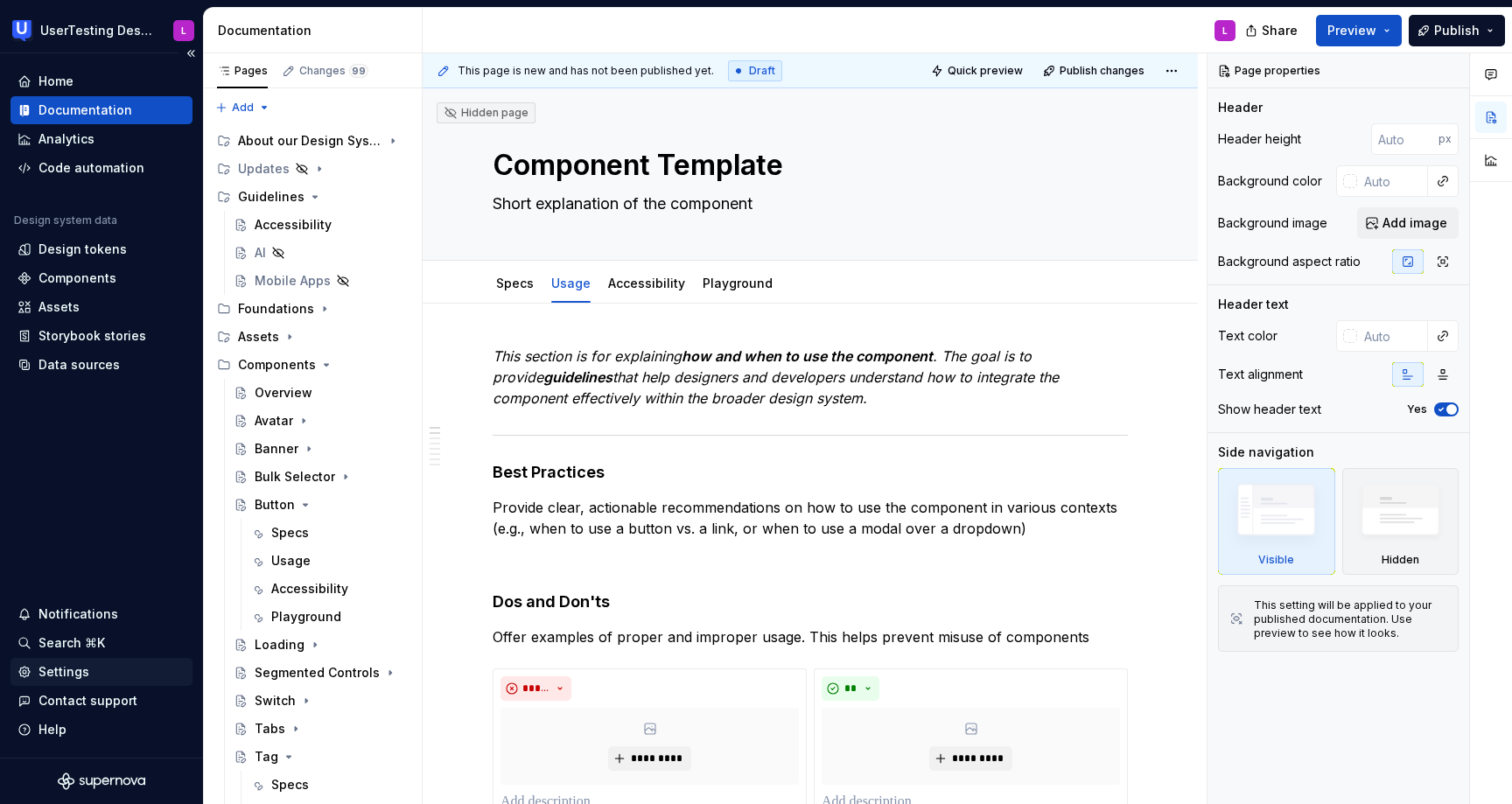
click at [82, 671] on div "Settings" at bounding box center [64, 671] width 51 height 18
type textarea "*"
